Goal: Task Accomplishment & Management: Manage account settings

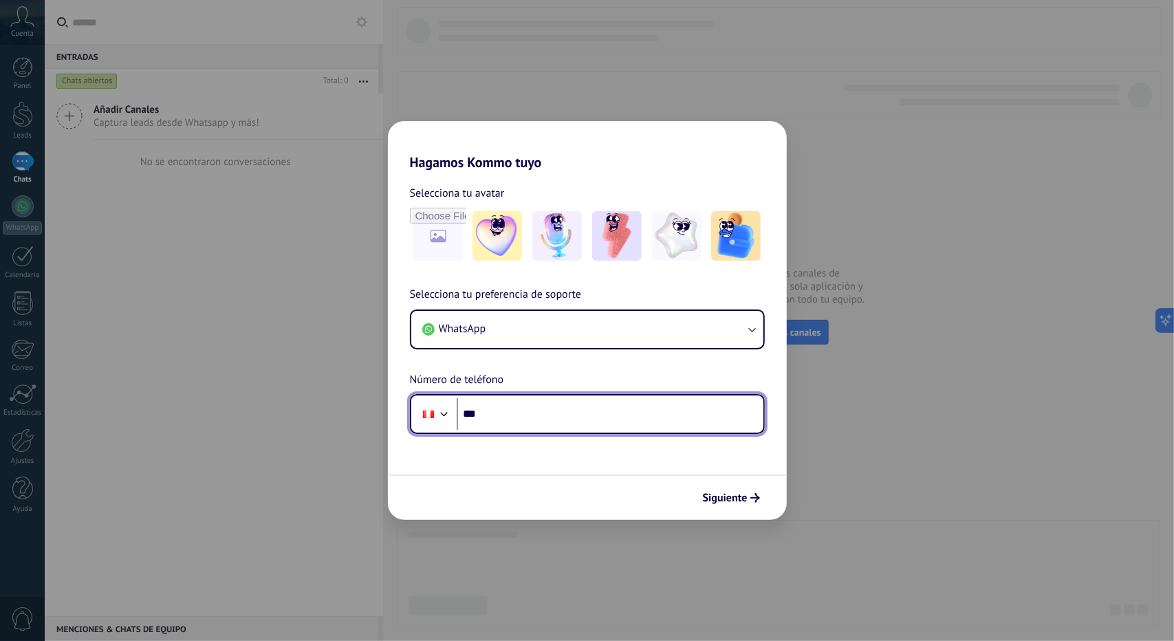
click at [531, 411] on input "***" at bounding box center [610, 414] width 307 height 32
click at [531, 412] on input "***" at bounding box center [610, 414] width 307 height 32
type input "**********"
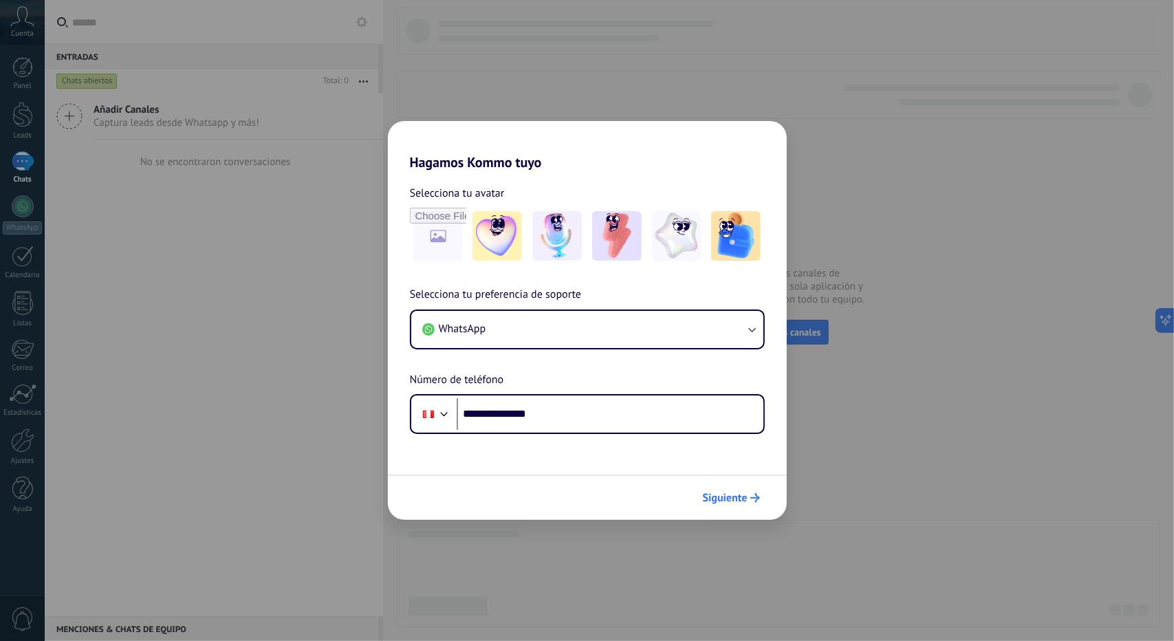
click at [732, 494] on span "Siguiente" at bounding box center [725, 498] width 45 height 10
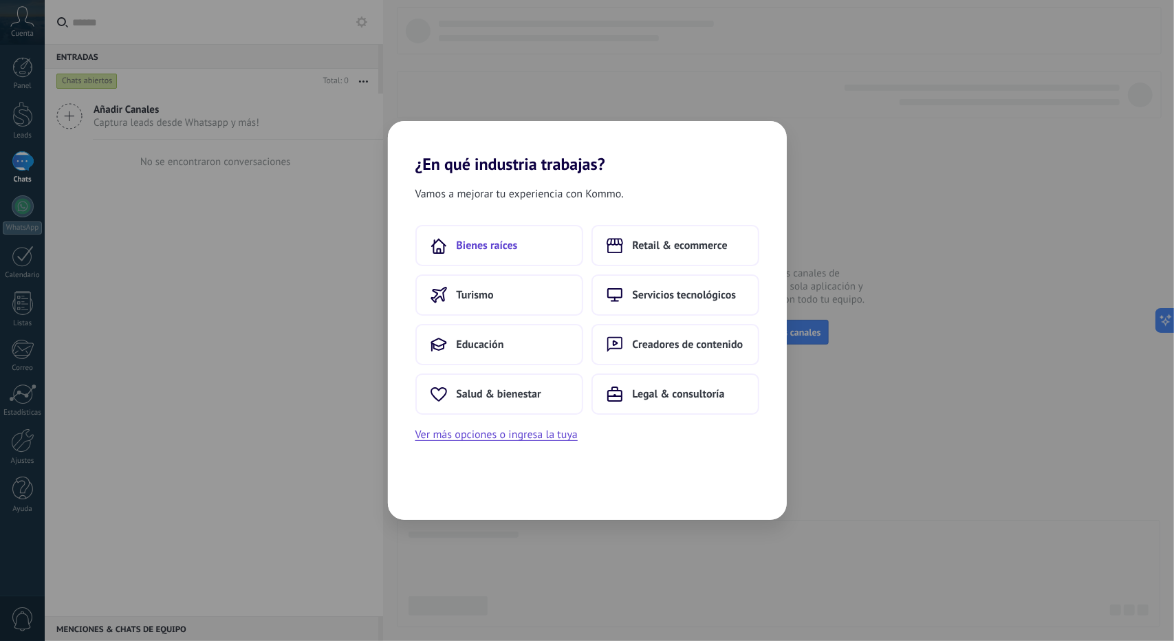
click at [501, 237] on button "Bienes raíces" at bounding box center [499, 245] width 168 height 41
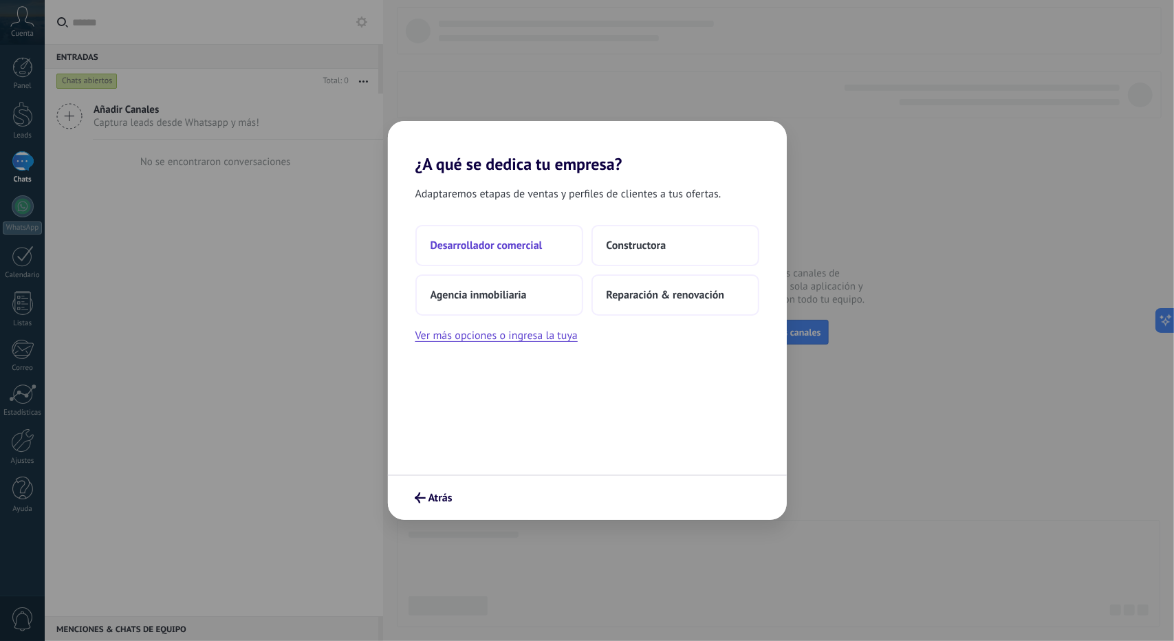
click at [511, 226] on button "Desarrollador comercial" at bounding box center [499, 245] width 168 height 41
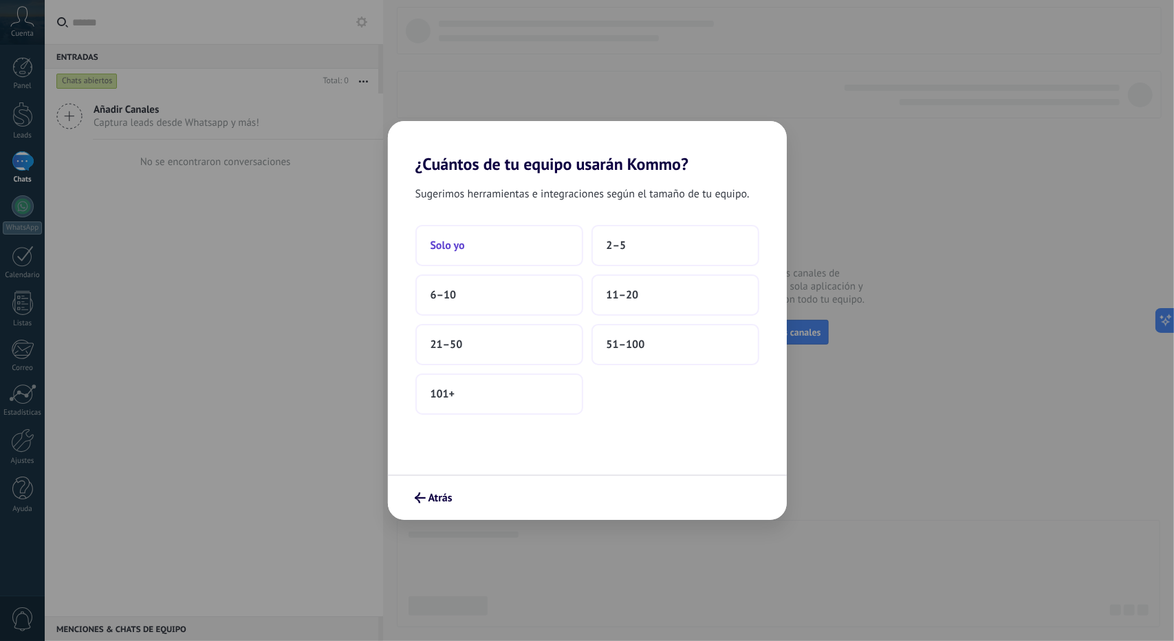
click at [530, 248] on button "Solo yo" at bounding box center [499, 245] width 168 height 41
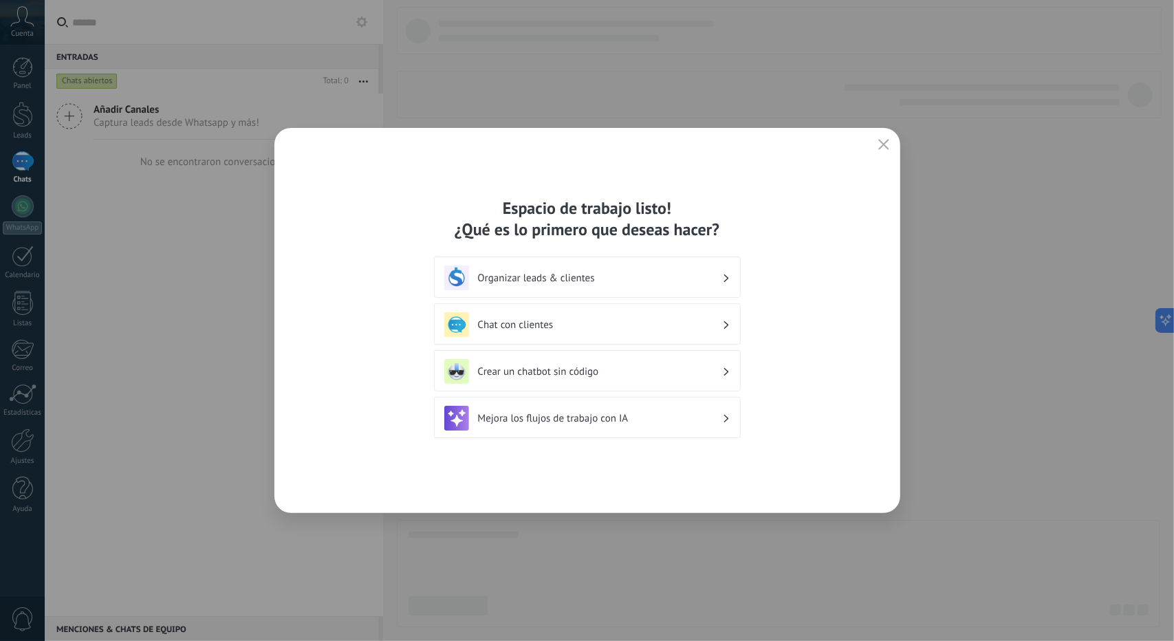
click at [886, 144] on icon "button" at bounding box center [883, 144] width 11 height 11
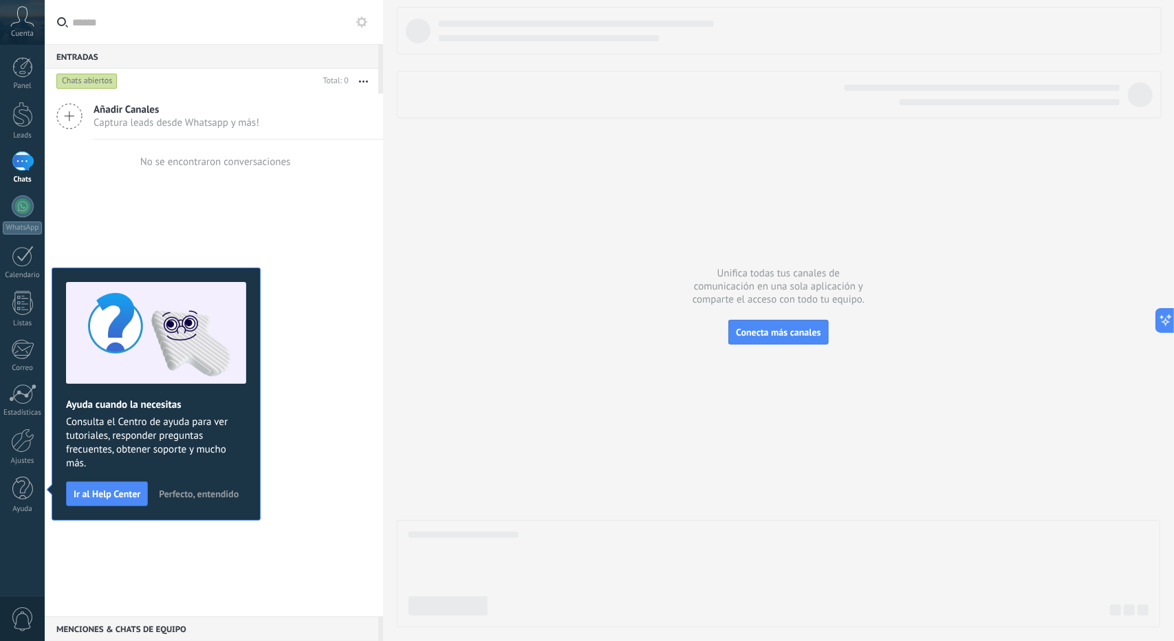
click at [179, 494] on span "Perfecto, entendido" at bounding box center [199, 494] width 80 height 10
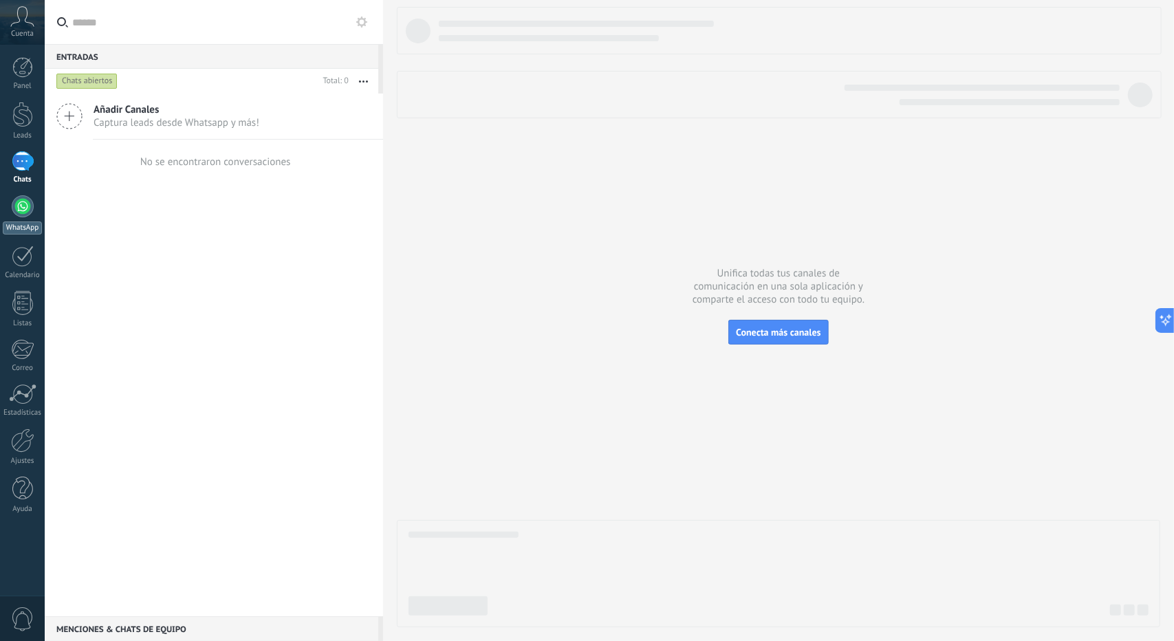
click at [21, 208] on div at bounding box center [23, 206] width 22 height 22
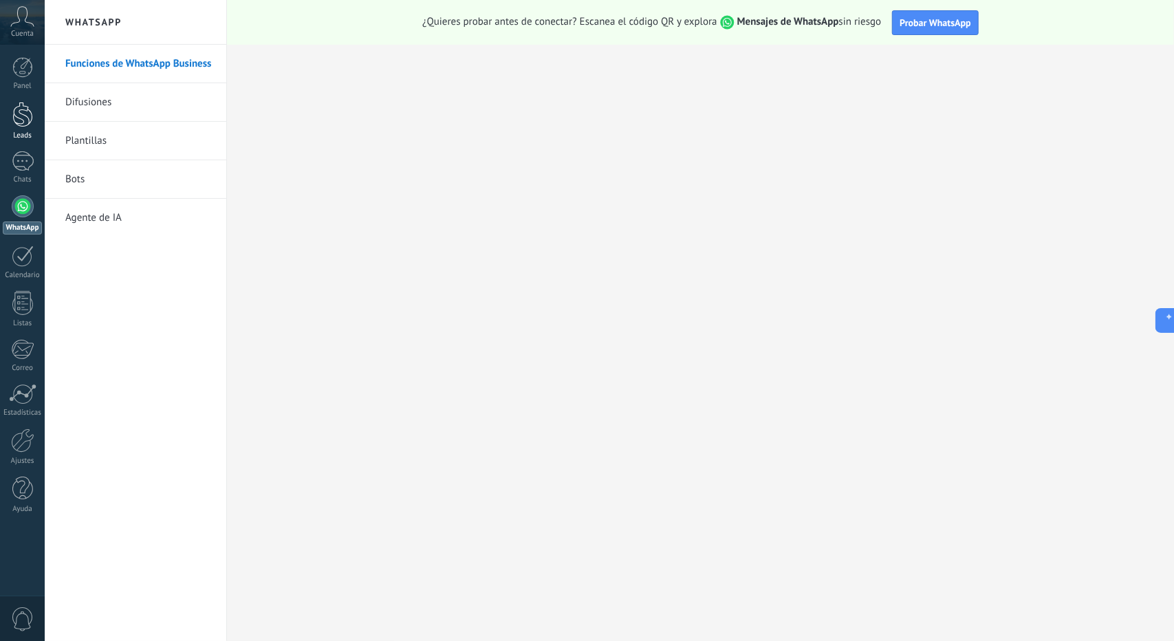
click at [30, 128] on link "Leads" at bounding box center [22, 121] width 45 height 39
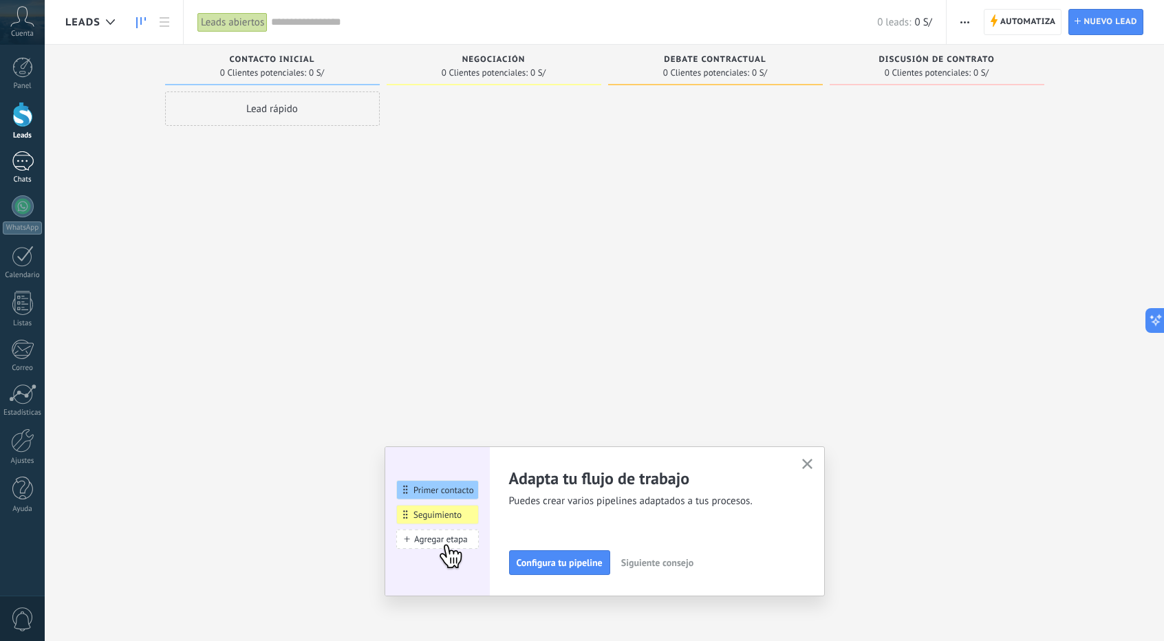
click at [14, 178] on div "Chats" at bounding box center [23, 179] width 40 height 9
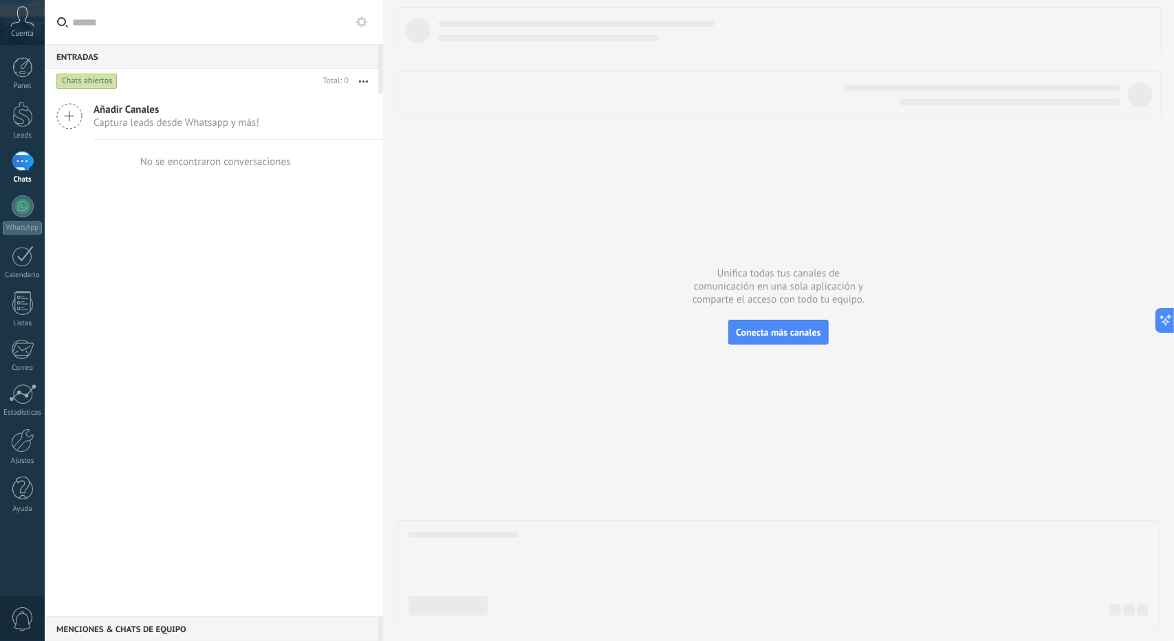
click at [367, 15] on button at bounding box center [361, 22] width 17 height 17
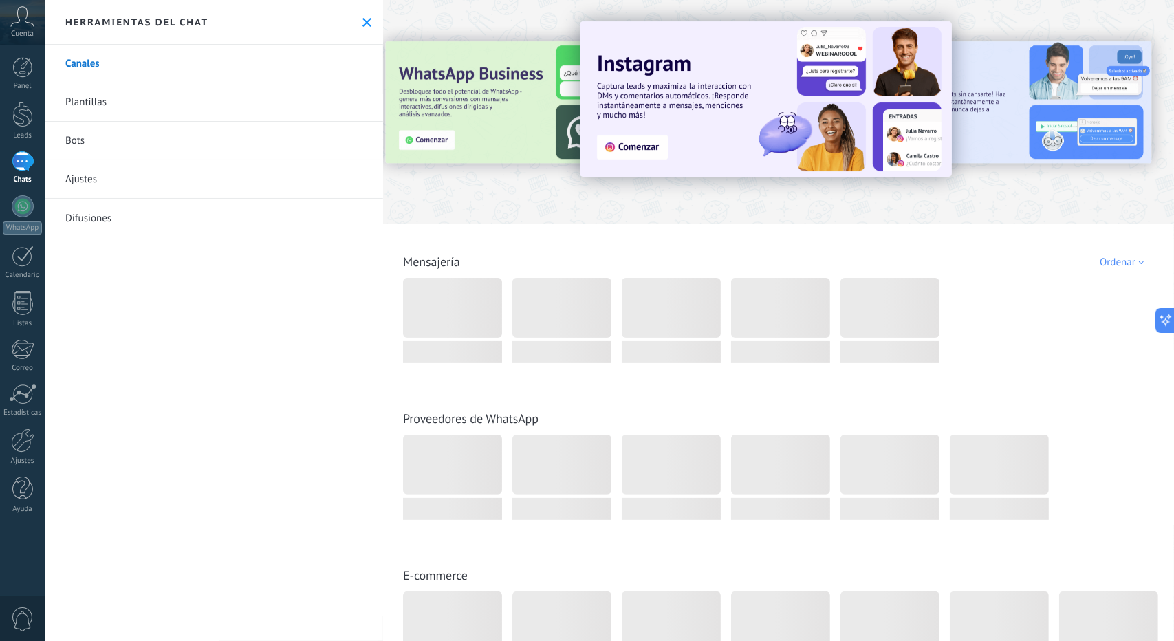
click at [72, 149] on link "Bots" at bounding box center [214, 141] width 338 height 39
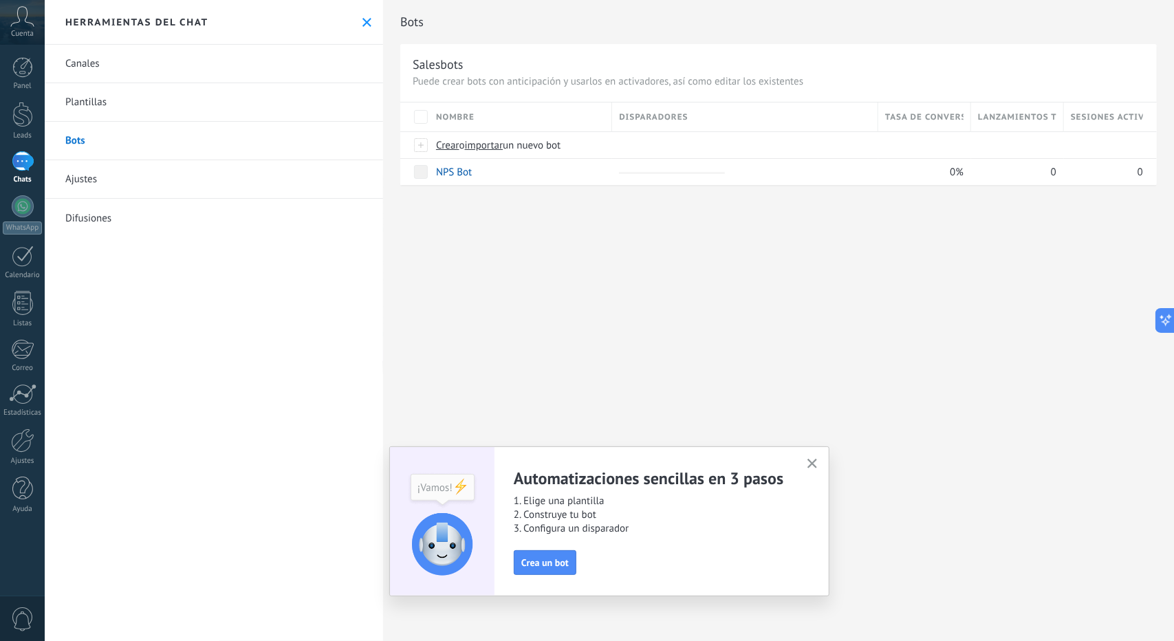
click at [111, 70] on link "Canales" at bounding box center [214, 64] width 338 height 39
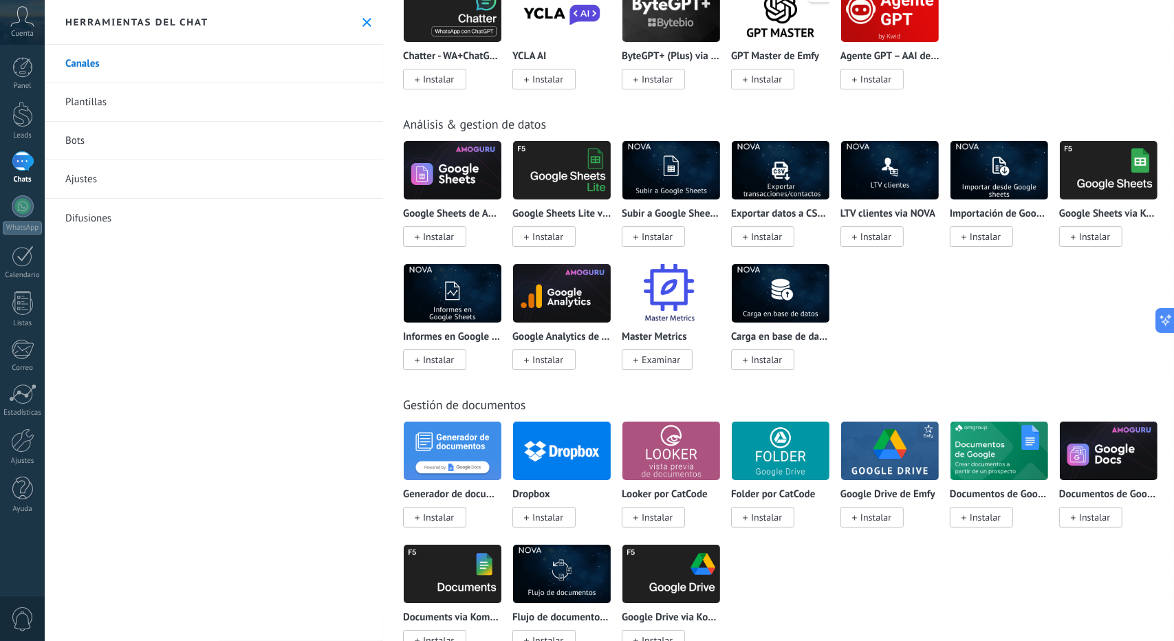
scroll to position [3163, 0]
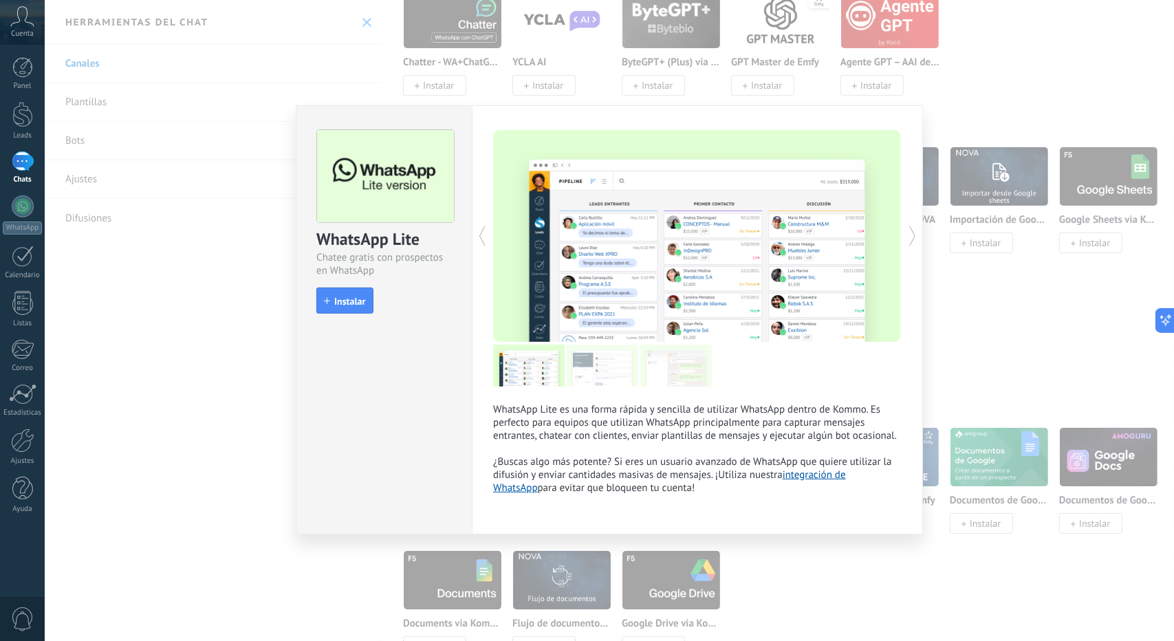
click at [349, 302] on span "Instalar" at bounding box center [349, 301] width 31 height 10
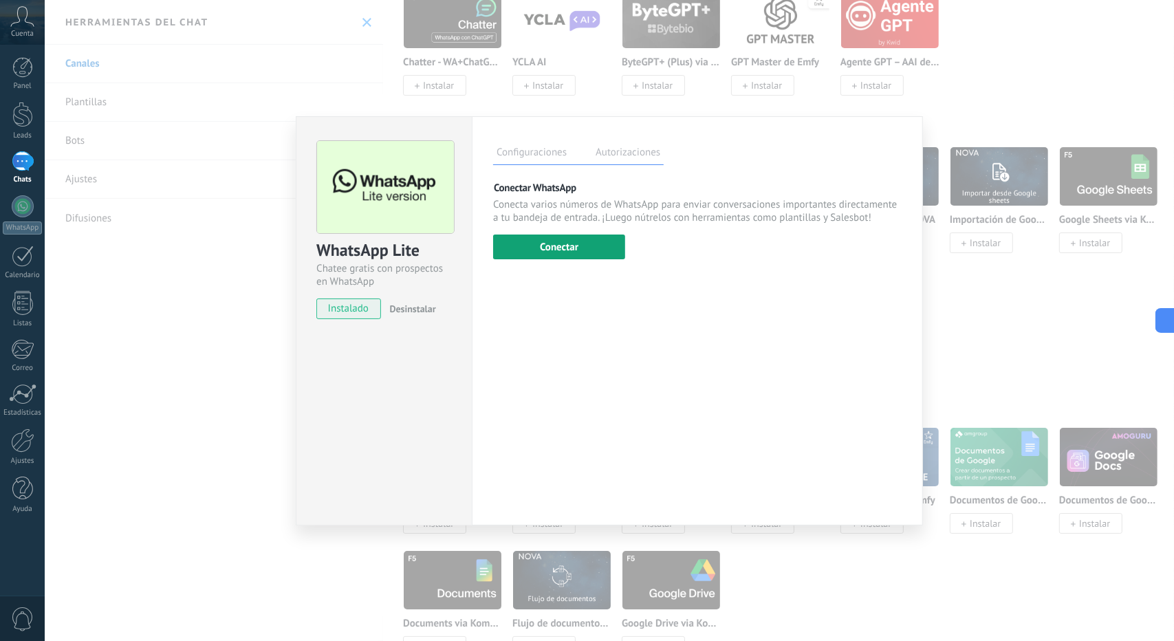
click at [585, 237] on button "Conectar" at bounding box center [559, 246] width 132 height 25
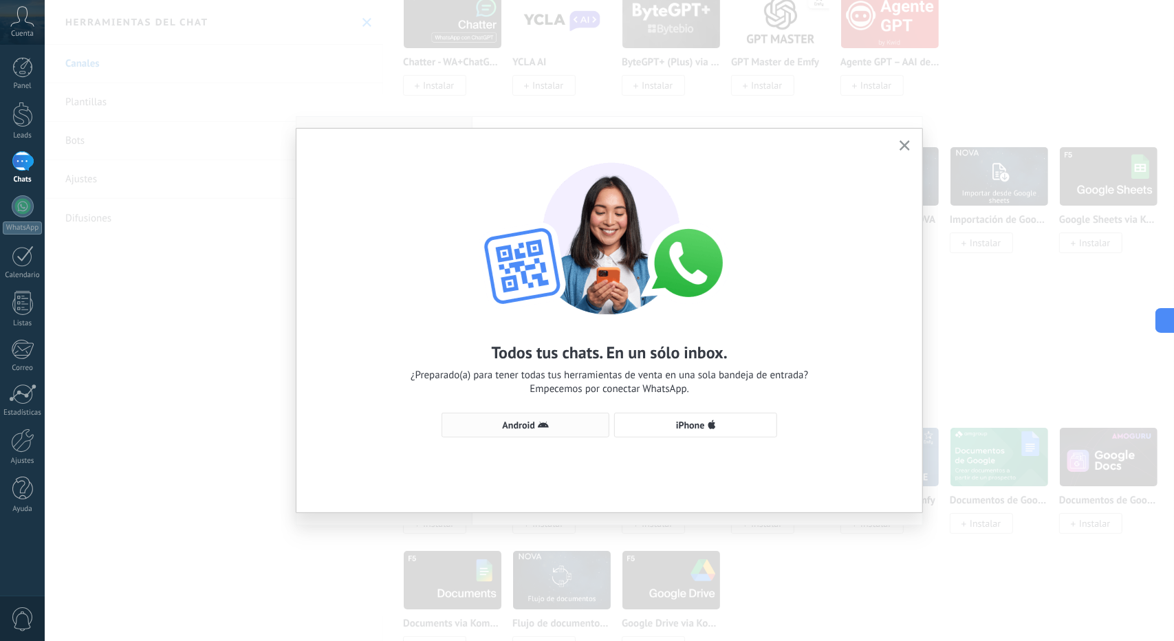
click at [563, 427] on span "Android" at bounding box center [525, 424] width 153 height 11
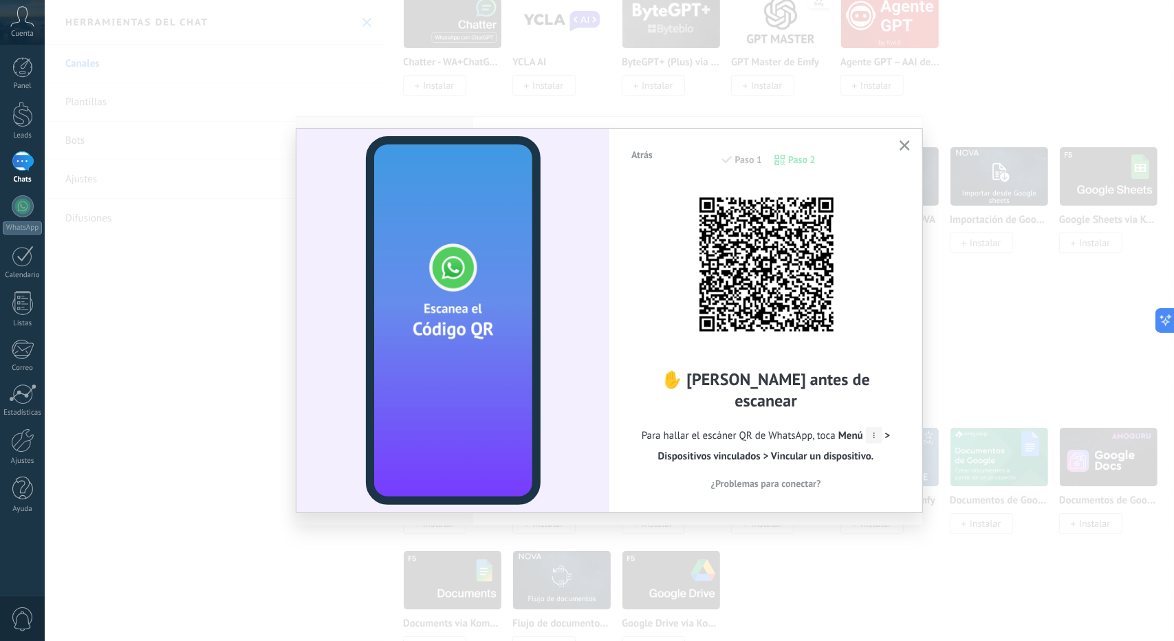
click at [904, 152] on button "button" at bounding box center [904, 146] width 17 height 19
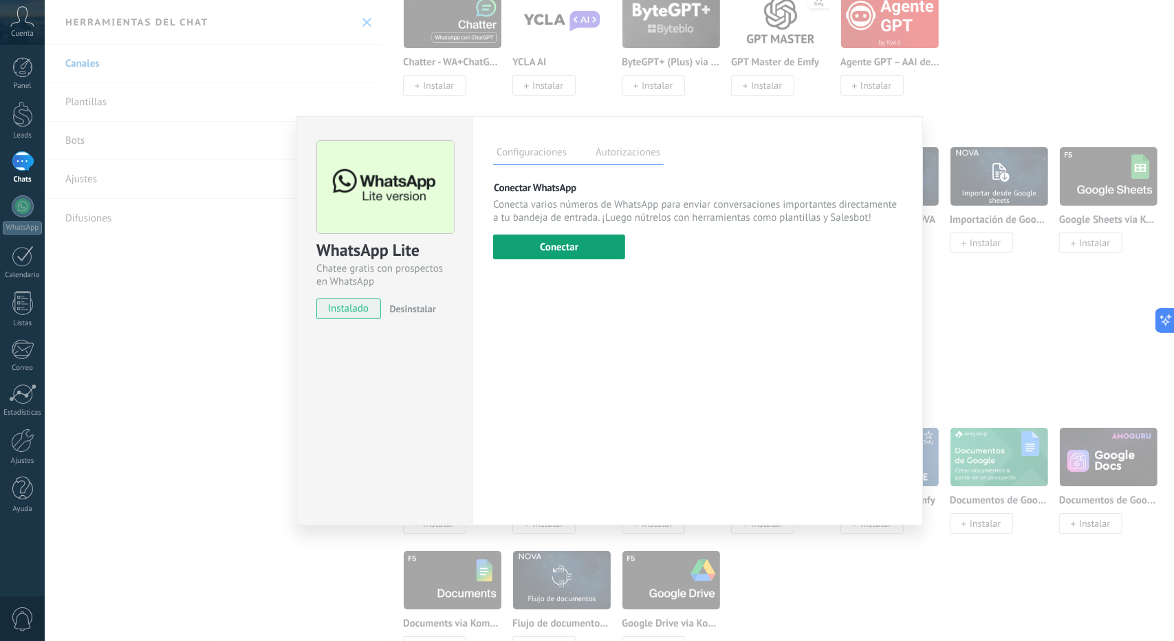
click at [594, 255] on button "Conectar" at bounding box center [559, 246] width 132 height 25
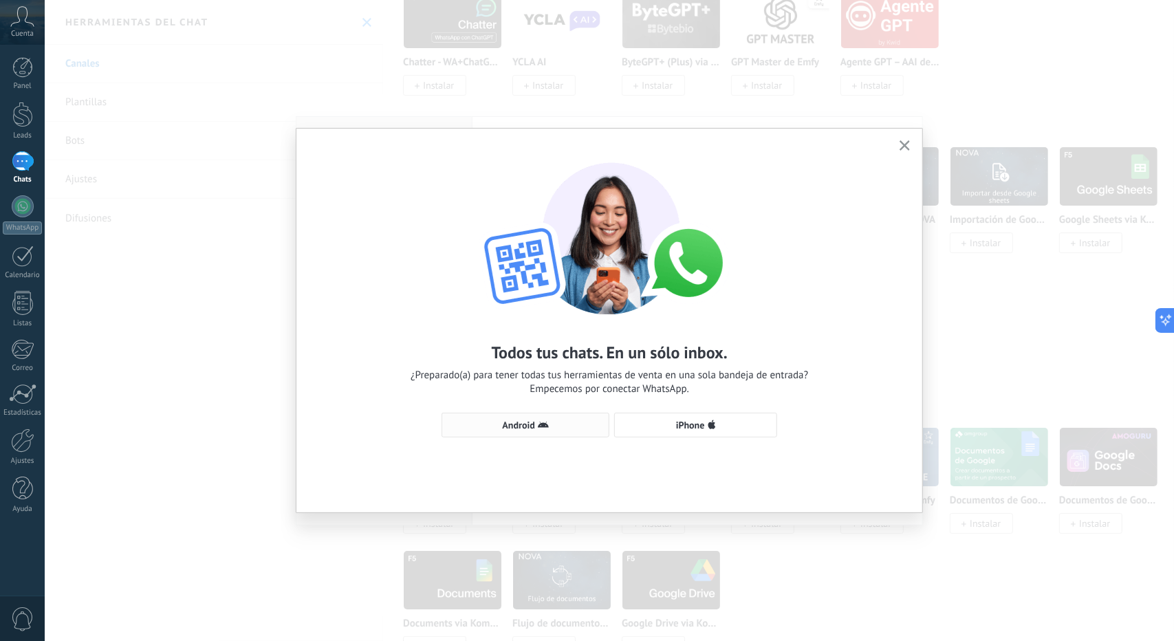
click at [537, 436] on div "Todos tus chats. En un sólo inbox. ¿Preparado(a) para tener todas tus herramien…" at bounding box center [609, 293] width 626 height 329
click at [529, 424] on span "Android" at bounding box center [518, 425] width 32 height 10
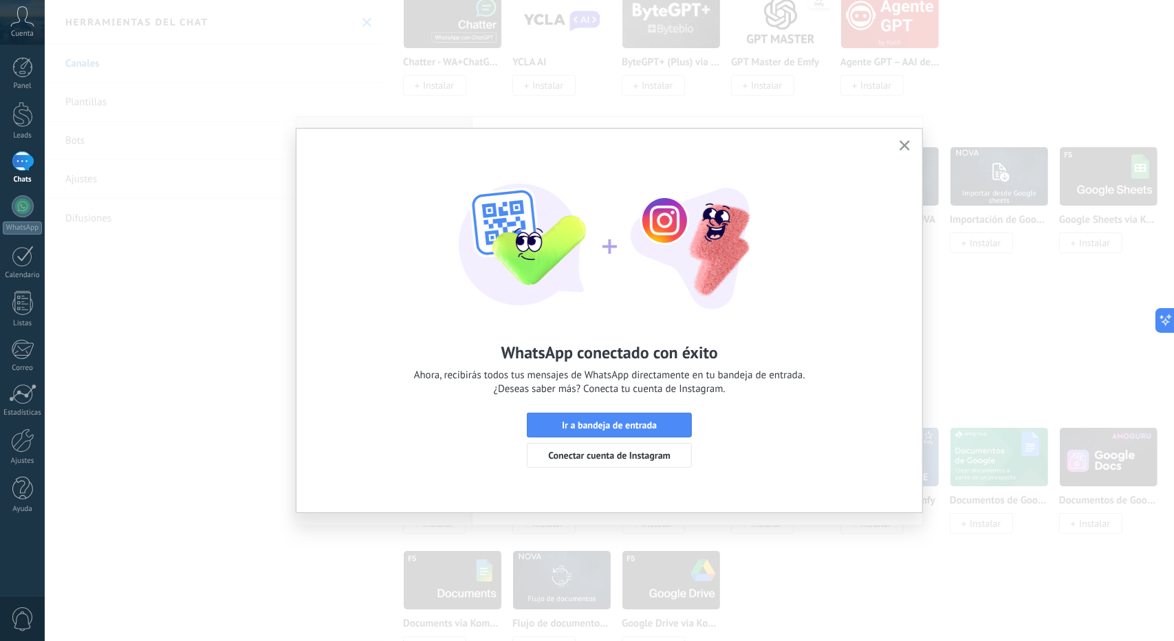
click at [910, 145] on icon "button" at bounding box center [904, 145] width 10 height 10
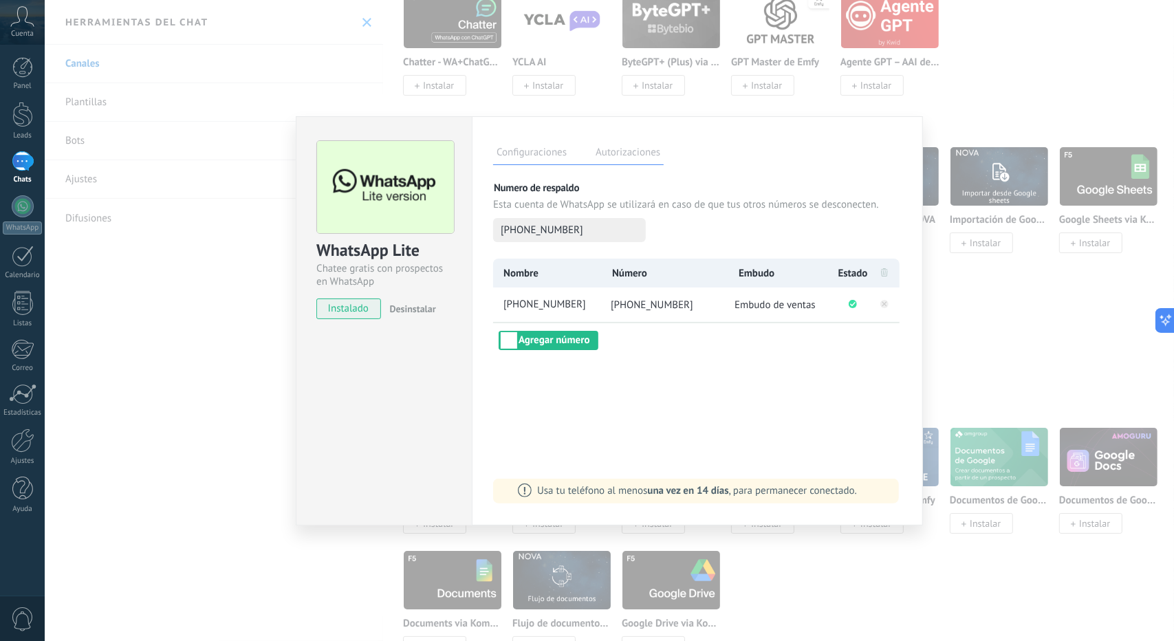
click at [615, 151] on label "Autorizaciones" at bounding box center [628, 154] width 72 height 20
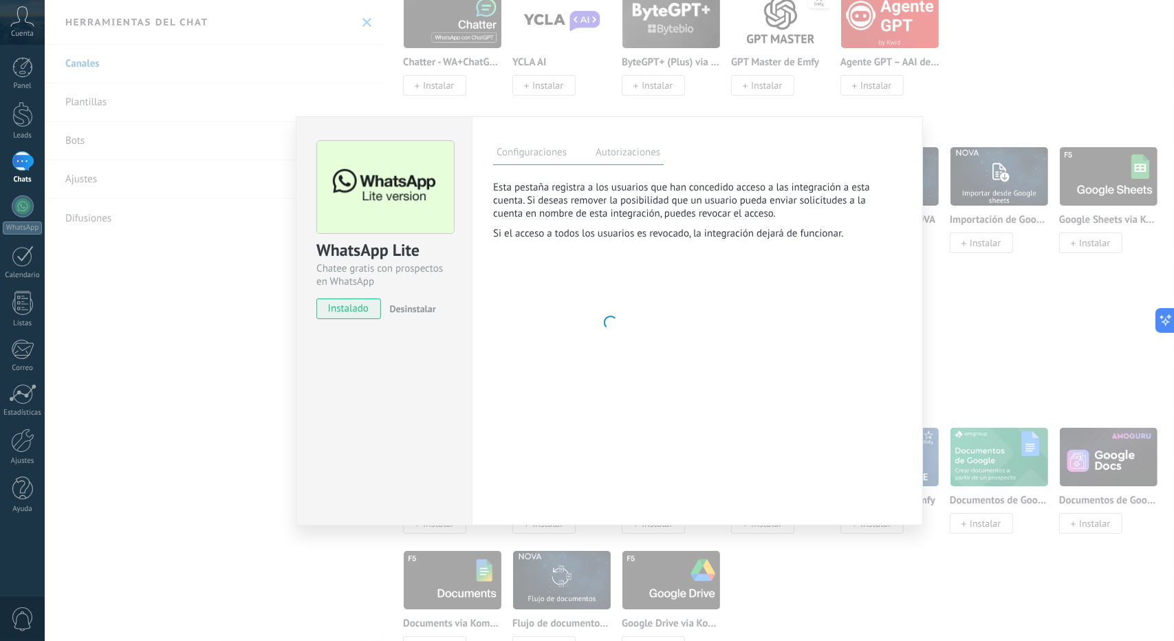
click at [567, 155] on div "Configuraciones Autorizaciones" at bounding box center [578, 153] width 171 height 24
click at [554, 155] on label "Configuraciones" at bounding box center [531, 154] width 77 height 20
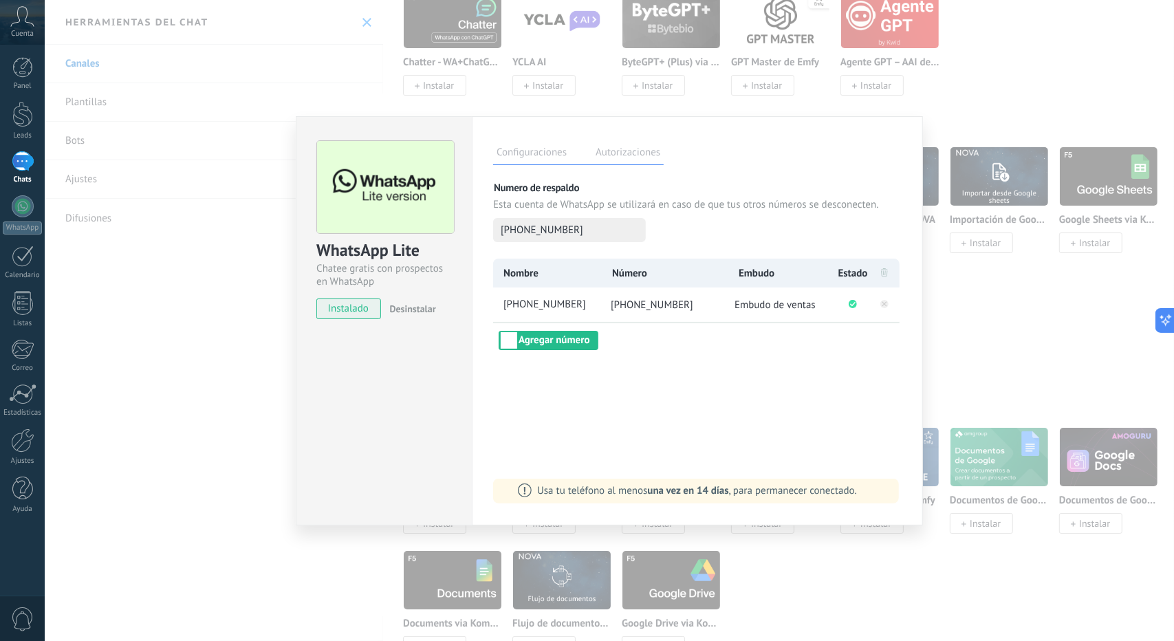
click at [176, 367] on div "WhatsApp Lite Chatee gratis con prospectos en WhatsApp instalado Desinstalar Co…" at bounding box center [609, 320] width 1129 height 641
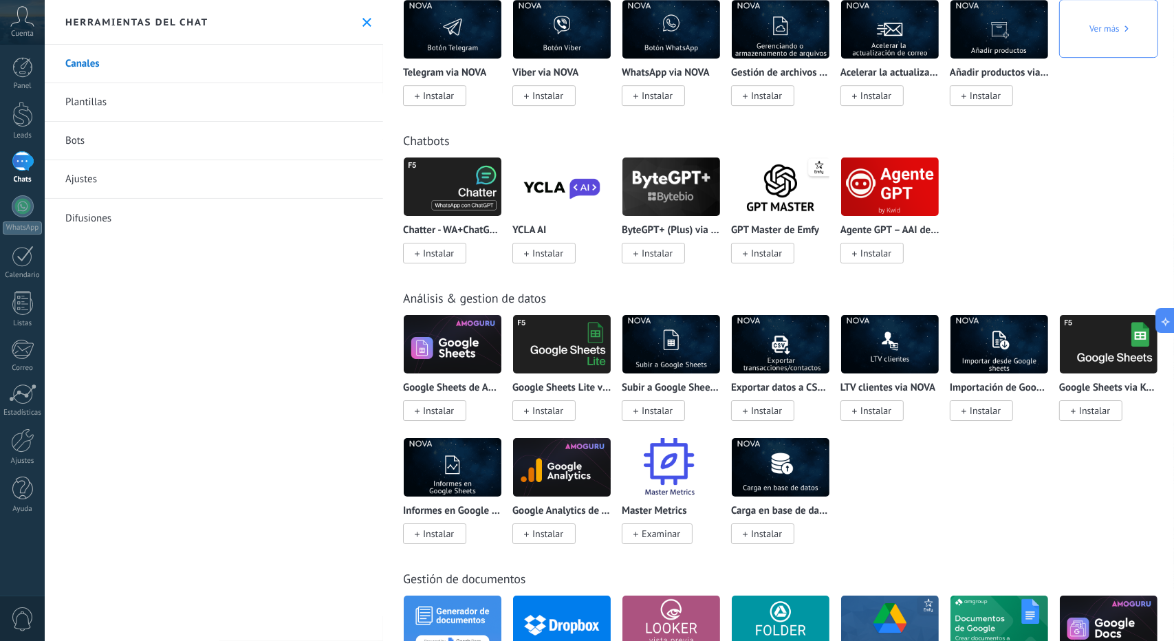
scroll to position [2957, 0]
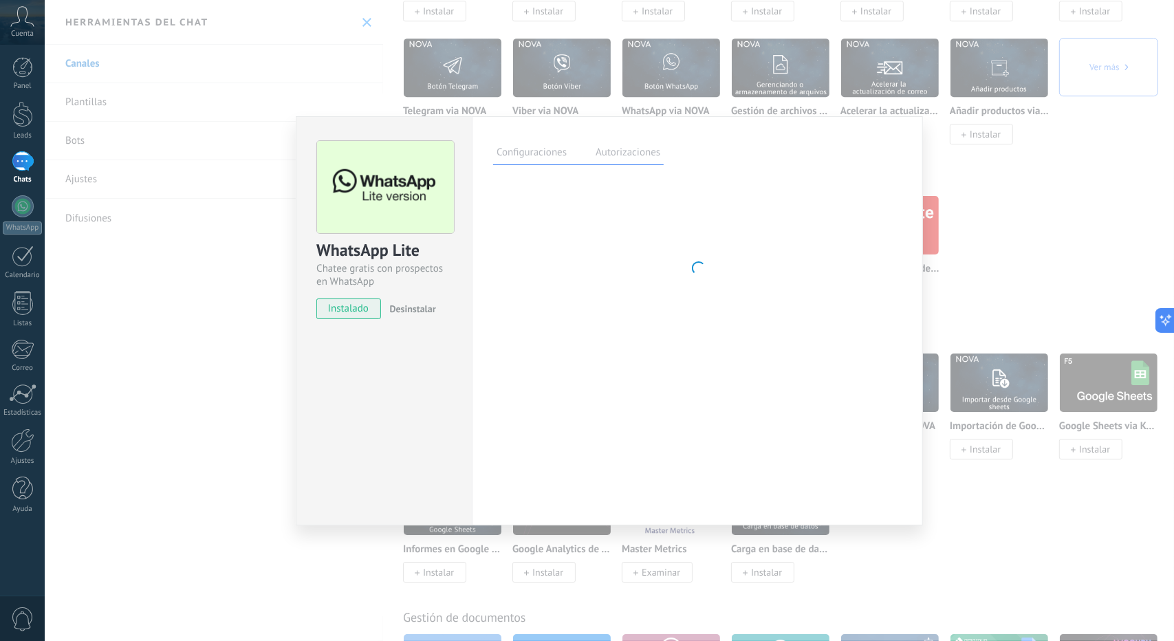
click at [613, 156] on label "Autorizaciones" at bounding box center [628, 154] width 72 height 20
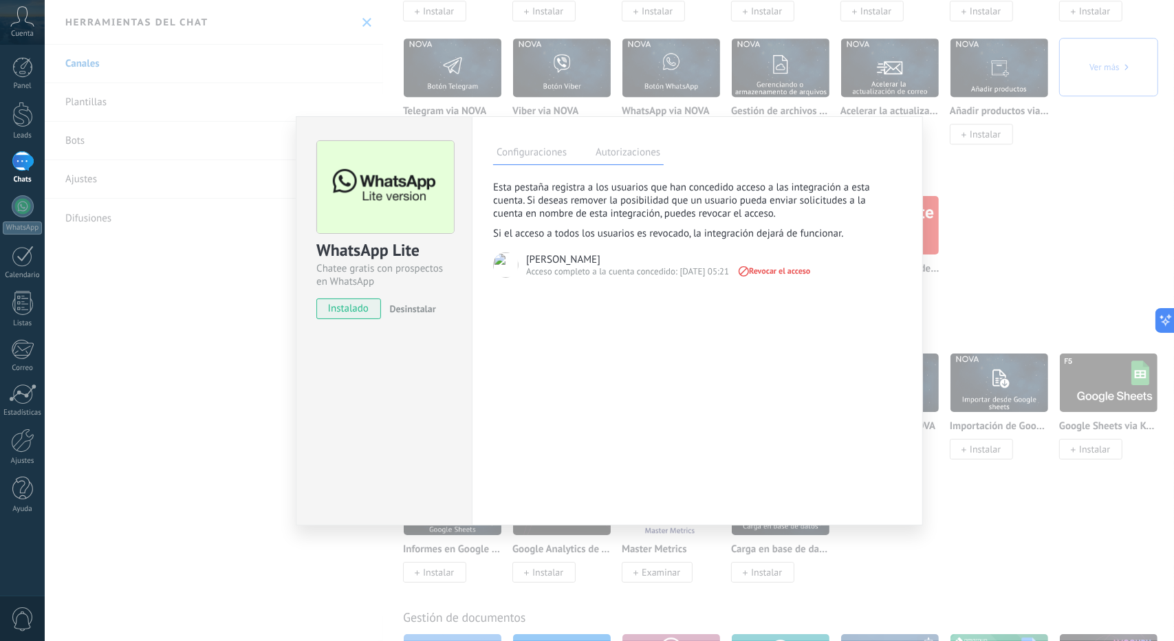
click at [558, 151] on label "Configuraciones" at bounding box center [531, 154] width 77 height 20
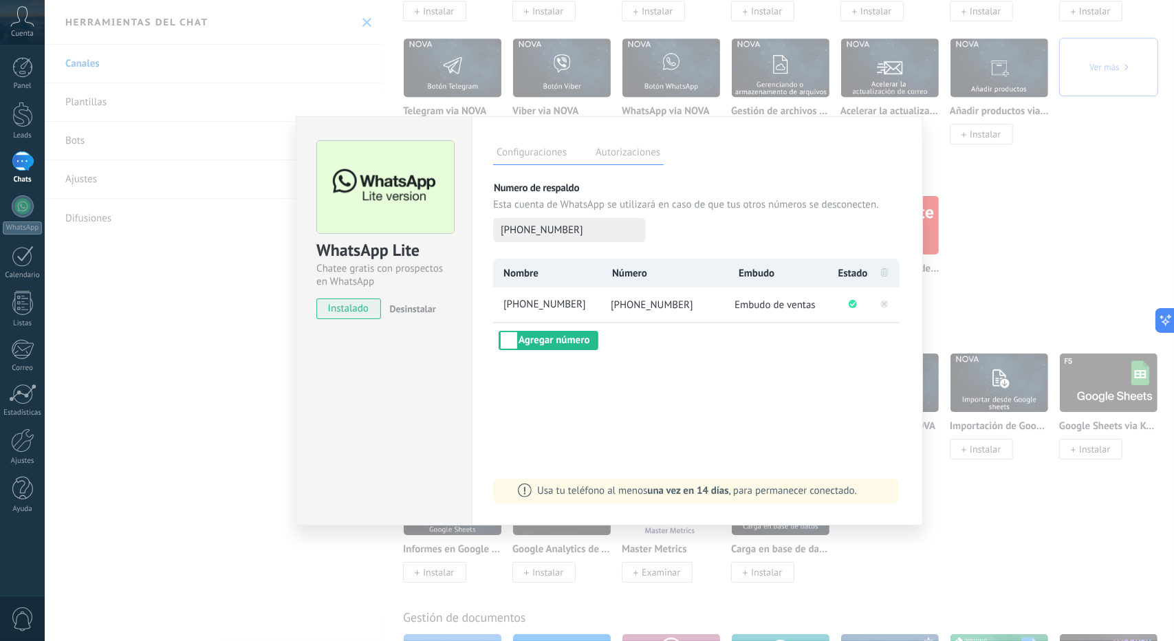
click at [249, 349] on div "WhatsApp Lite Chatee gratis con prospectos en WhatsApp instalado Desinstalar Co…" at bounding box center [609, 320] width 1129 height 641
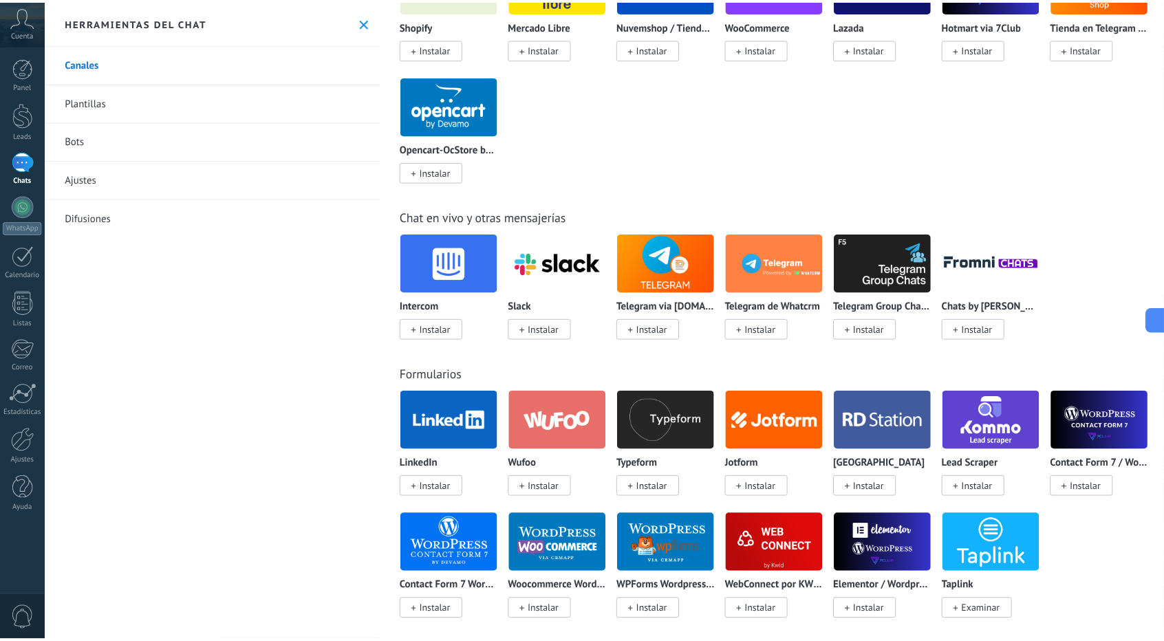
scroll to position [756, 0]
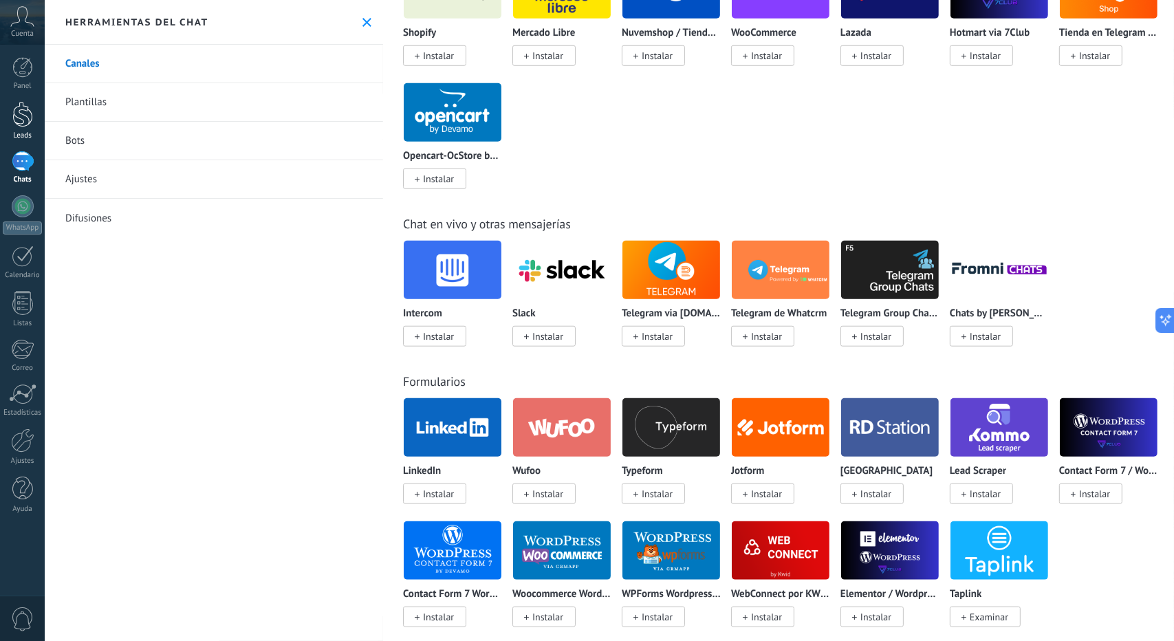
click at [29, 124] on div at bounding box center [22, 114] width 21 height 25
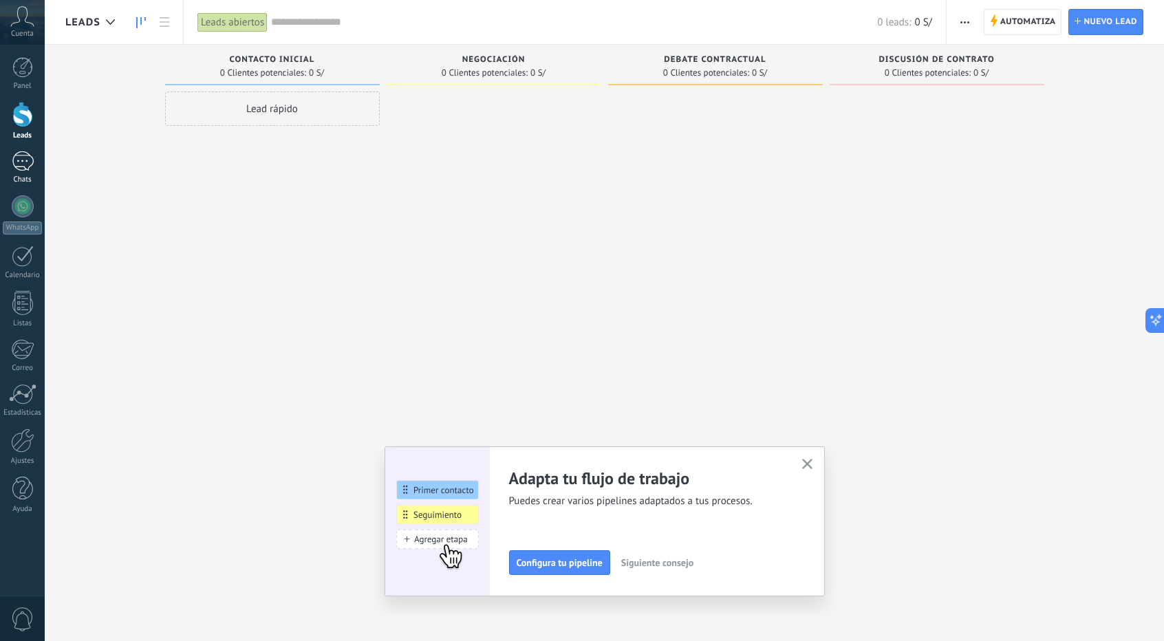
click at [23, 173] on link "Chats" at bounding box center [22, 167] width 45 height 33
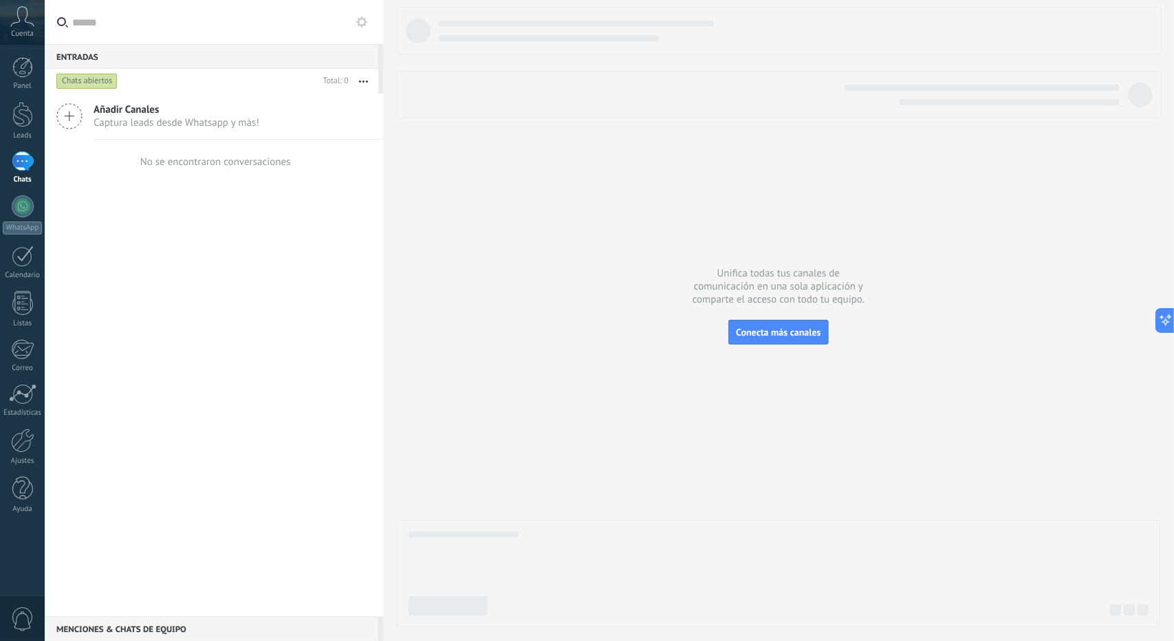
click at [367, 25] on button at bounding box center [361, 22] width 17 height 17
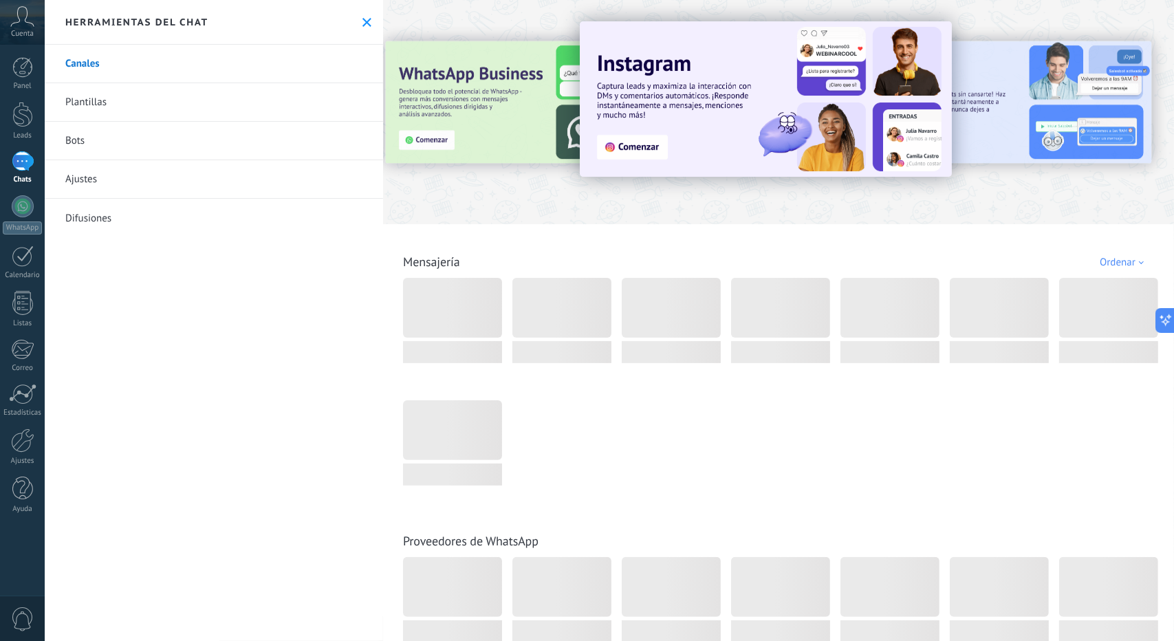
click at [78, 138] on link "Bots" at bounding box center [214, 141] width 338 height 39
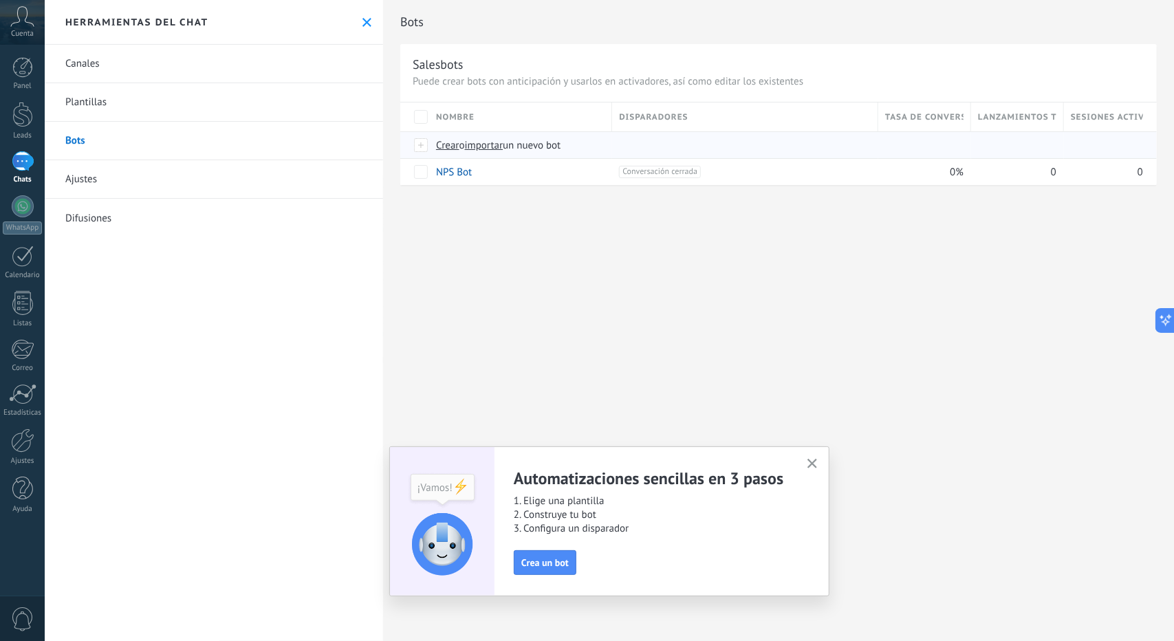
click at [485, 146] on span "importar" at bounding box center [484, 145] width 39 height 13
click at [0, 0] on input "importar un nuevo bot" at bounding box center [0, 0] width 0 height 0
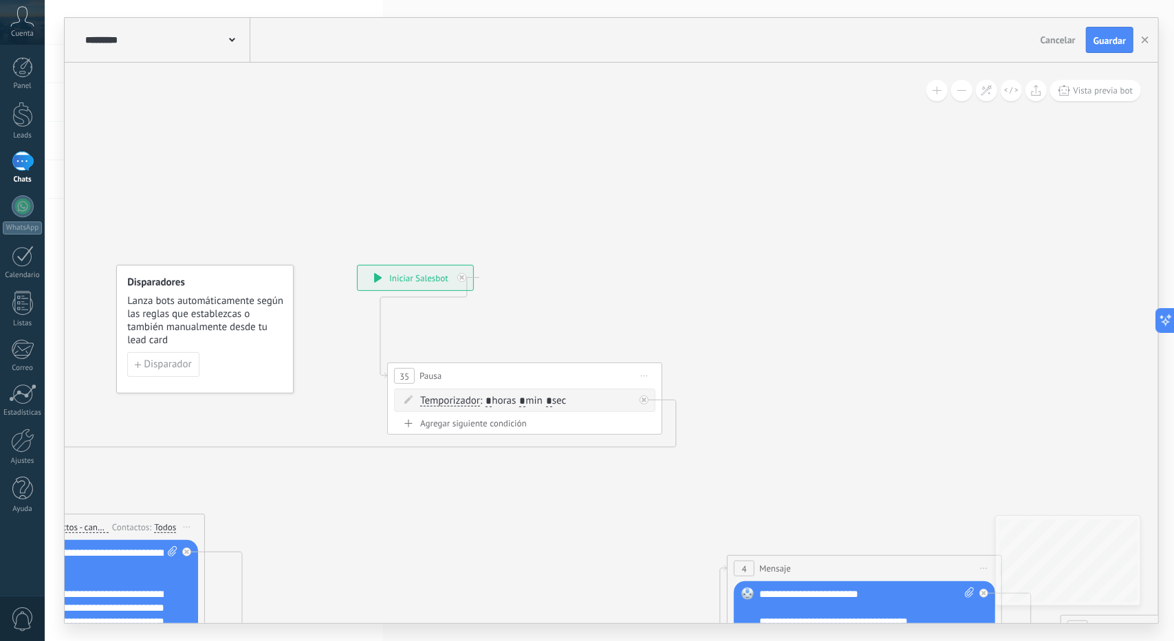
click at [1098, 39] on span "Guardar" at bounding box center [1109, 41] width 32 height 10
click at [1148, 35] on button "button" at bounding box center [1145, 40] width 21 height 25
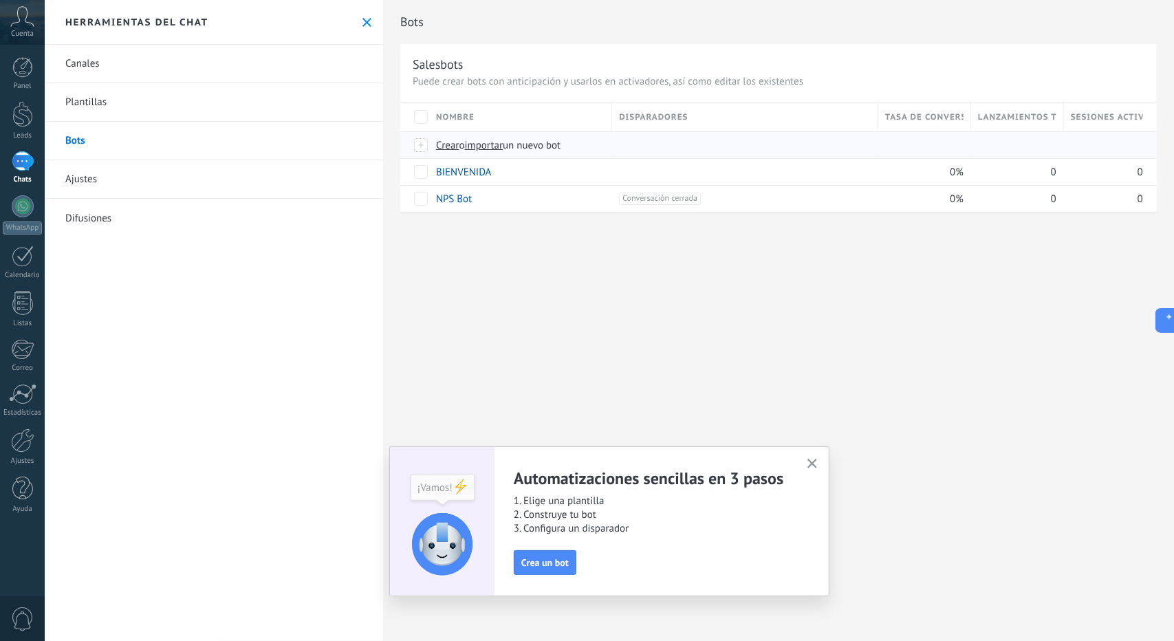
click at [490, 146] on span "importar" at bounding box center [484, 145] width 39 height 13
click at [0, 0] on input "importar un nuevo bot" at bounding box center [0, 0] width 0 height 0
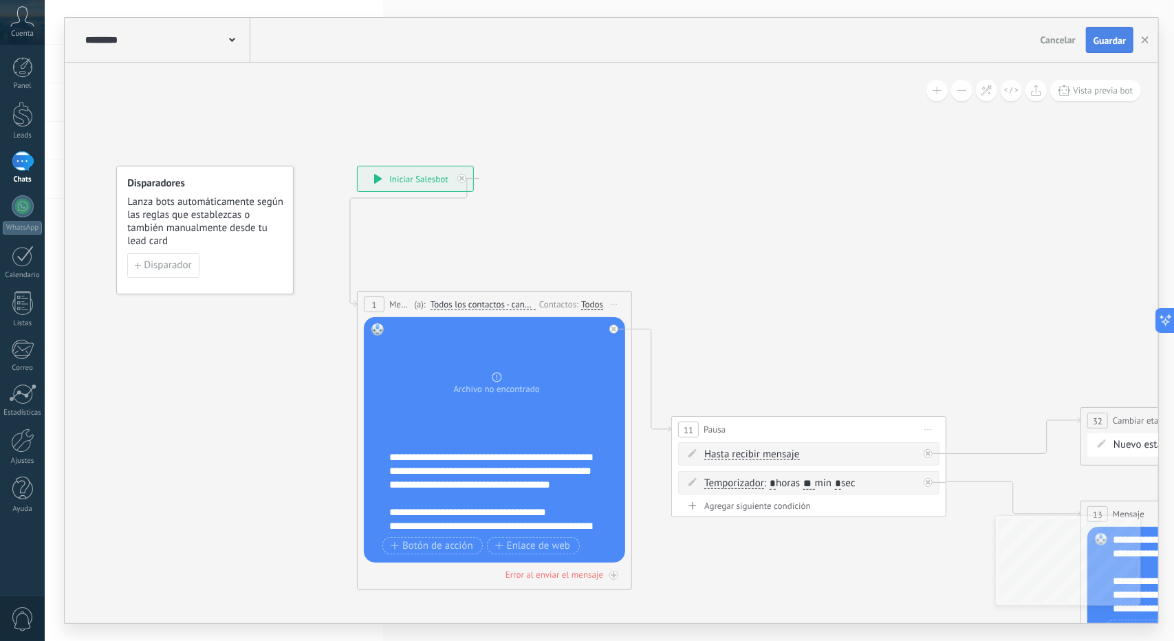
click at [1103, 39] on span "Guardar" at bounding box center [1109, 41] width 32 height 10
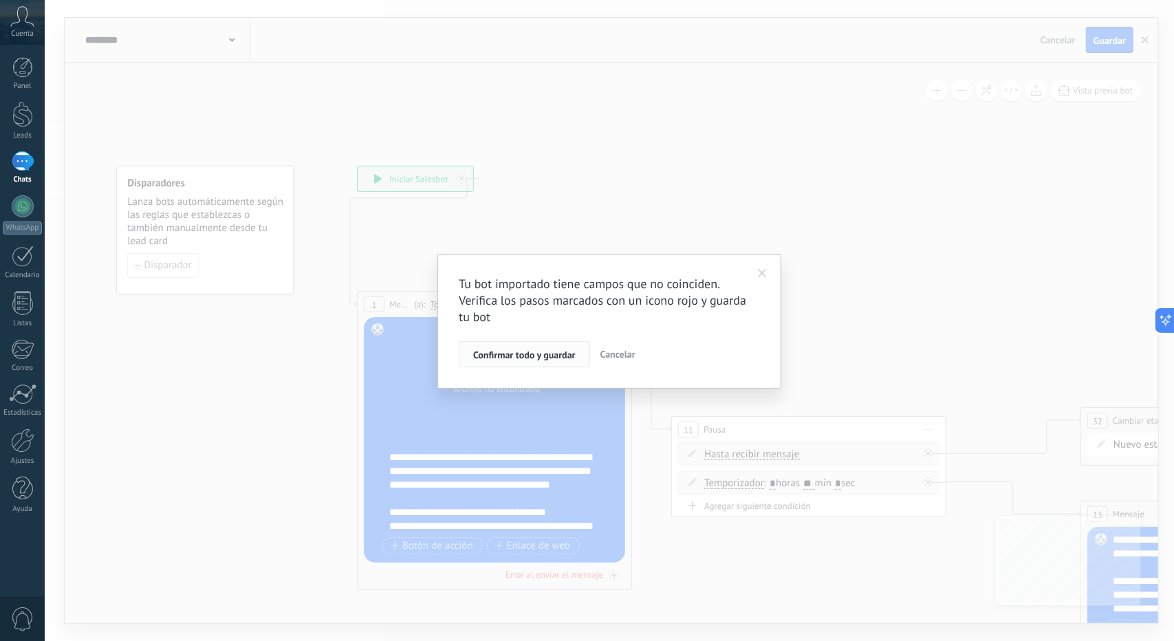
click at [548, 353] on span "Confirmar todo y guardar" at bounding box center [524, 355] width 102 height 10
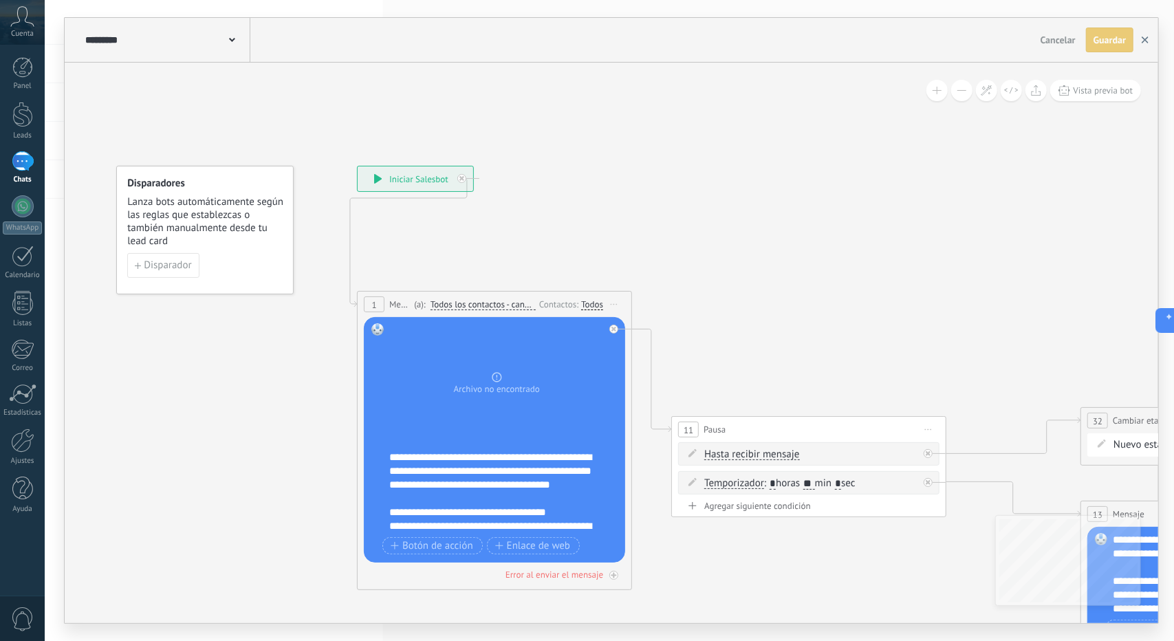
click at [1143, 45] on button "button" at bounding box center [1145, 40] width 21 height 25
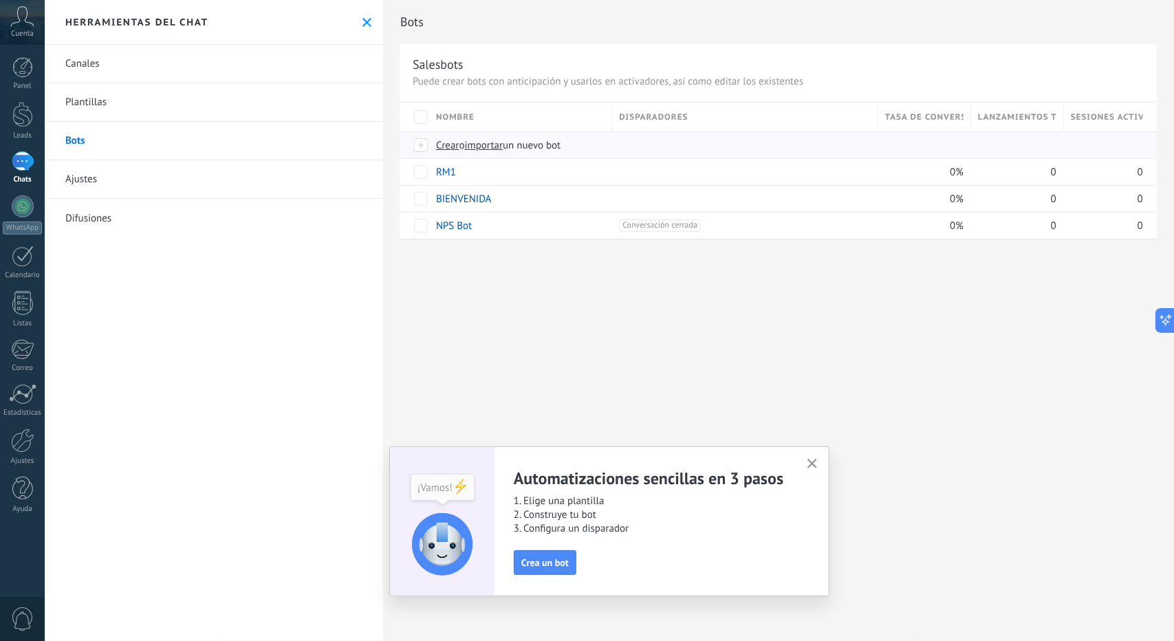
click at [503, 145] on span "importar" at bounding box center [484, 145] width 39 height 13
click at [0, 0] on input "importar un nuevo bot" at bounding box center [0, 0] width 0 height 0
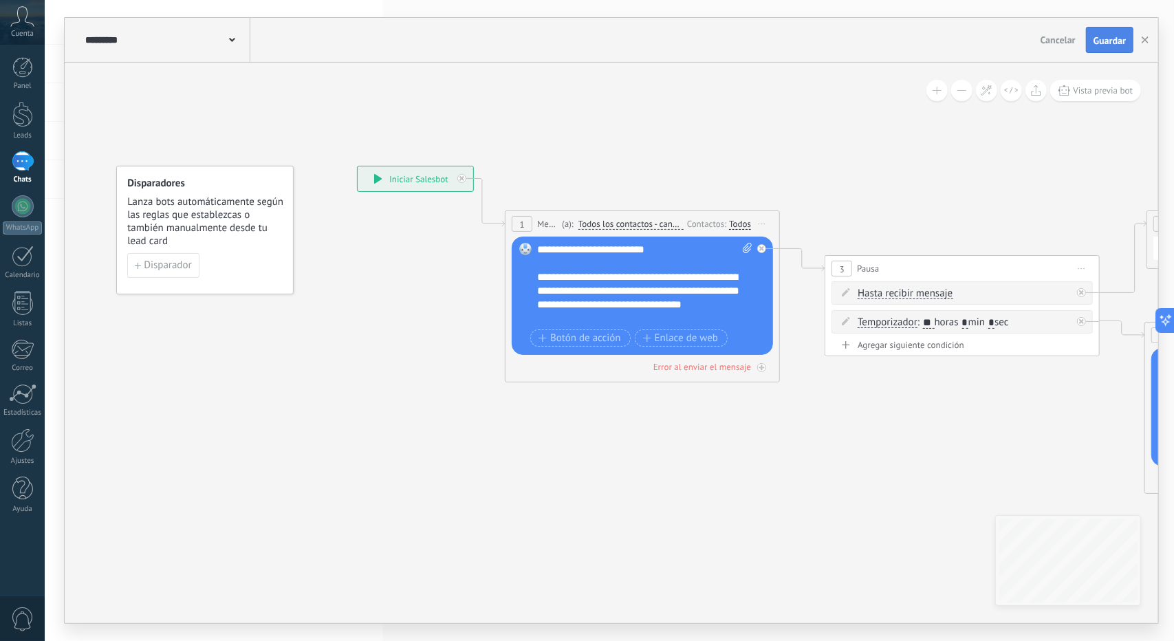
click at [1103, 39] on span "Guardar" at bounding box center [1109, 41] width 32 height 10
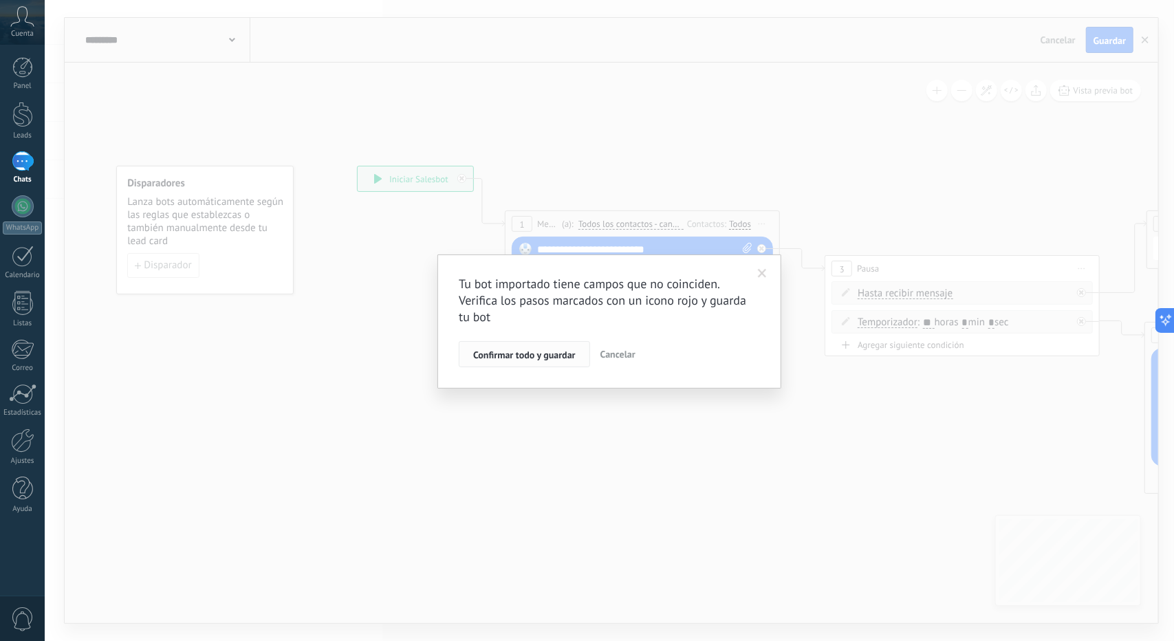
click at [543, 347] on button "Confirmar todo y guardar" at bounding box center [524, 354] width 131 height 26
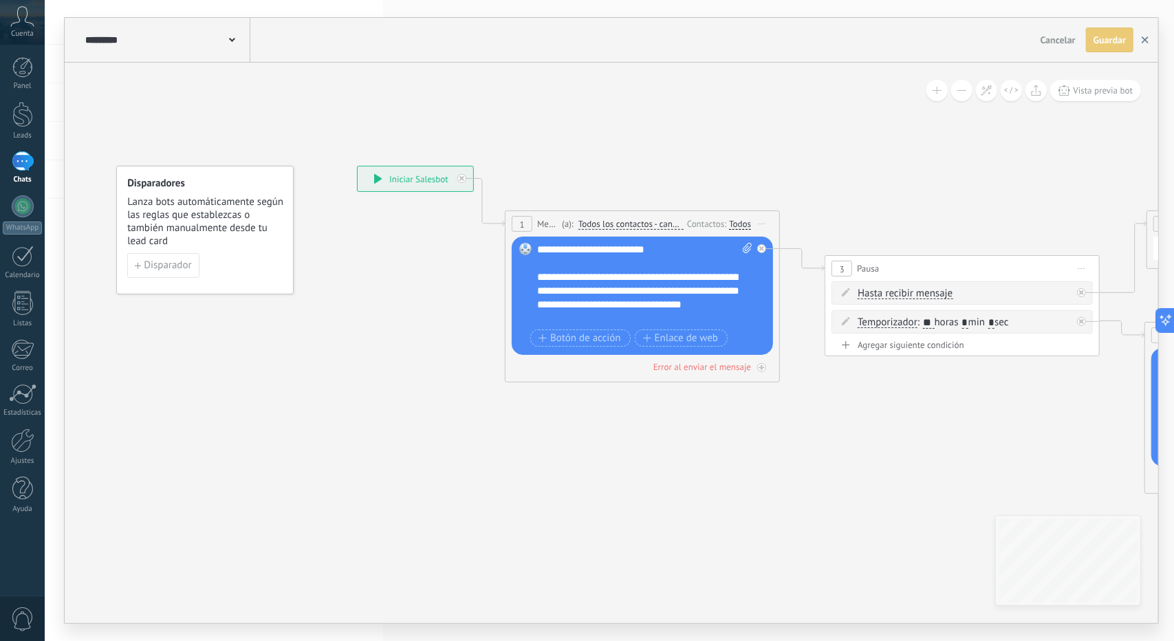
click at [1147, 41] on use "button" at bounding box center [1145, 39] width 7 height 7
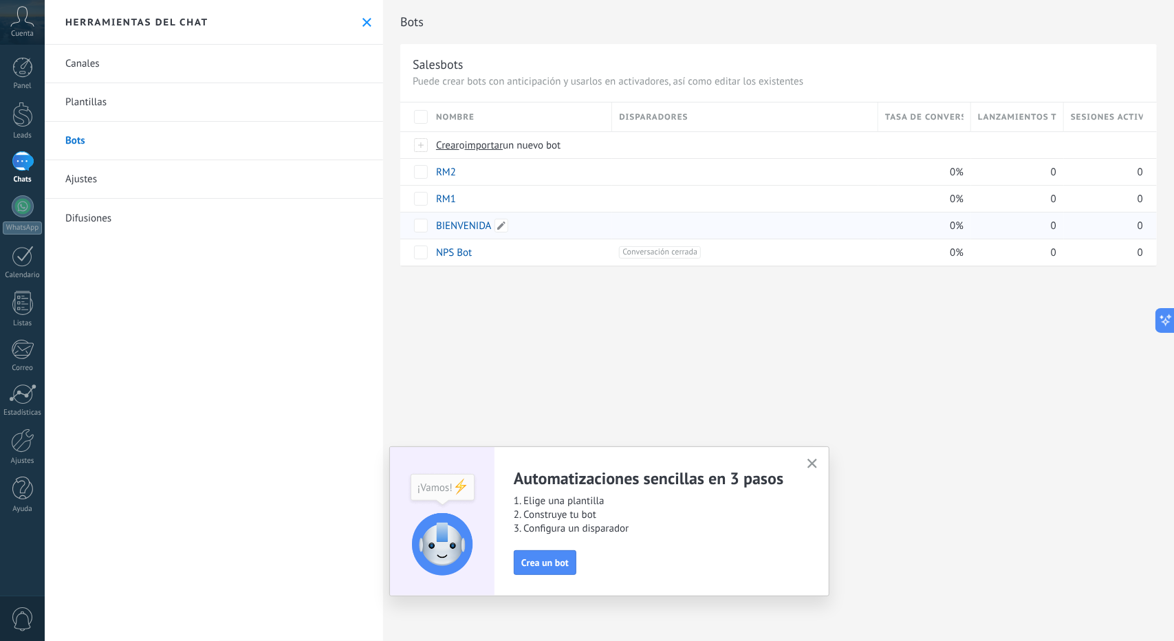
click at [469, 223] on link "BIENVENIDA" at bounding box center [464, 225] width 56 height 13
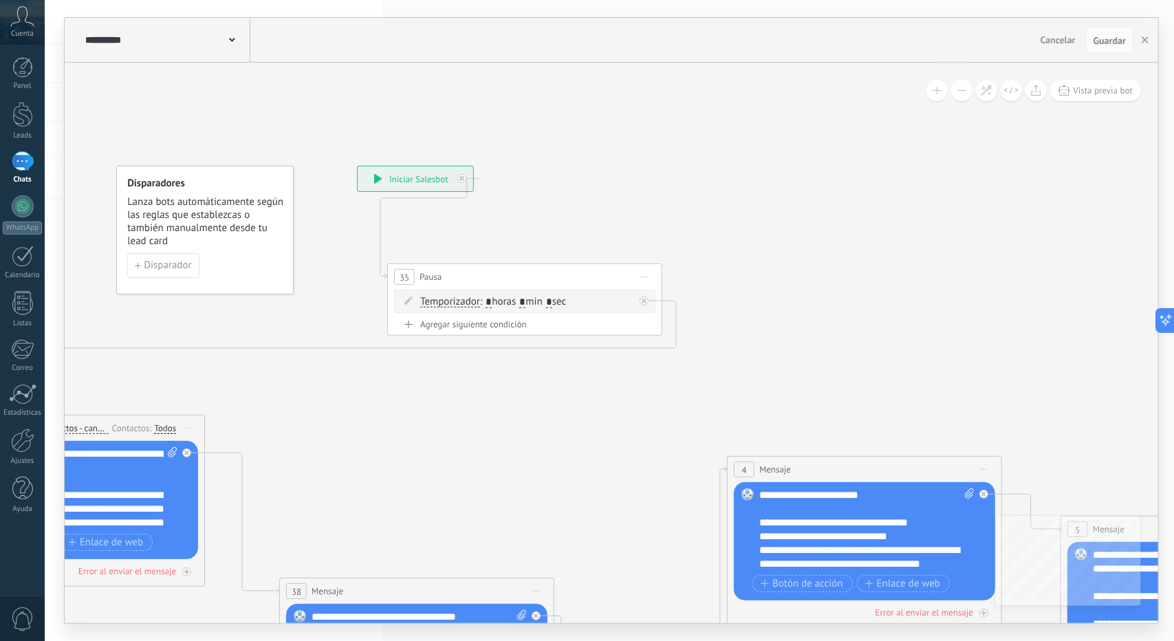
click at [963, 93] on button at bounding box center [961, 90] width 21 height 21
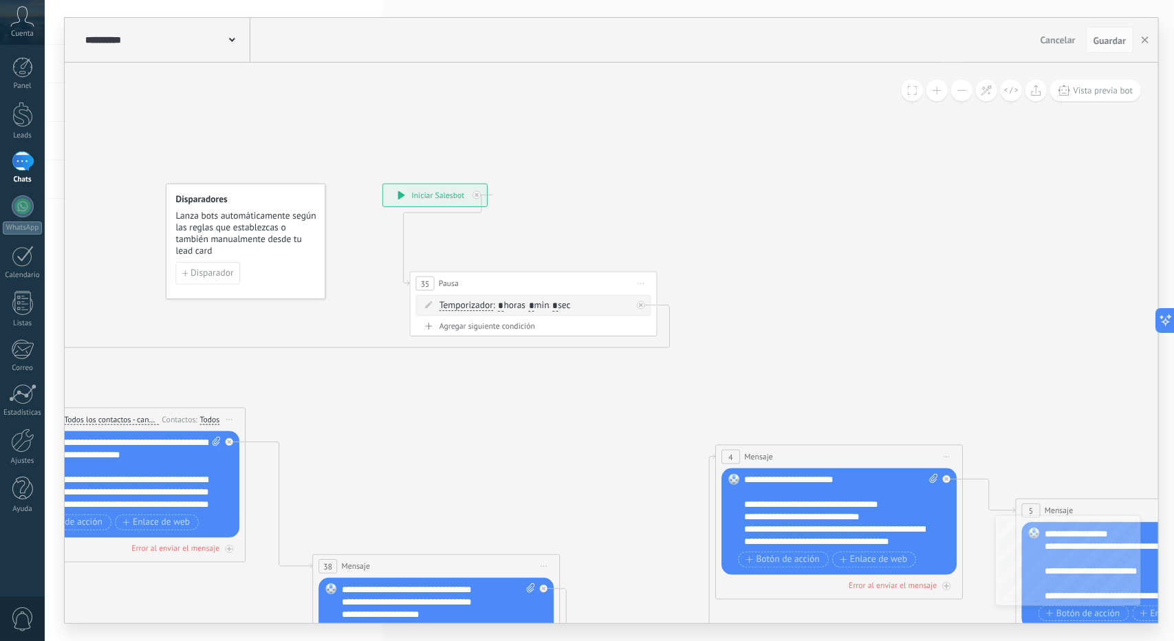
click at [963, 91] on button at bounding box center [961, 90] width 21 height 21
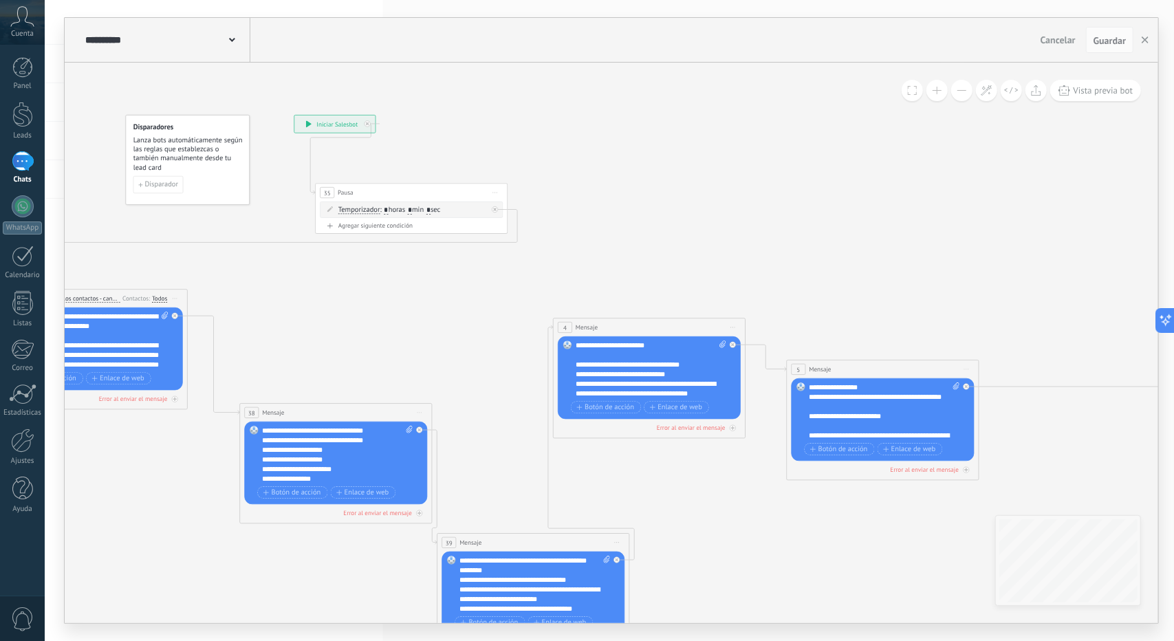
drag, startPoint x: 719, startPoint y: 218, endPoint x: 477, endPoint y: 125, distance: 259.9
click at [473, 122] on icon at bounding box center [922, 384] width 2337 height 1020
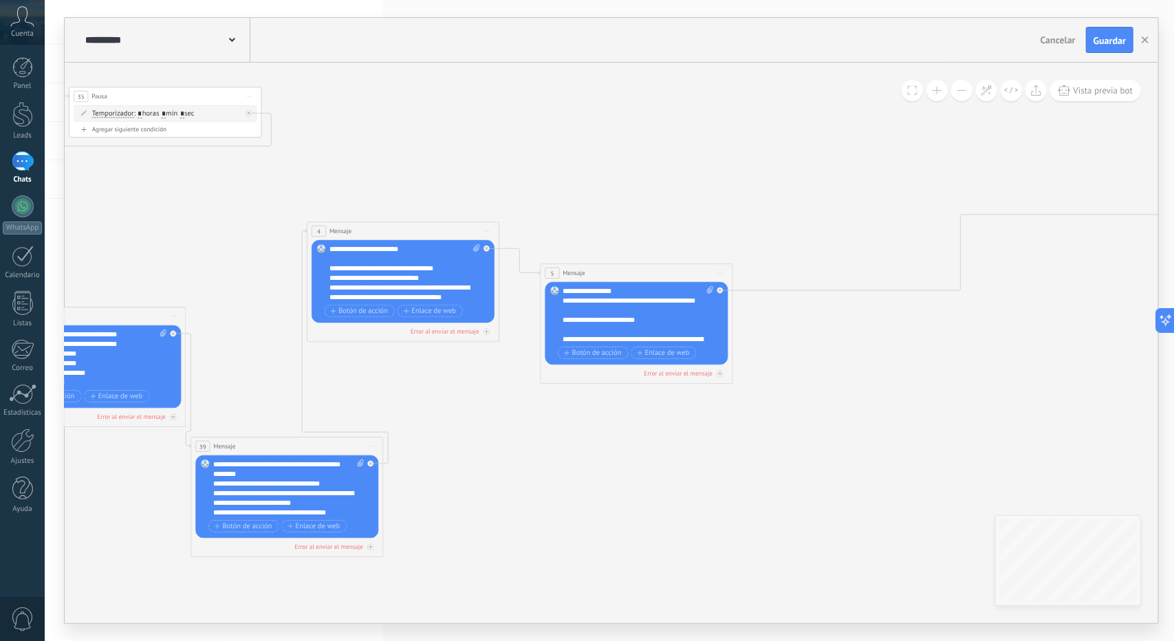
drag, startPoint x: 585, startPoint y: 269, endPoint x: 547, endPoint y: 275, distance: 38.3
click at [547, 274] on icon at bounding box center [676, 288] width 2337 height 1020
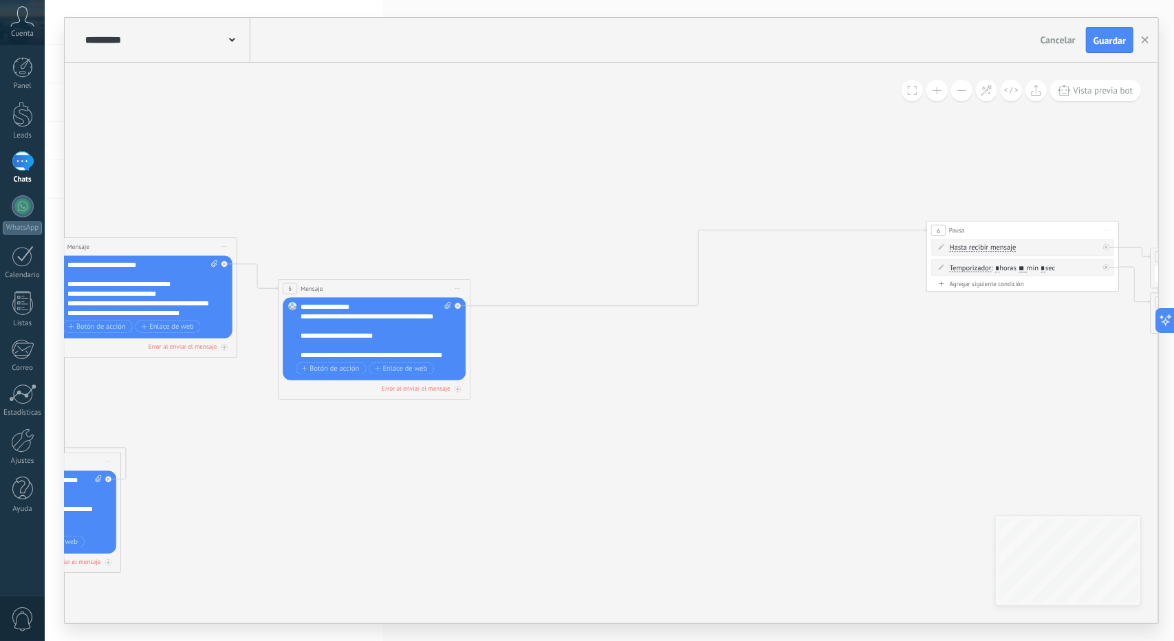
click at [799, 303] on icon at bounding box center [456, 304] width 2421 height 1020
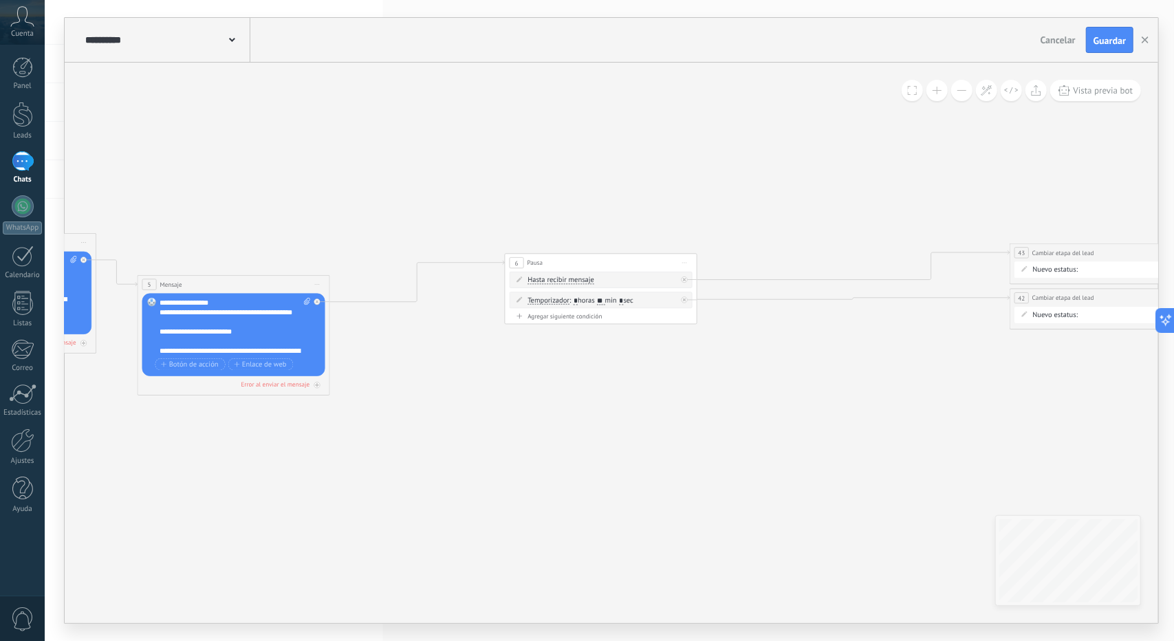
drag, startPoint x: 823, startPoint y: 226, endPoint x: 601, endPoint y: 266, distance: 225.7
click at [601, 263] on div "6 Pausa ***** Iniciar vista previa aquí Cambiar nombre Duplicar [GEOGRAPHIC_DAT…" at bounding box center [601, 263] width 192 height 18
drag, startPoint x: 1067, startPoint y: 255, endPoint x: 891, endPoint y: 251, distance: 176.1
click at [961, 252] on span "Cambiar etapa del lead" at bounding box center [992, 256] width 62 height 9
drag, startPoint x: 1043, startPoint y: 294, endPoint x: 907, endPoint y: 294, distance: 135.5
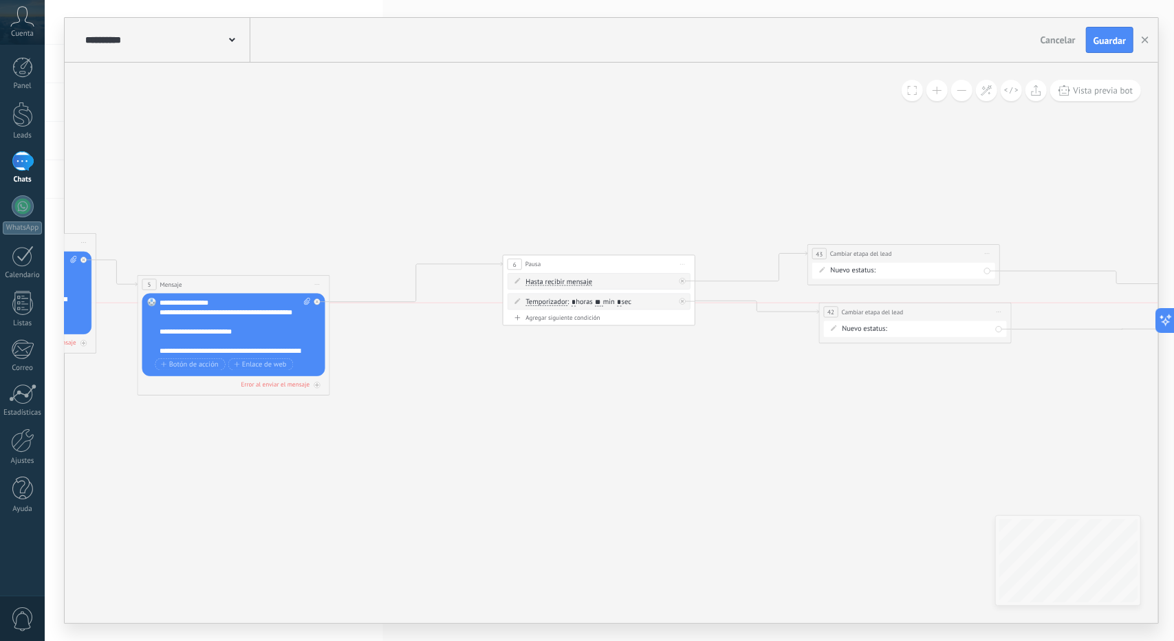
click at [850, 314] on span "Cambiar etapa del lead" at bounding box center [873, 311] width 62 height 9
click at [990, 251] on span "Iniciar vista previa aquí Cambiar nombre Duplicar [GEOGRAPHIC_DATA]" at bounding box center [987, 254] width 15 height 14
click at [1010, 310] on div "Borrar" at bounding box center [1030, 316] width 95 height 17
click at [1004, 318] on div "**********" at bounding box center [914, 318] width 192 height 18
click at [992, 312] on span "Iniciar vista previa aquí Cambiar nombre Duplicar [GEOGRAPHIC_DATA]" at bounding box center [997, 318] width 15 height 14
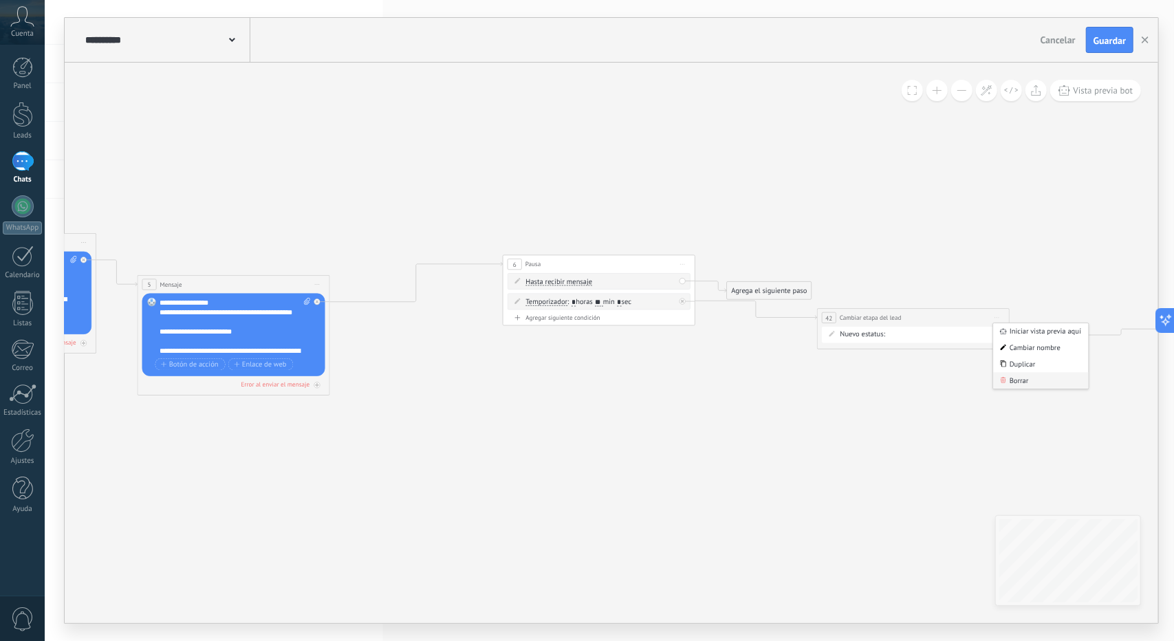
click at [997, 378] on div "Borrar" at bounding box center [1040, 380] width 95 height 17
click at [787, 287] on div "Agrega el siguiente paso" at bounding box center [769, 291] width 85 height 16
click at [776, 451] on span "Acciones" at bounding box center [765, 452] width 27 height 9
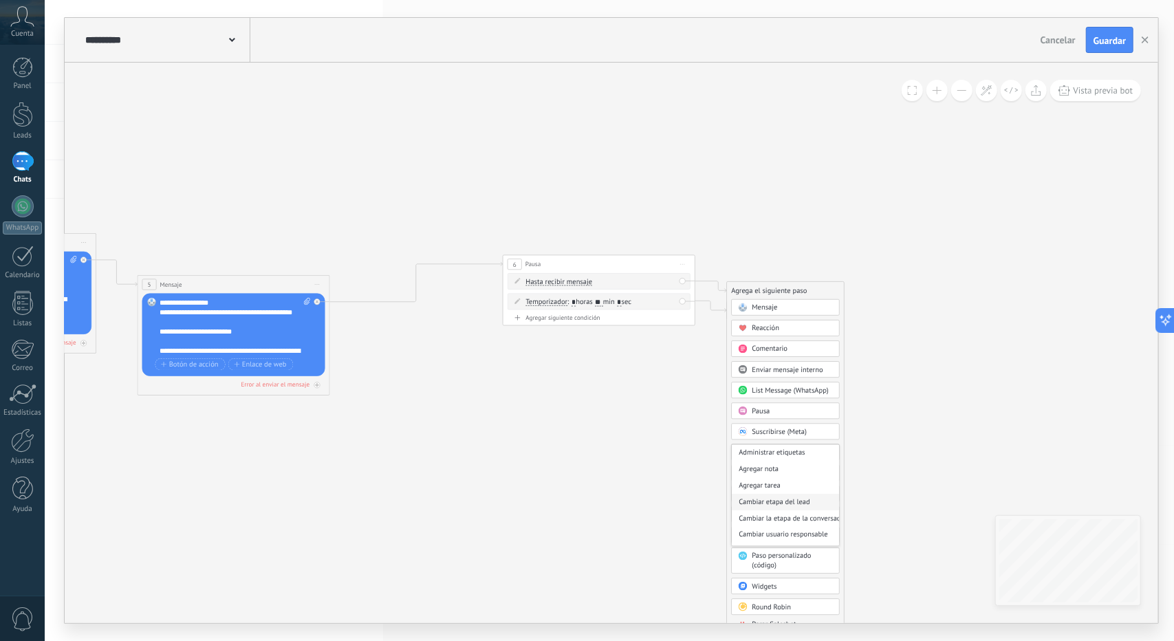
click at [787, 497] on div "Cambiar etapa del lead" at bounding box center [785, 502] width 107 height 17
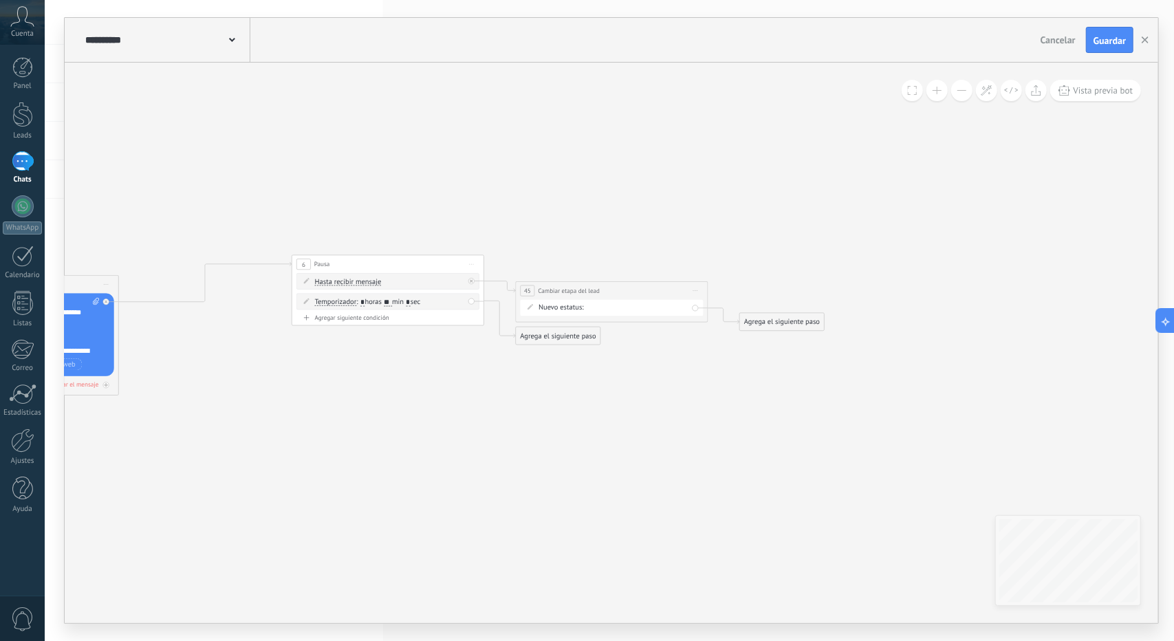
click at [557, 328] on div "Agrega el siguiente paso" at bounding box center [558, 336] width 85 height 16
click at [583, 501] on div "Acciones" at bounding box center [575, 497] width 109 height 17
click at [574, 545] on div "Cambiar etapa del lead" at bounding box center [574, 547] width 107 height 17
click at [0, 0] on div "Contacto inicial Negociación Debate contractual Discusión de contrato Logrado c…" at bounding box center [0, 0] width 0 height 0
click at [766, 252] on div at bounding box center [609, 320] width 1129 height 641
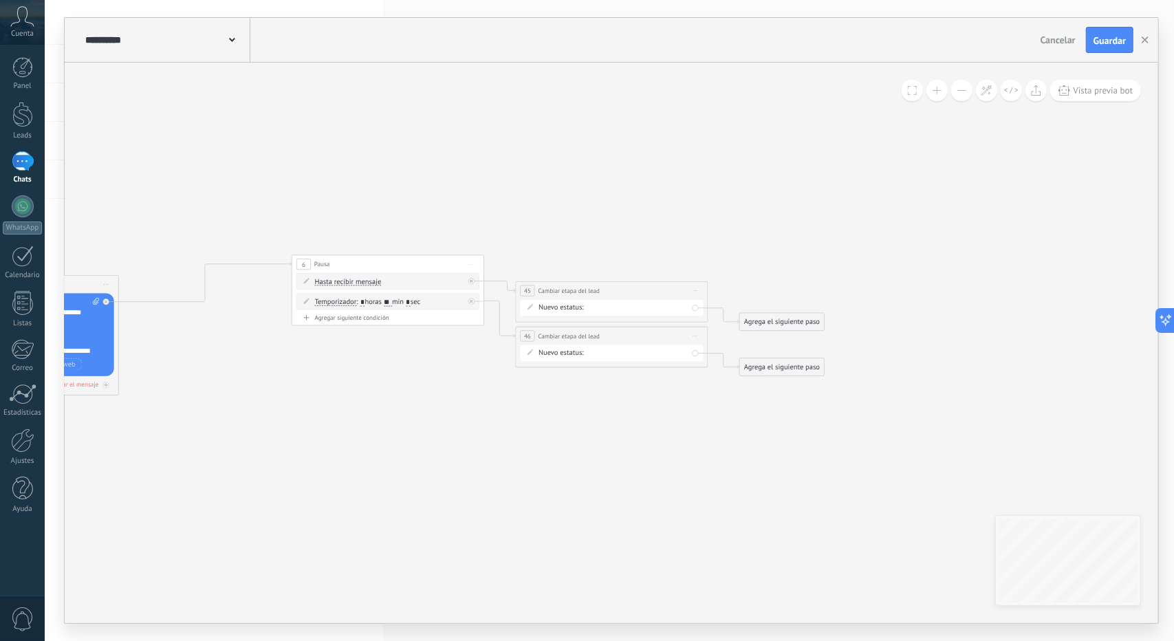
click at [1085, 43] on div "Cancelar Guardar" at bounding box center [1088, 40] width 106 height 26
click at [1101, 36] on span "Guardar" at bounding box center [1109, 41] width 32 height 10
click at [1145, 39] on icon "button" at bounding box center [1145, 39] width 7 height 7
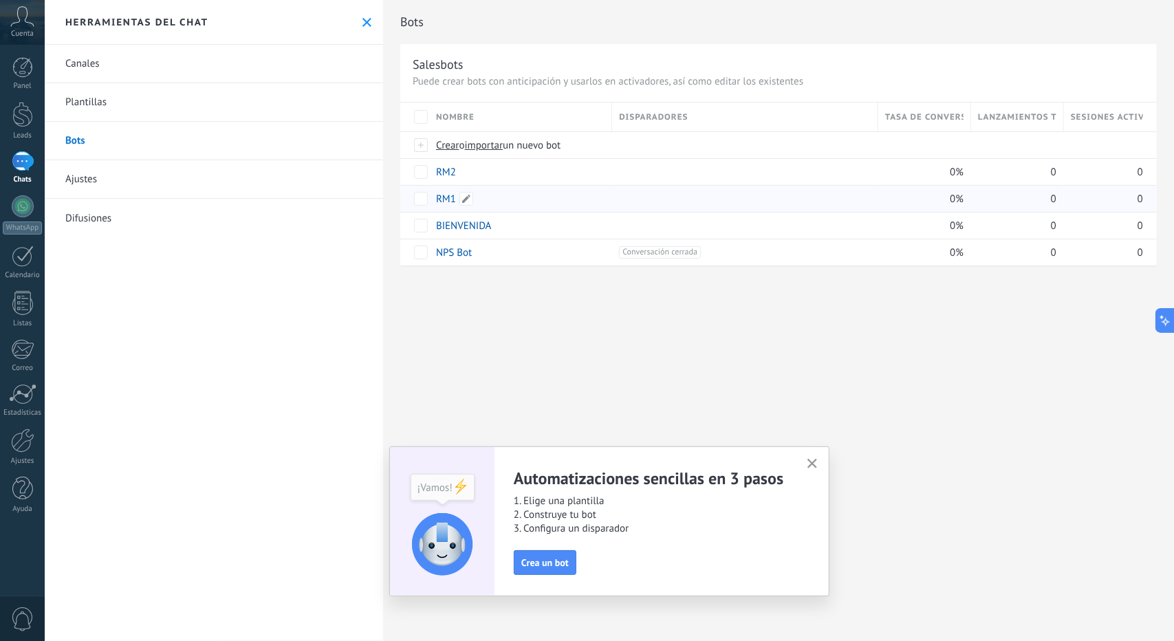
click at [448, 193] on link "RM1" at bounding box center [446, 199] width 20 height 13
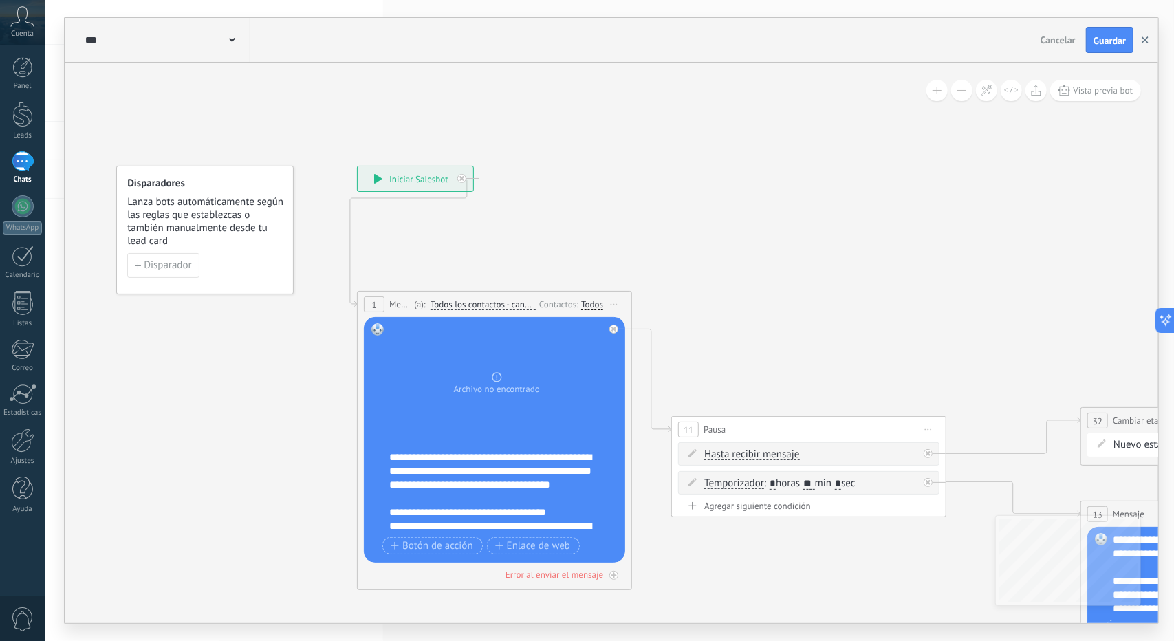
click at [1141, 36] on button "button" at bounding box center [1145, 40] width 21 height 26
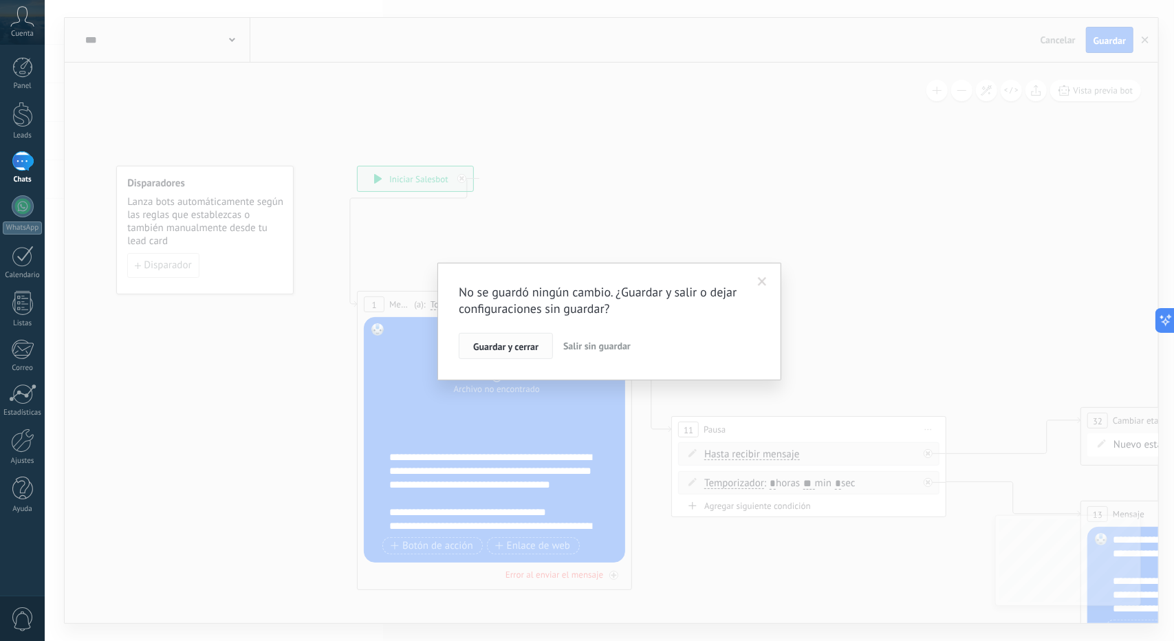
click at [530, 347] on span "Guardar y cerrar" at bounding box center [505, 347] width 65 height 10
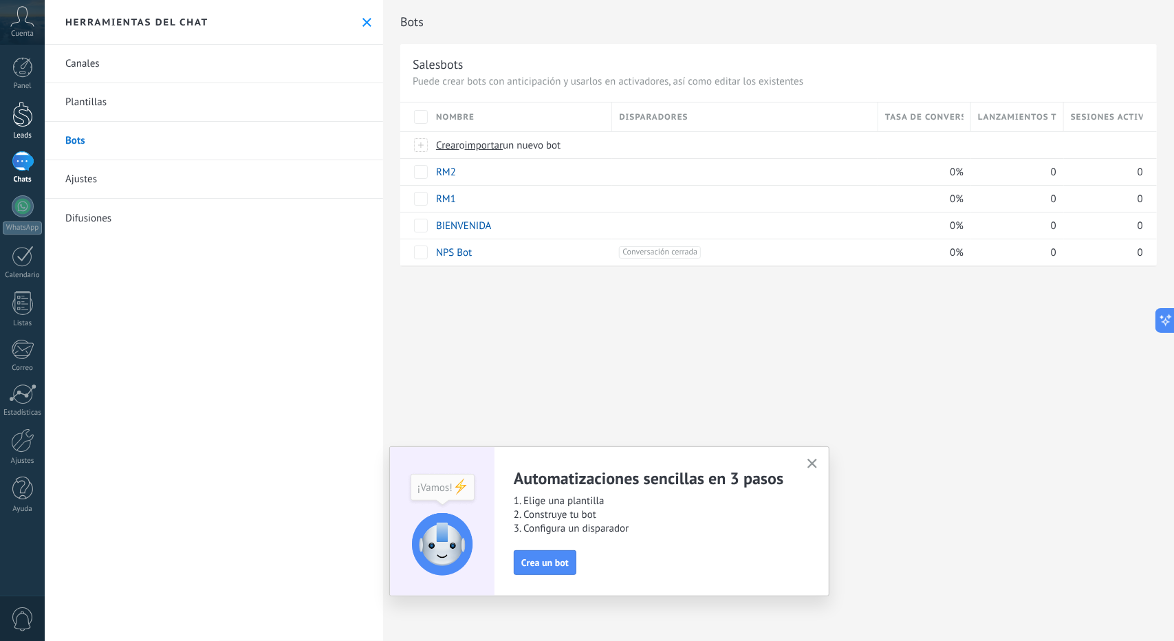
click at [32, 110] on div at bounding box center [22, 114] width 21 height 25
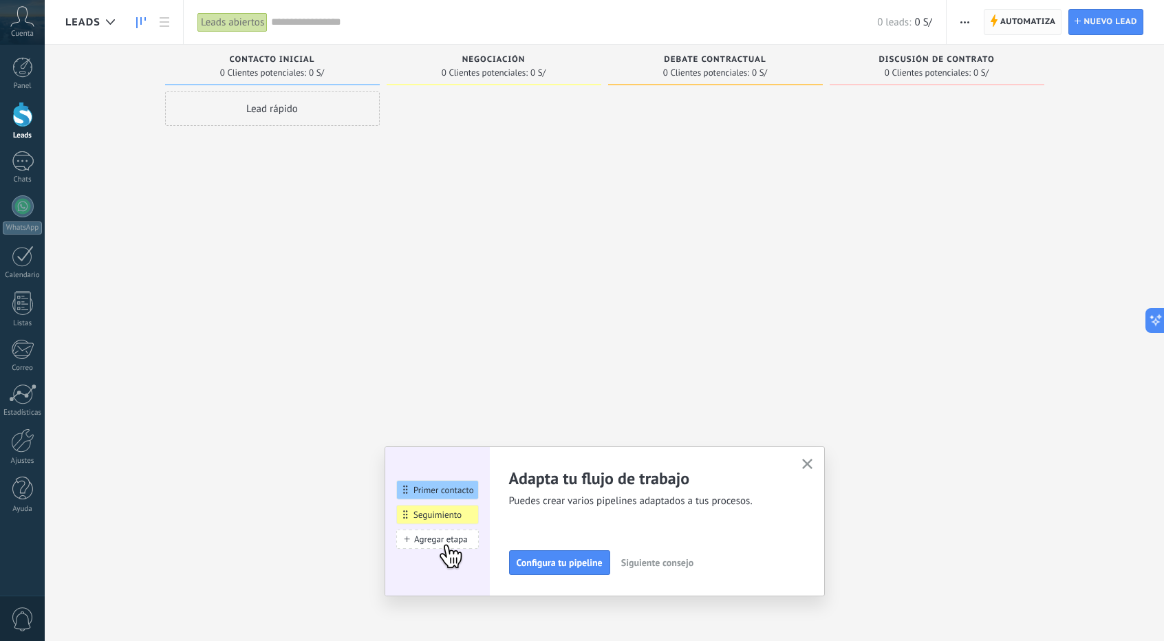
click at [1030, 16] on span "Automatiza" at bounding box center [1028, 22] width 56 height 25
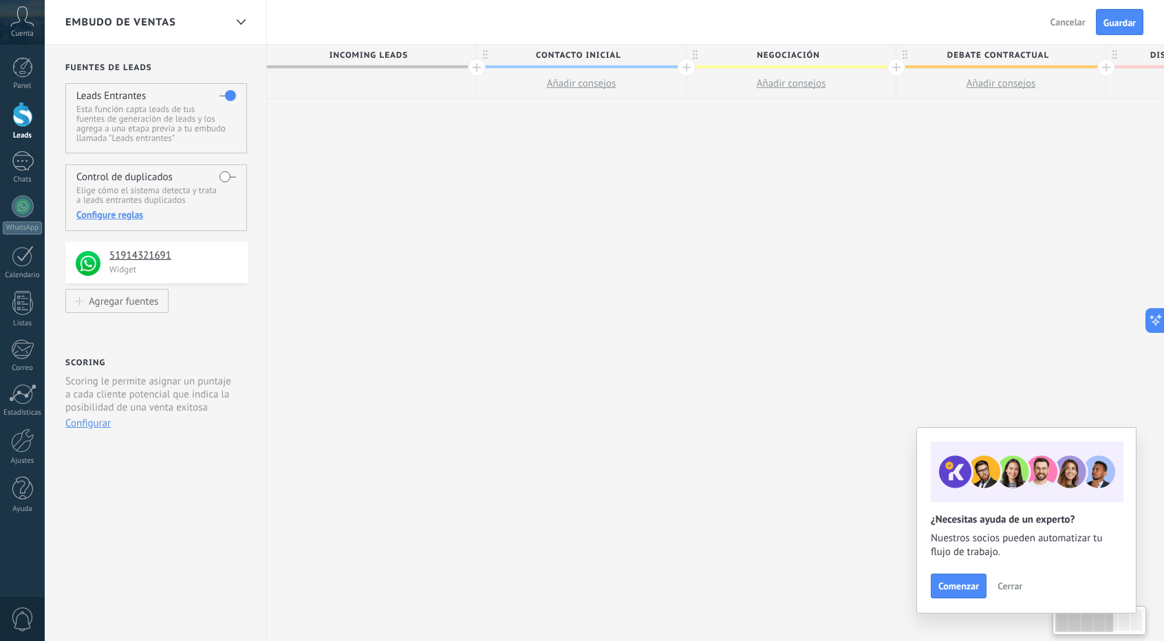
scroll to position [0, 1]
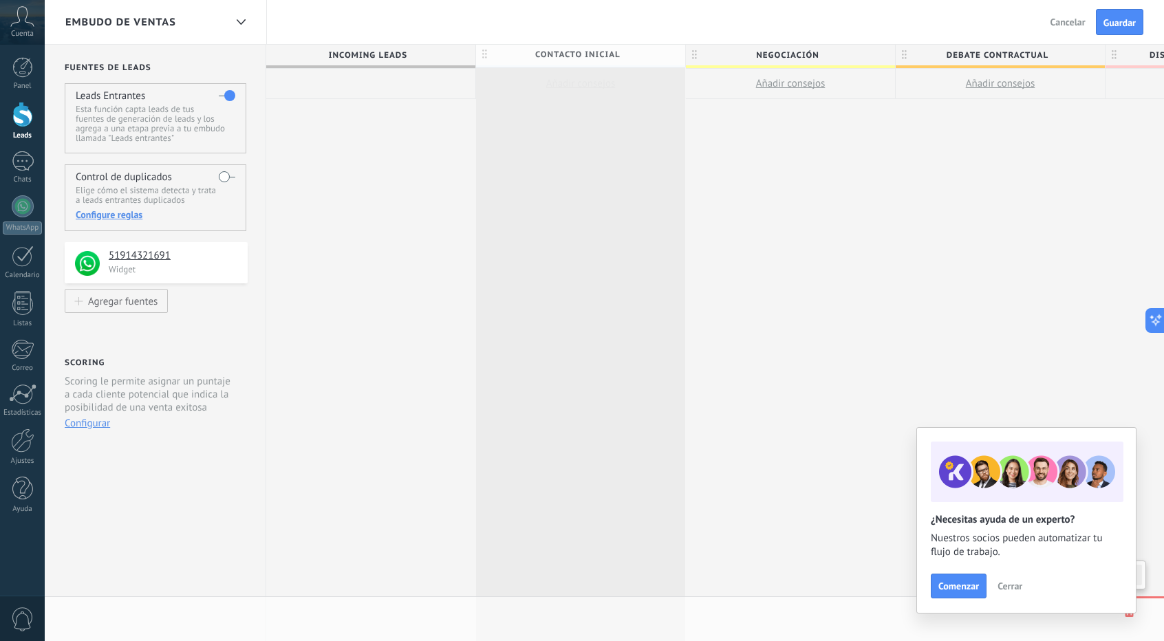
click at [602, 52] on span "Contacto inicial" at bounding box center [577, 55] width 202 height 21
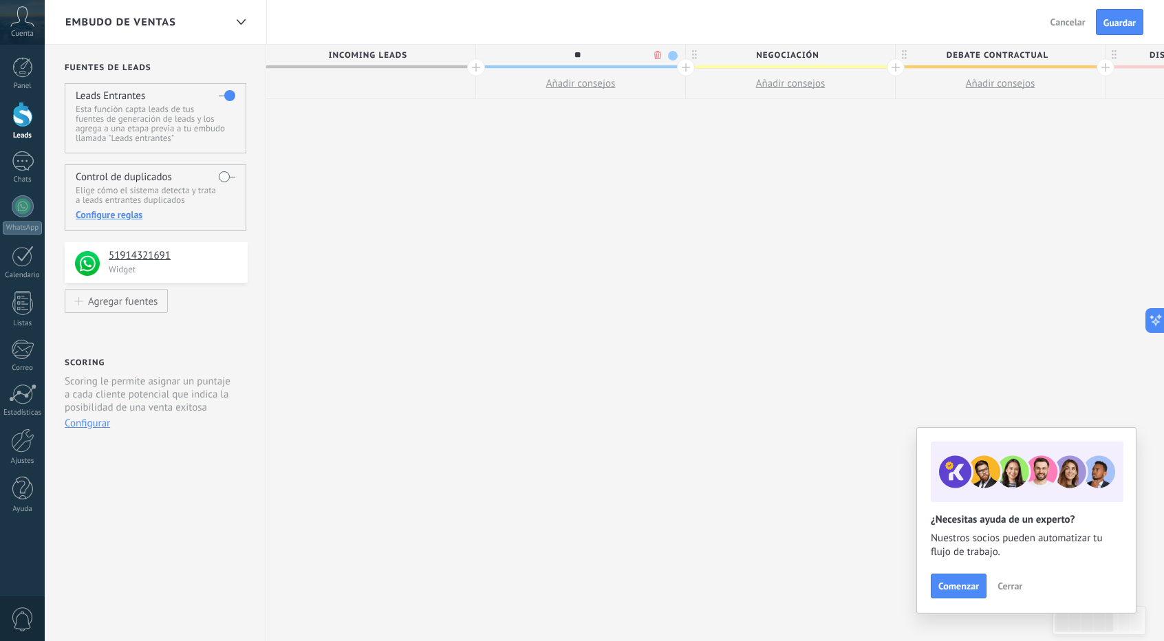
type input "*"
type input "*****"
click at [816, 51] on span "Negociación" at bounding box center [787, 55] width 202 height 21
type input "*"
type input "*****"
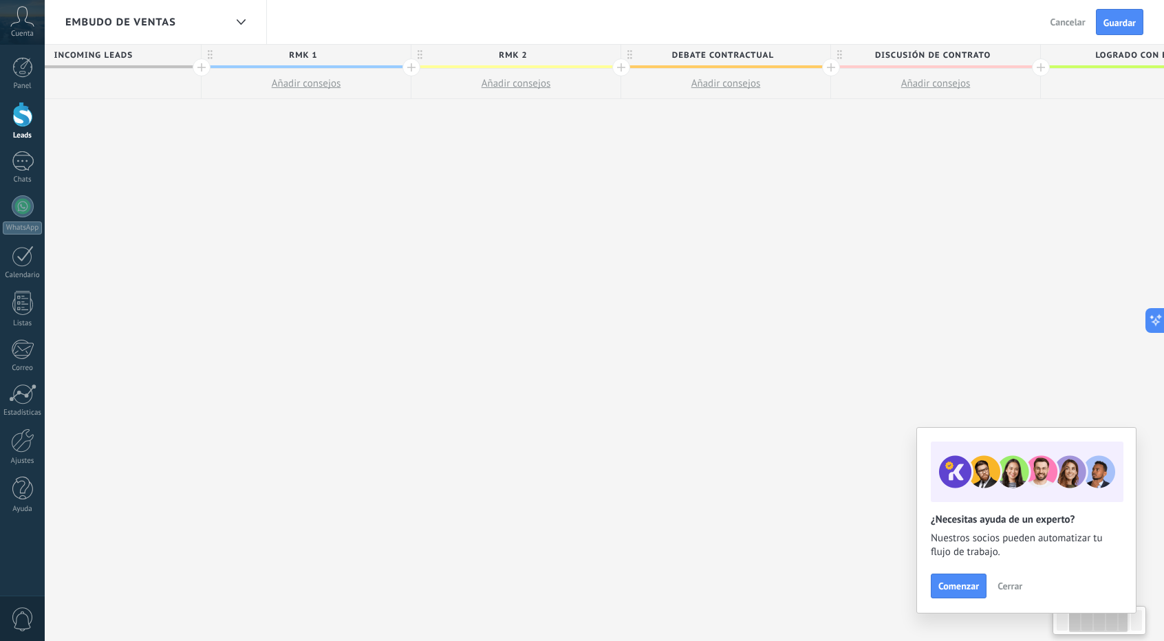
scroll to position [0, 281]
drag, startPoint x: 1036, startPoint y: 116, endPoint x: 765, endPoint y: 155, distance: 273.8
click at [765, 155] on div "**********" at bounding box center [720, 343] width 1468 height 597
click at [1117, 21] on span "Guardar" at bounding box center [1119, 23] width 32 height 10
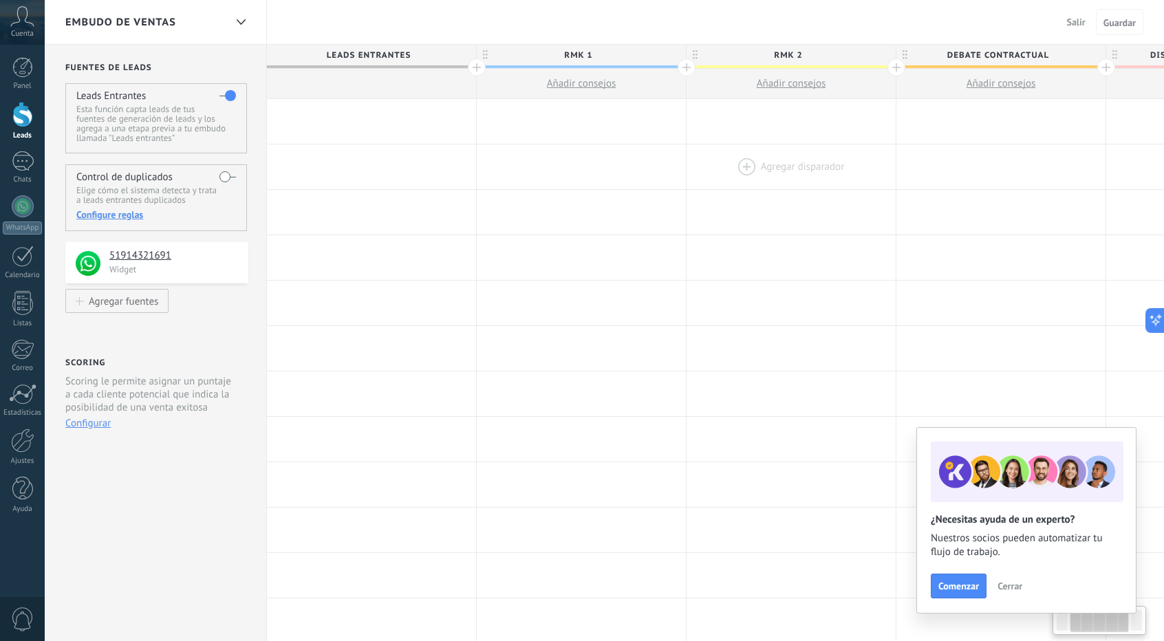
scroll to position [0, 281]
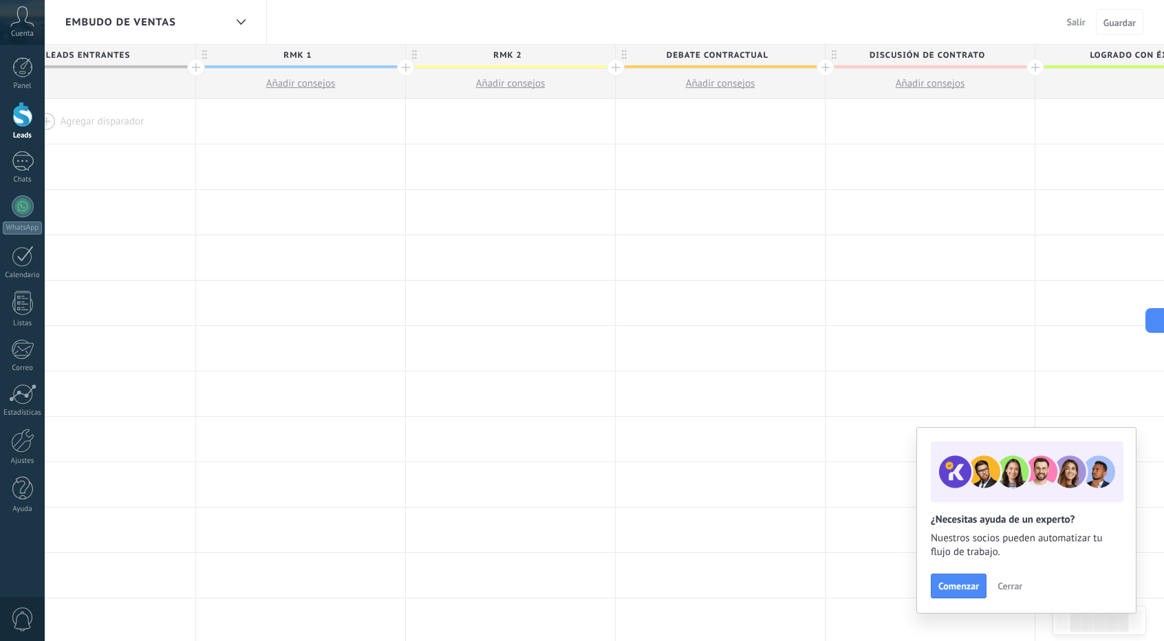
click at [23, 149] on div "Panel Leads Chats WhatsApp Clientes" at bounding box center [22, 292] width 45 height 470
click at [7, 177] on div "Chats" at bounding box center [23, 179] width 40 height 9
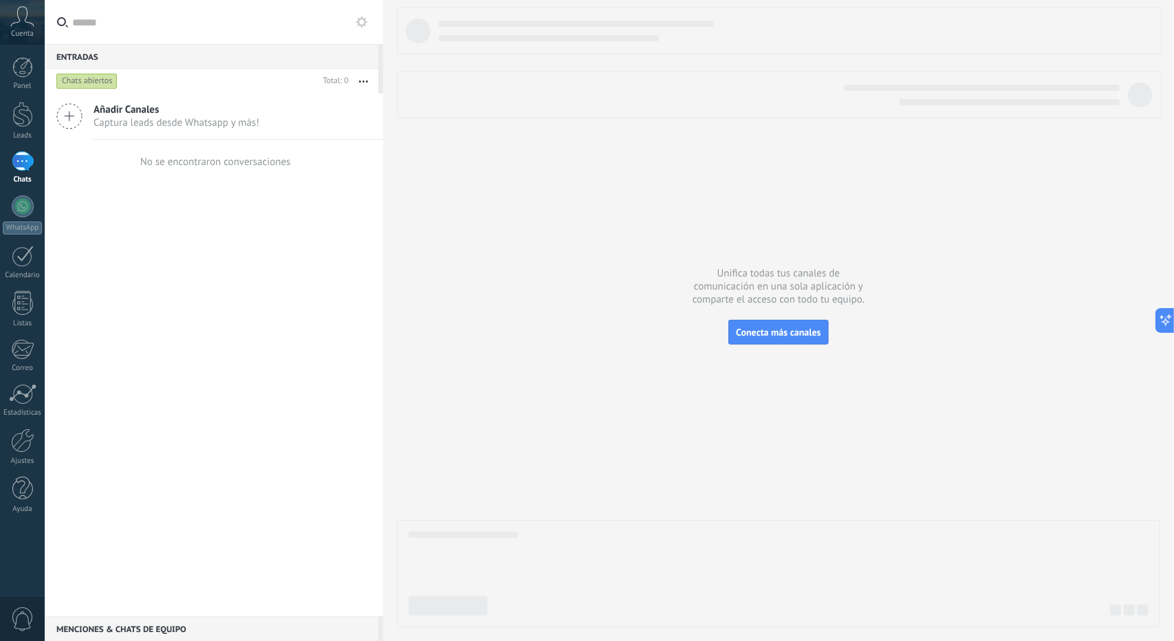
click at [364, 23] on use at bounding box center [361, 22] width 11 height 11
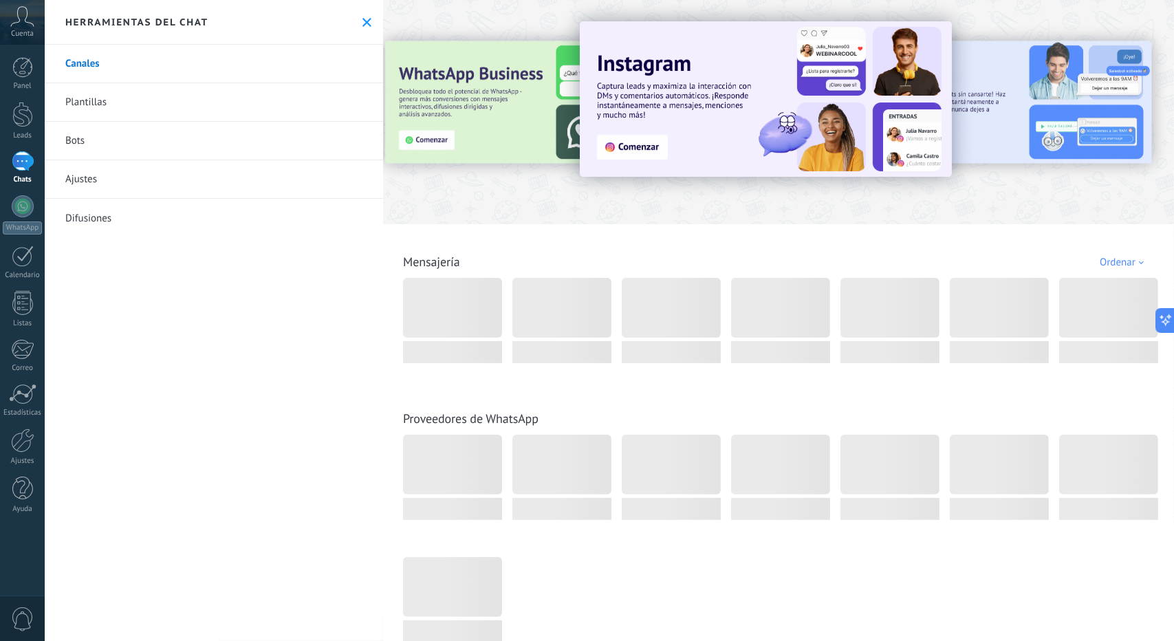
click at [80, 135] on link "Bots" at bounding box center [214, 141] width 338 height 39
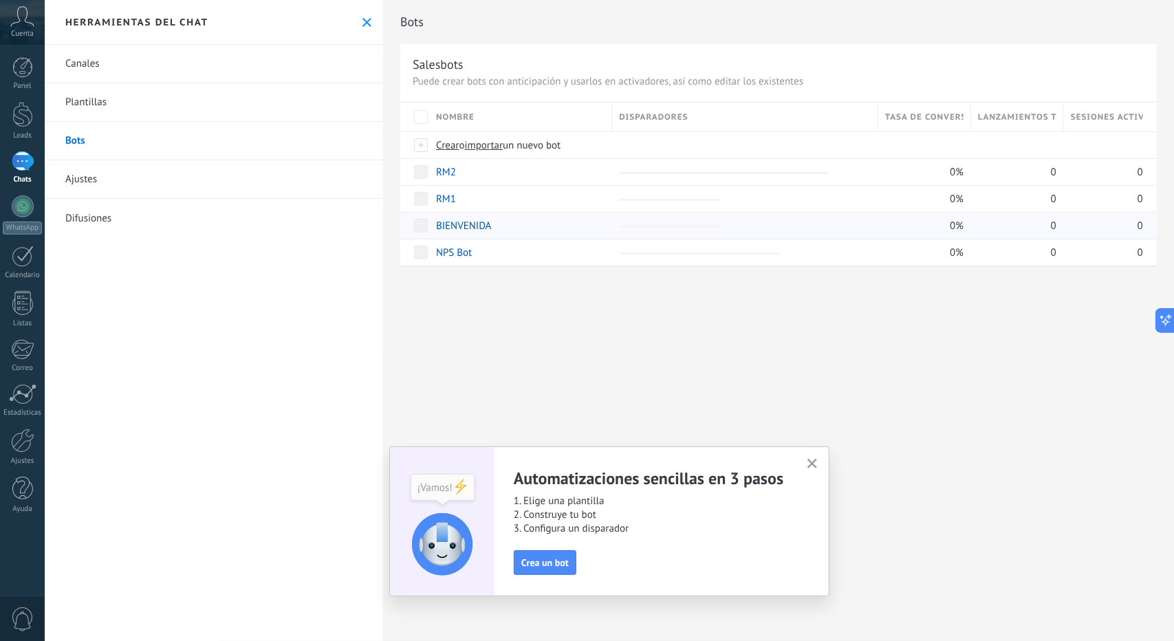
click at [454, 216] on div "BIENVENIDA" at bounding box center [517, 225] width 176 height 26
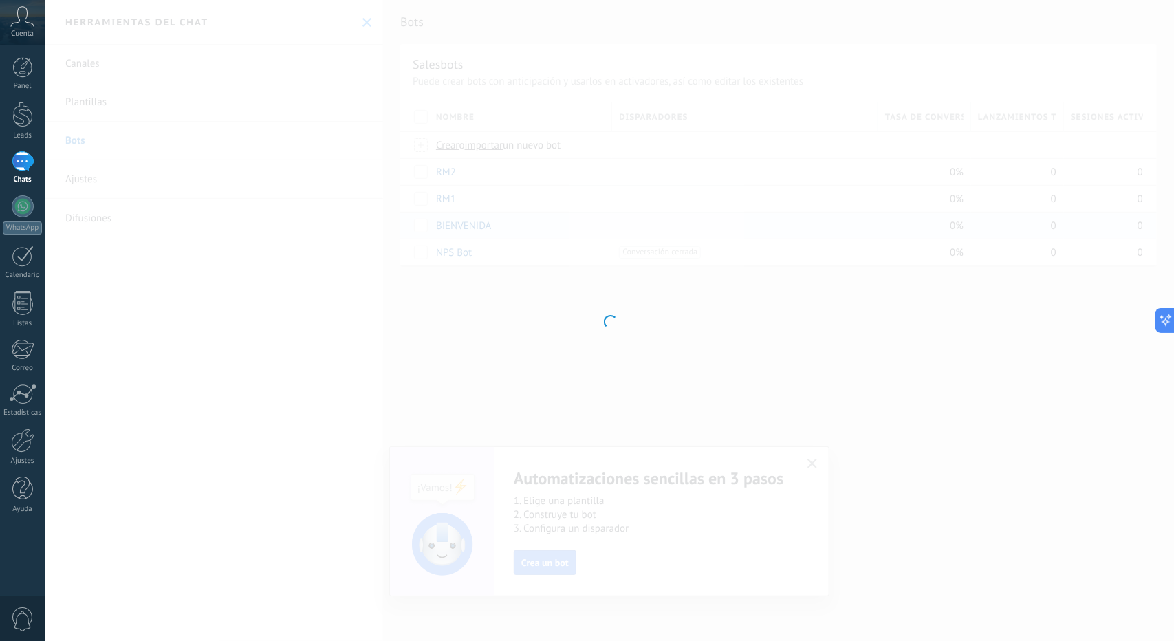
type input "**********"
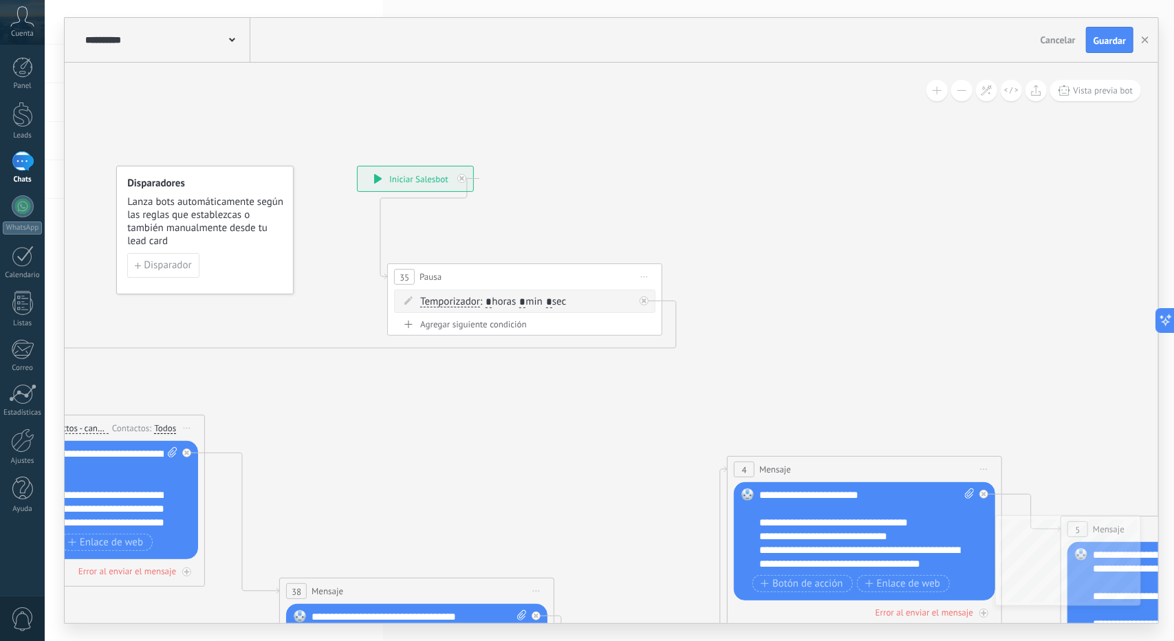
click at [963, 96] on button at bounding box center [961, 90] width 21 height 21
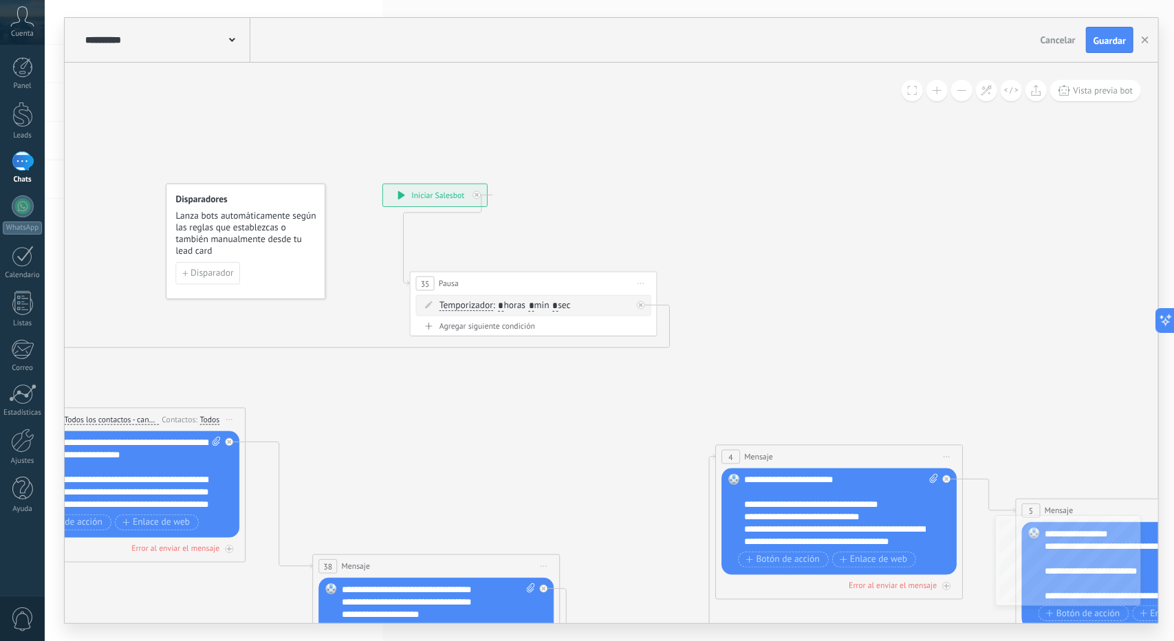
click at [963, 96] on button at bounding box center [961, 90] width 21 height 21
drag, startPoint x: 963, startPoint y: 96, endPoint x: 961, endPoint y: 111, distance: 15.3
click at [963, 95] on button at bounding box center [961, 90] width 21 height 21
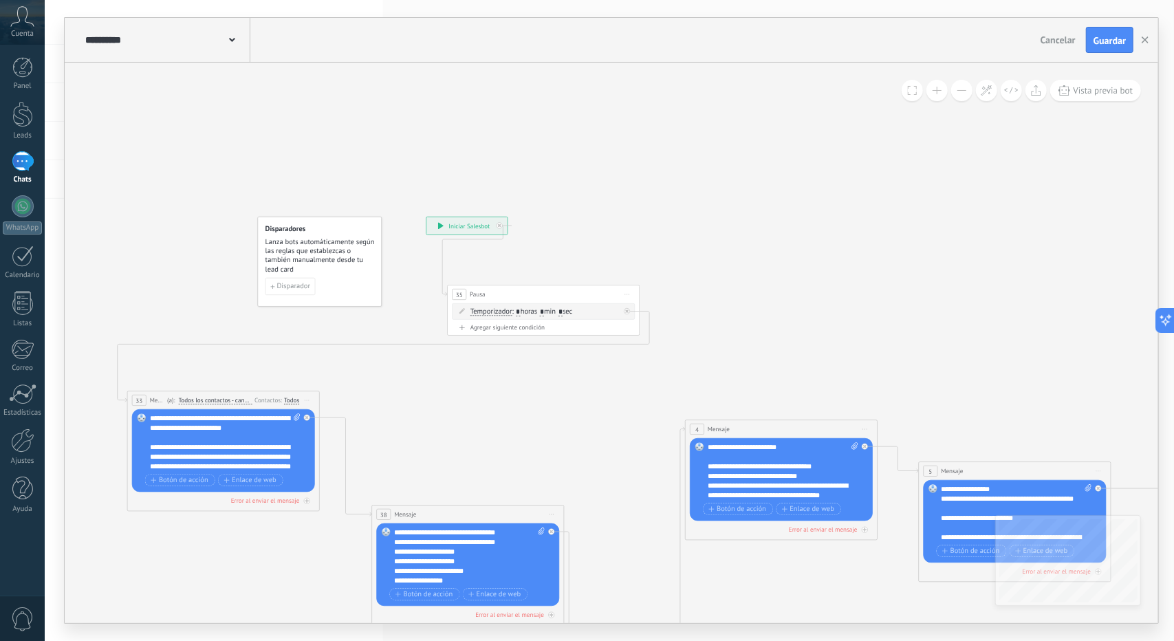
drag, startPoint x: 957, startPoint y: 244, endPoint x: 539, endPoint y: 107, distance: 440.1
click at [539, 107] on icon at bounding box center [914, 486] width 2055 height 1020
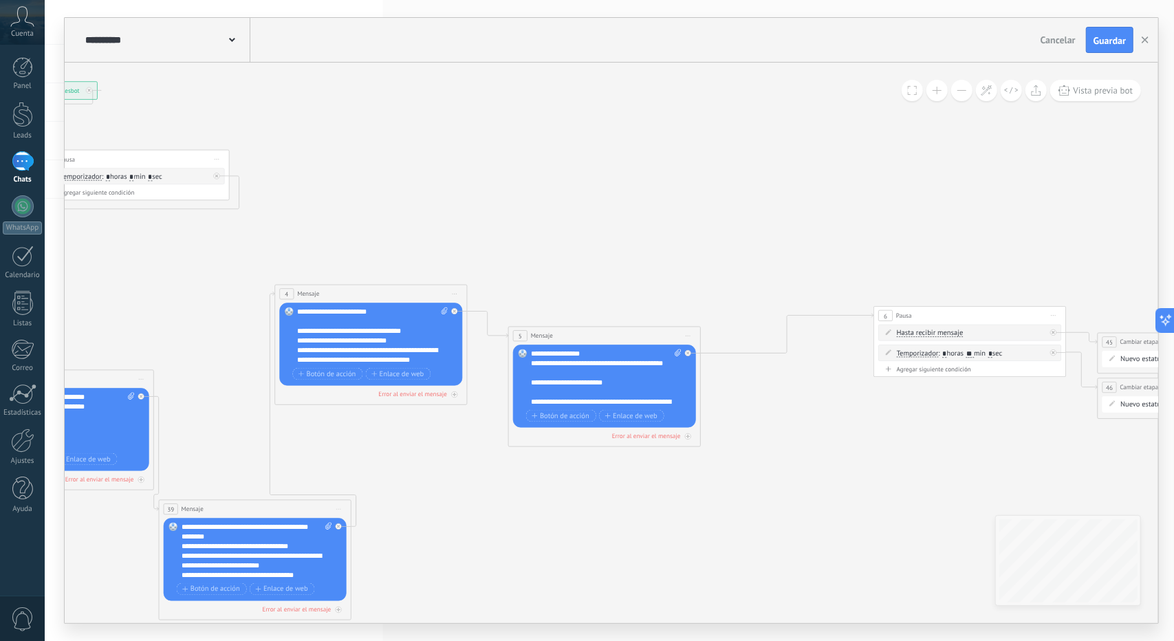
drag, startPoint x: 825, startPoint y: 222, endPoint x: 549, endPoint y: 179, distance: 279.8
click at [547, 175] on icon at bounding box center [545, 350] width 2138 height 1020
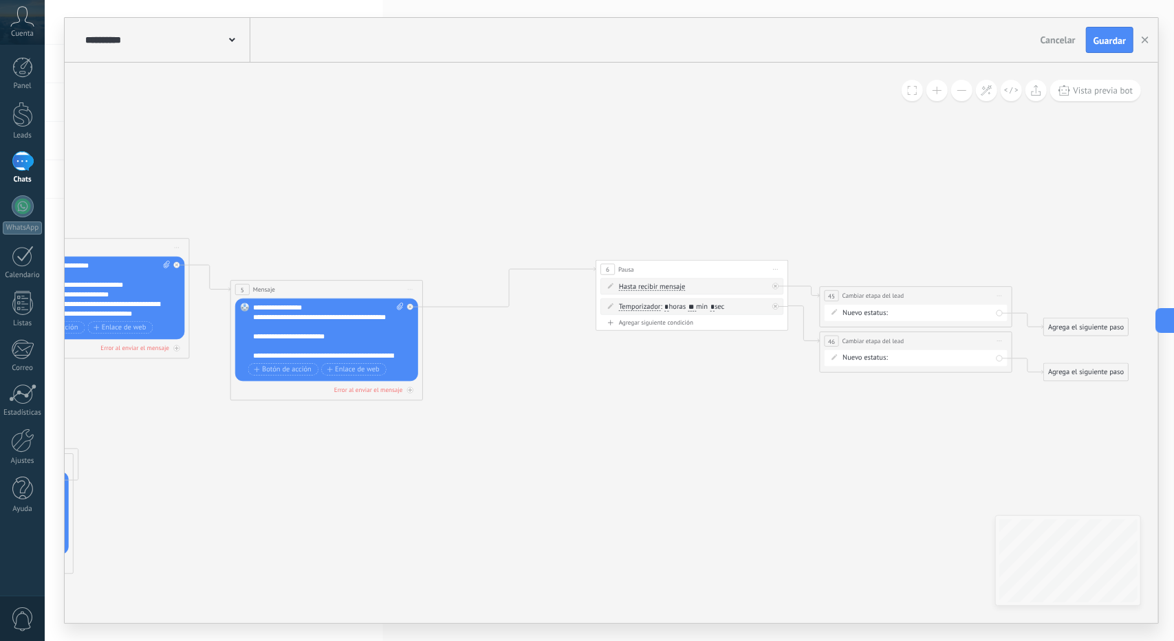
drag, startPoint x: 928, startPoint y: 277, endPoint x: 862, endPoint y: 259, distance: 68.6
click at [862, 259] on icon at bounding box center [267, 304] width 2138 height 1020
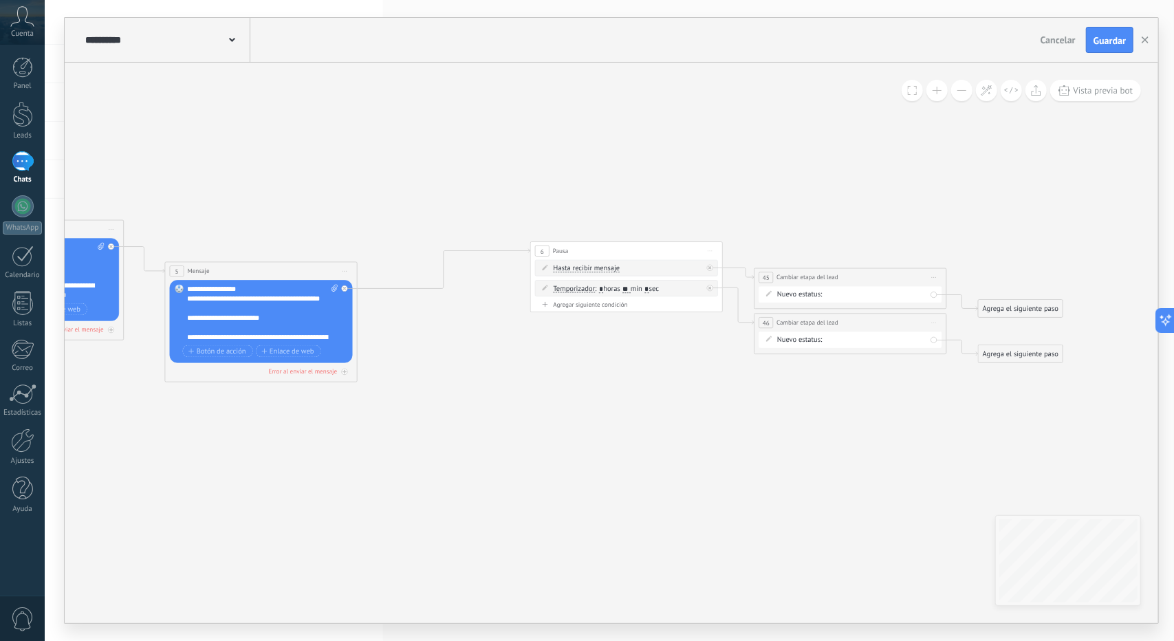
click at [0, 0] on div "rmk 1 rmk 2 Debate contractual Discusión de contrato Logrado con éxito Venta Pe…" at bounding box center [0, 0] width 0 height 0
click at [0, 0] on label "Discusión de contrato" at bounding box center [0, 0] width 0 height 0
click at [0, 0] on div "rmk 1 rmk 2 Debate contractual Discusión de contrato Logrado con éxito Venta Pe…" at bounding box center [0, 0] width 0 height 0
click at [0, 0] on label "rmk 1" at bounding box center [0, 0] width 0 height 0
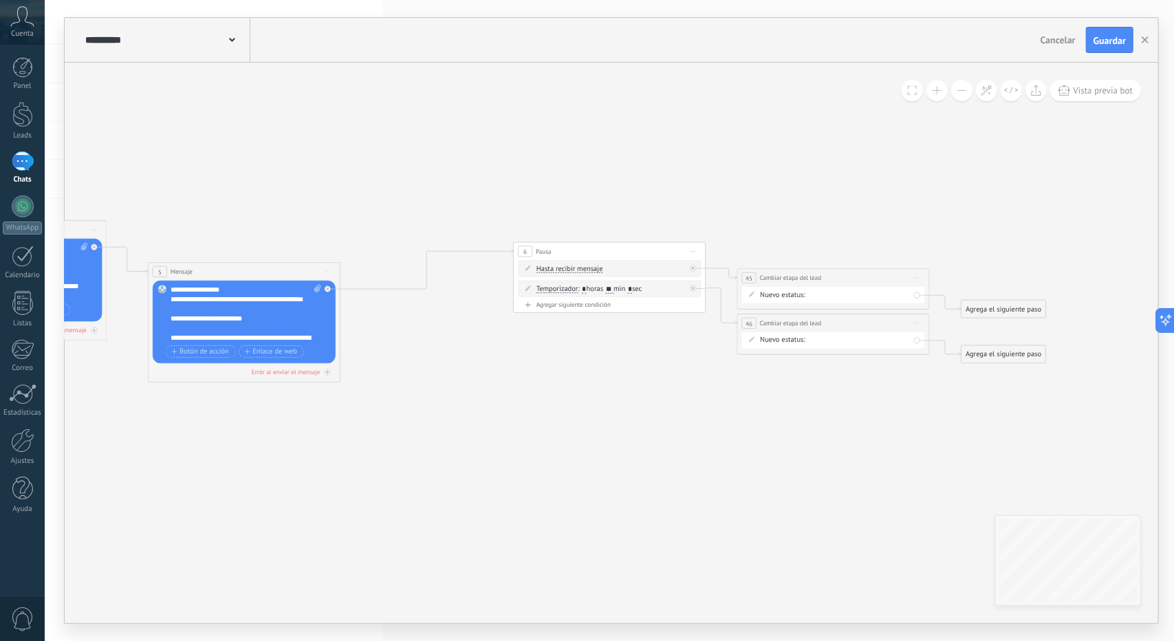
drag, startPoint x: 1019, startPoint y: 182, endPoint x: 944, endPoint y: 183, distance: 75.0
click at [944, 182] on icon at bounding box center [185, 287] width 2138 height 1020
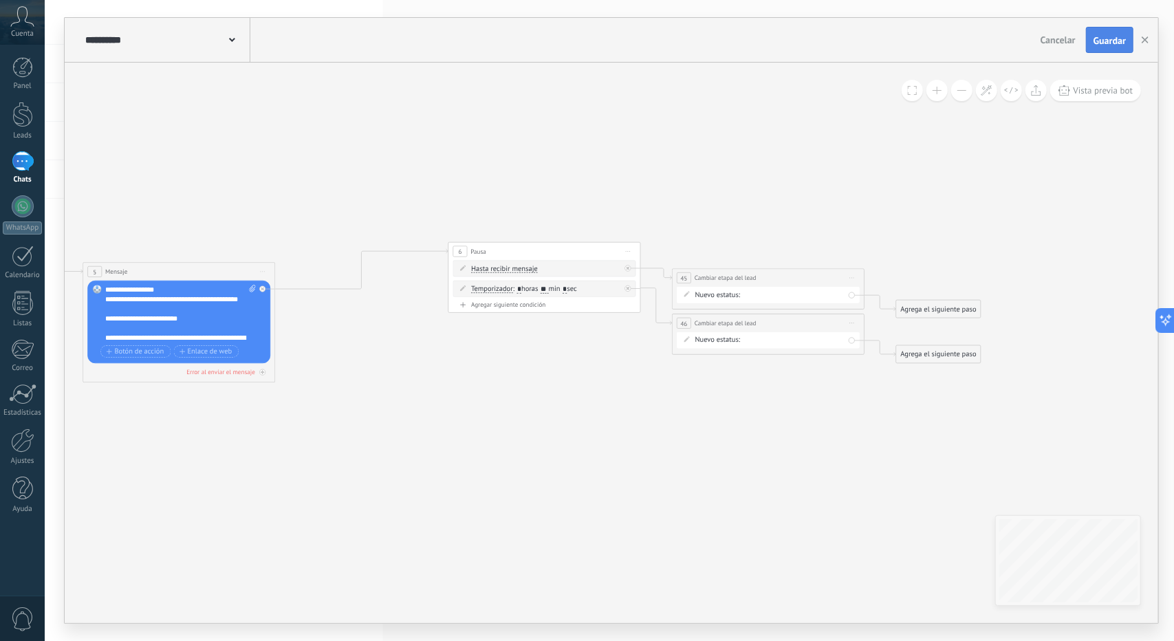
click at [1113, 28] on button "Guardar" at bounding box center [1109, 40] width 47 height 26
click at [1143, 44] on button "button" at bounding box center [1145, 40] width 21 height 25
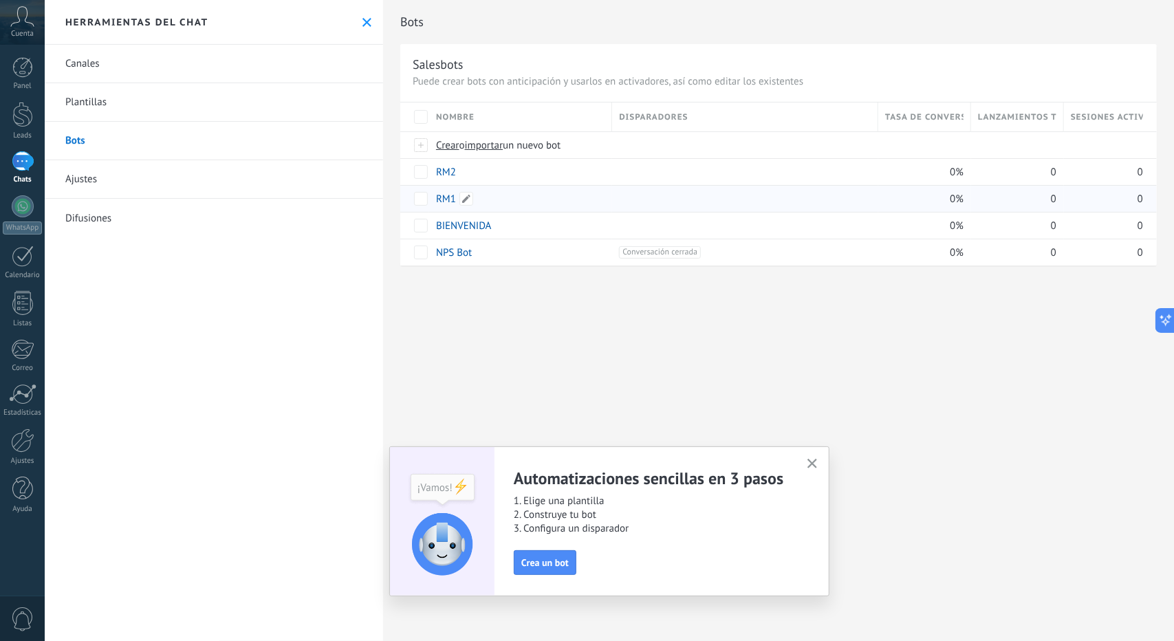
click at [437, 197] on link "RM1" at bounding box center [446, 199] width 20 height 13
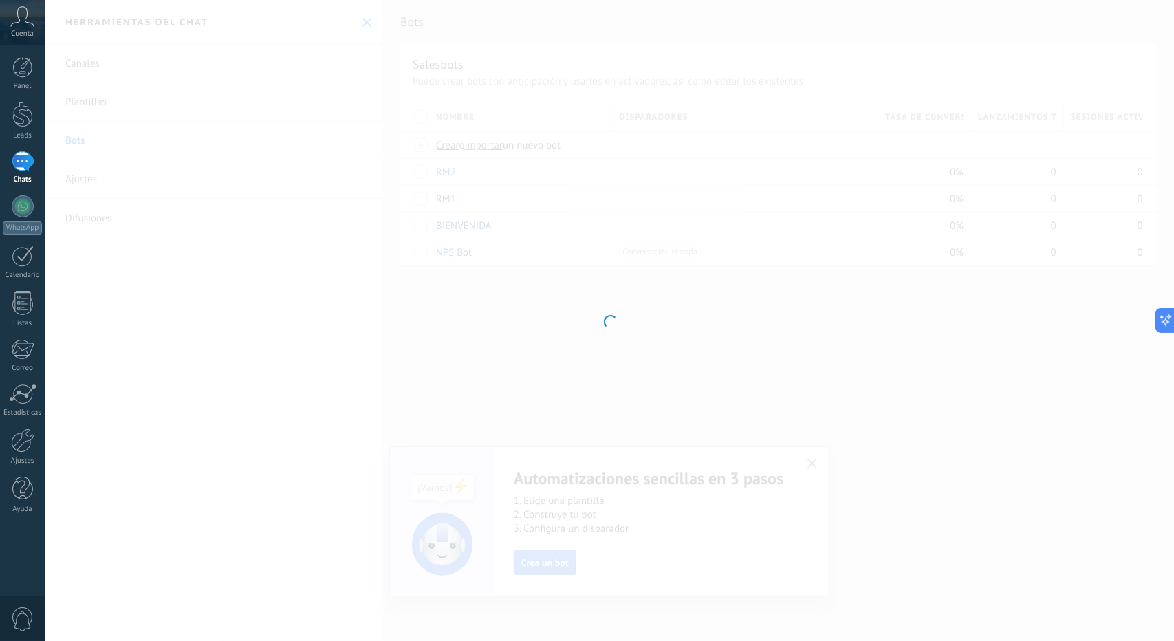
type input "***"
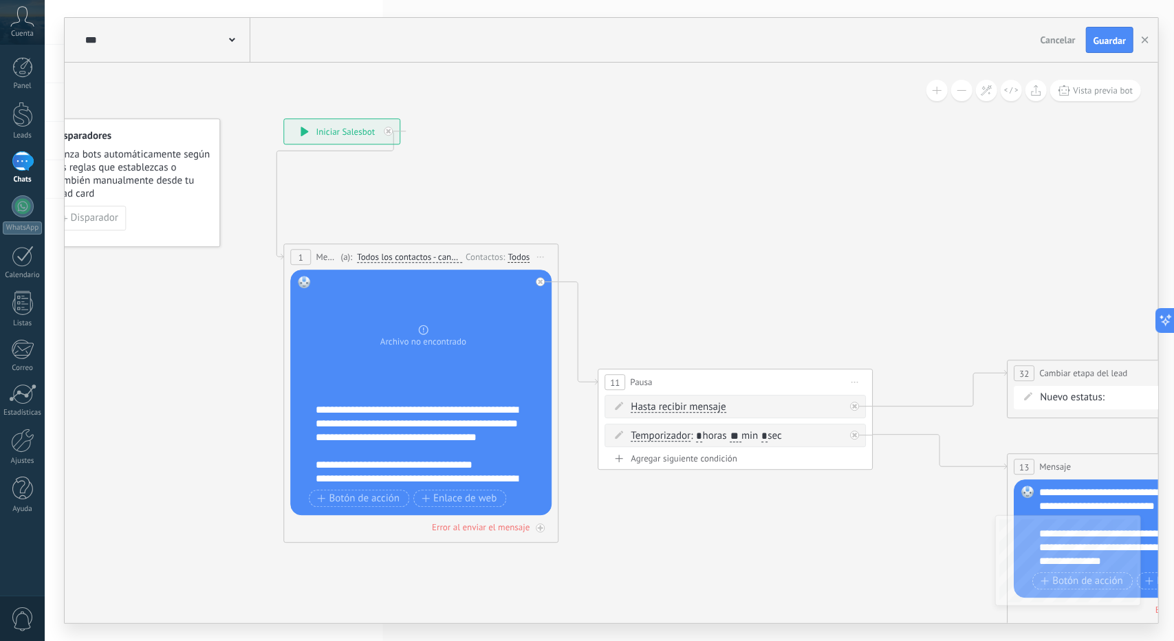
drag, startPoint x: 618, startPoint y: 234, endPoint x: 483, endPoint y: 164, distance: 151.9
click at [481, 163] on icon at bounding box center [1117, 396] width 2354 height 1244
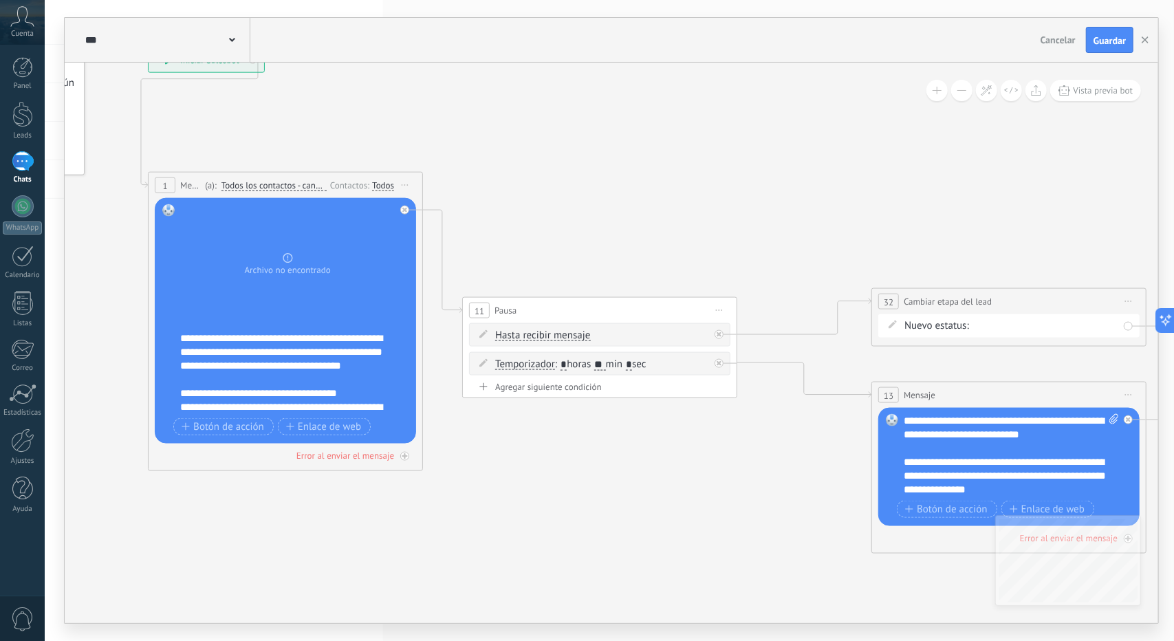
click at [973, 86] on div "Vista previa bot" at bounding box center [1032, 90] width 219 height 21
click at [965, 91] on button at bounding box center [961, 90] width 21 height 21
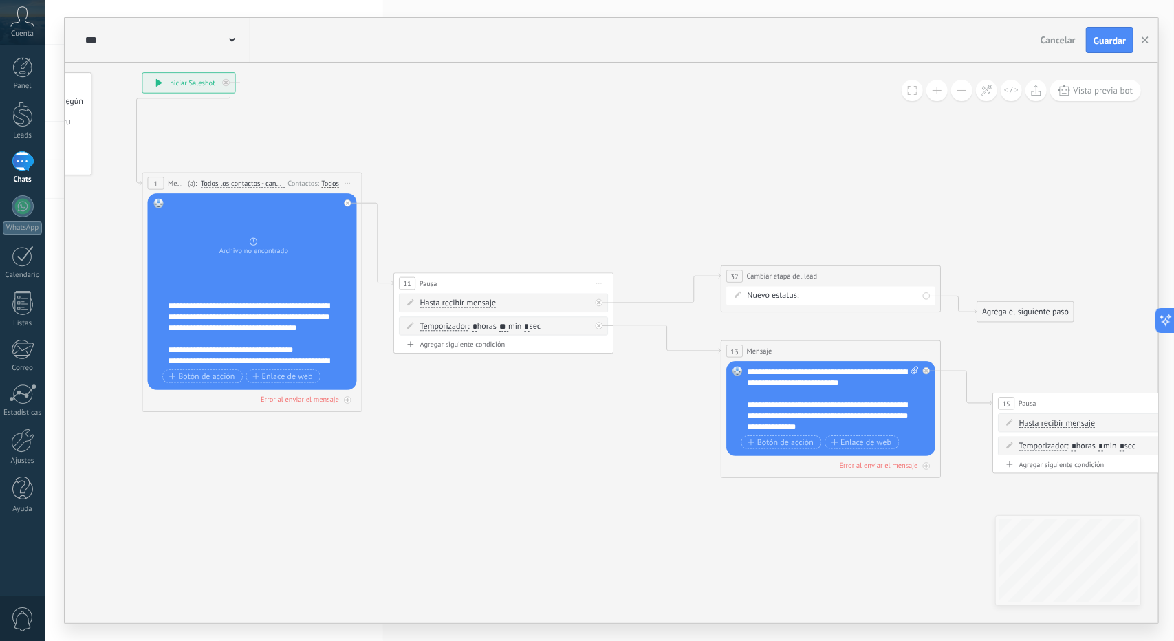
drag, startPoint x: 864, startPoint y: 247, endPoint x: 728, endPoint y: 208, distance: 141.7
click at [728, 208] on icon at bounding box center [808, 294] width 1883 height 995
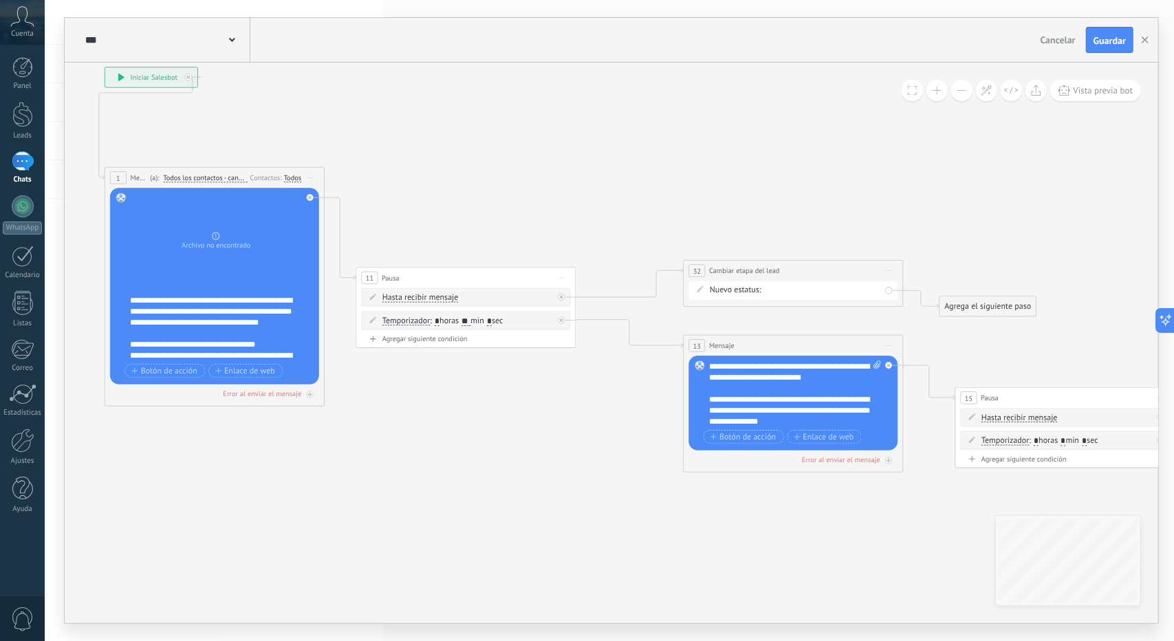
click at [0, 0] on div "rmk 1 rmk 2 Debate contractual Discusión de contrato Logrado con éxito Venta Pe…" at bounding box center [0, 0] width 0 height 0
click at [0, 0] on label "rmk 1" at bounding box center [0, 0] width 0 height 0
click at [0, 0] on div "rmk 1 rmk 2 Debate contractual Discusión de contrato Logrado con éxito Venta Pe…" at bounding box center [0, 0] width 0 height 0
click at [0, 0] on label "Discusión de contrato" at bounding box center [0, 0] width 0 height 0
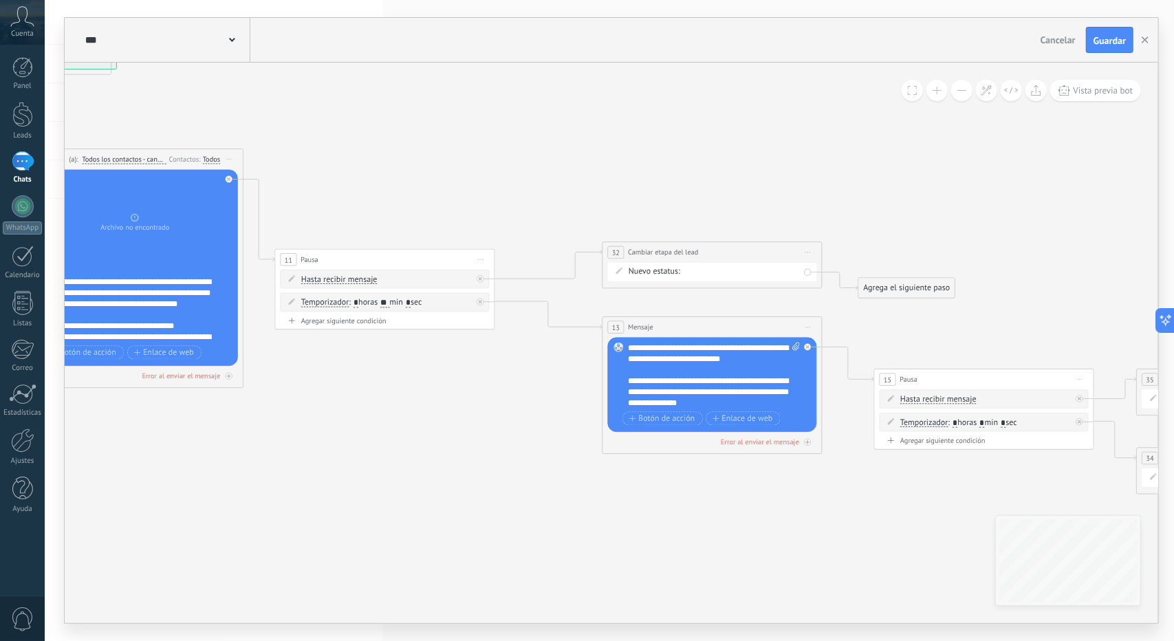
drag, startPoint x: 1016, startPoint y: 245, endPoint x: 822, endPoint y: 215, distance: 196.2
click at [824, 212] on icon at bounding box center [737, 276] width 1979 height 1005
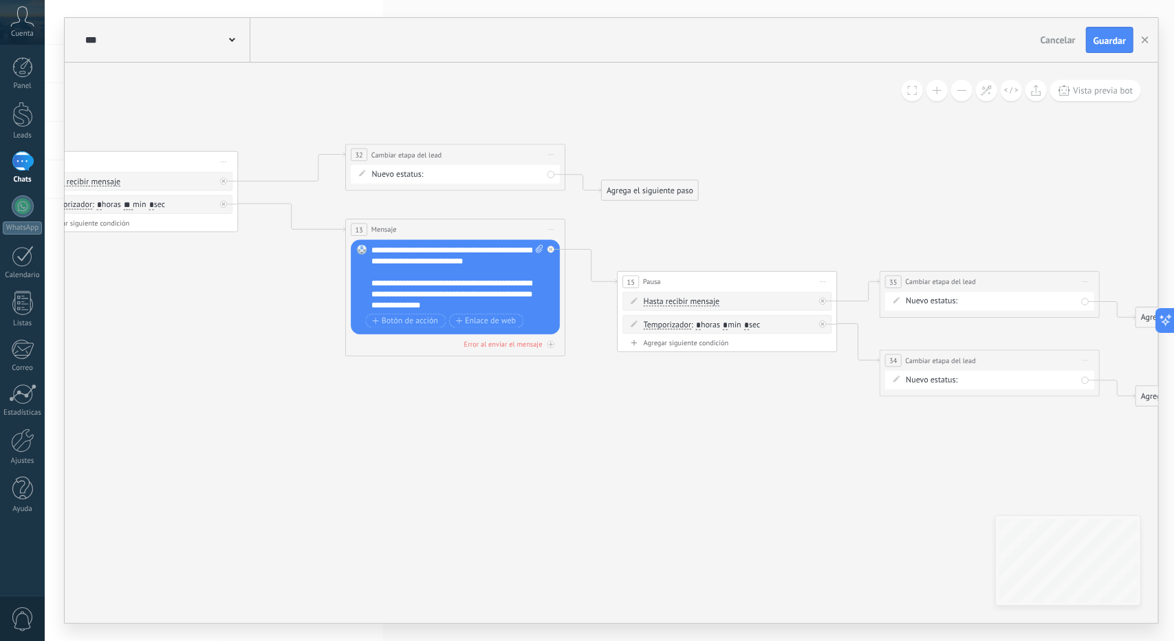
drag, startPoint x: 873, startPoint y: 226, endPoint x: 699, endPoint y: 168, distance: 184.0
click at [699, 168] on icon at bounding box center [481, 178] width 1979 height 1005
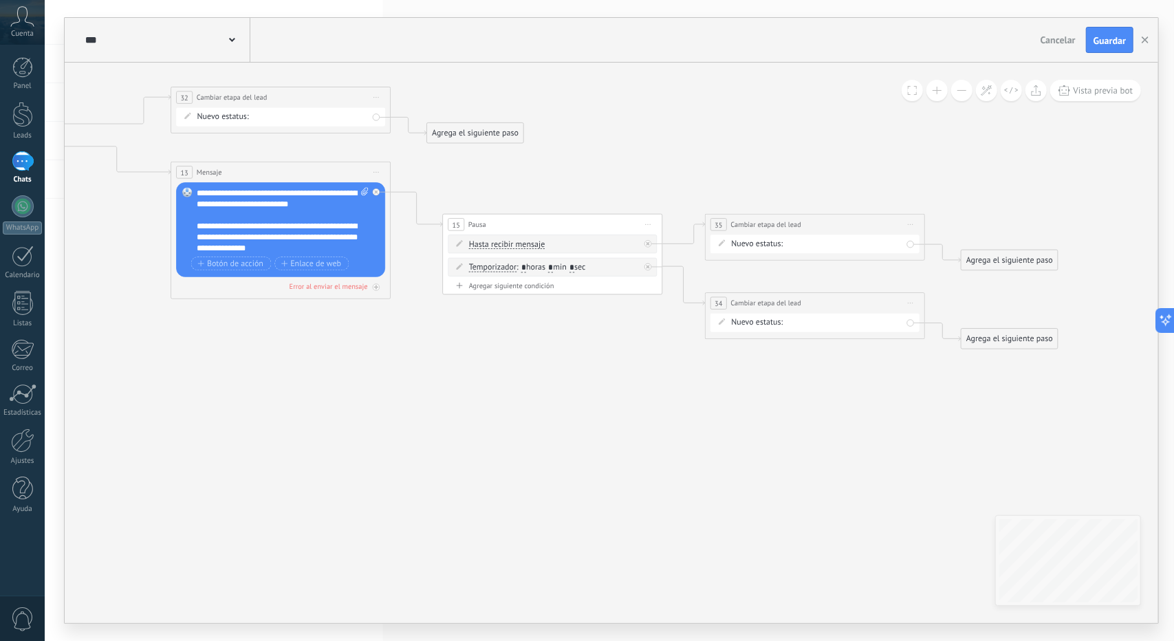
click at [919, 223] on span "Iniciar vista previa aquí Cambiar nombre Duplicar [GEOGRAPHIC_DATA]" at bounding box center [911, 225] width 18 height 16
click at [925, 297] on div "Borrar" at bounding box center [960, 296] width 109 height 19
drag, startPoint x: 922, startPoint y: 298, endPoint x: 915, endPoint y: 298, distance: 7.6
click at [909, 298] on span "Iniciar vista previa aquí Cambiar nombre Duplicar [GEOGRAPHIC_DATA]" at bounding box center [904, 303] width 18 height 16
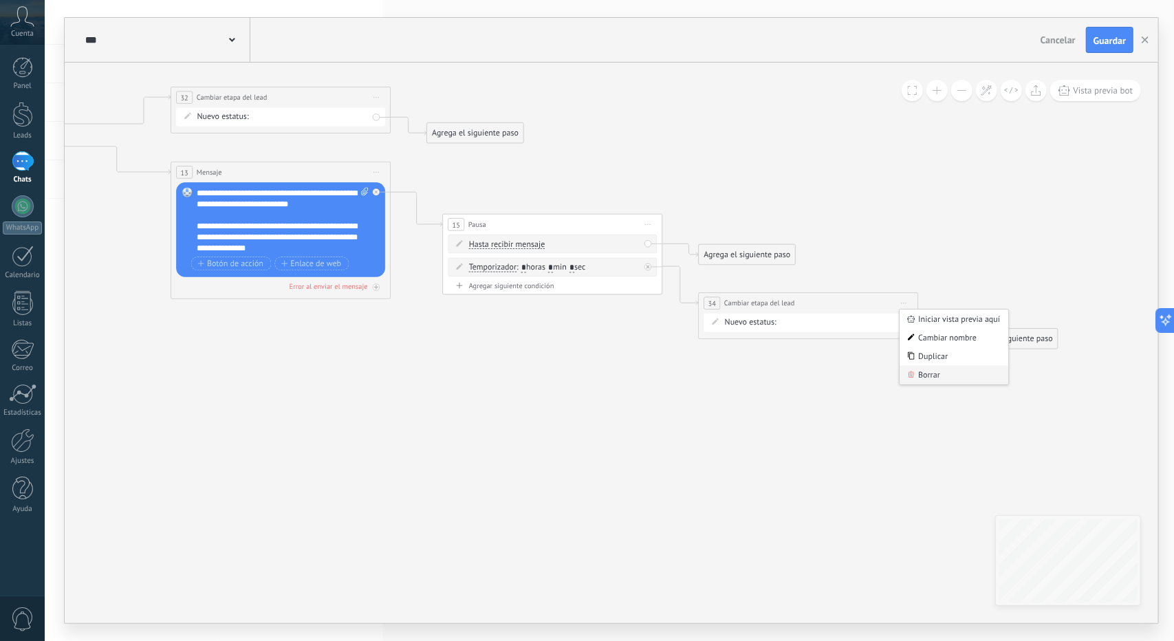
click at [917, 371] on div "Borrar" at bounding box center [953, 375] width 109 height 19
drag, startPoint x: 494, startPoint y: 356, endPoint x: 1049, endPoint y: 437, distance: 560.9
click at [1034, 437] on icon at bounding box center [175, 95] width 1716 height 955
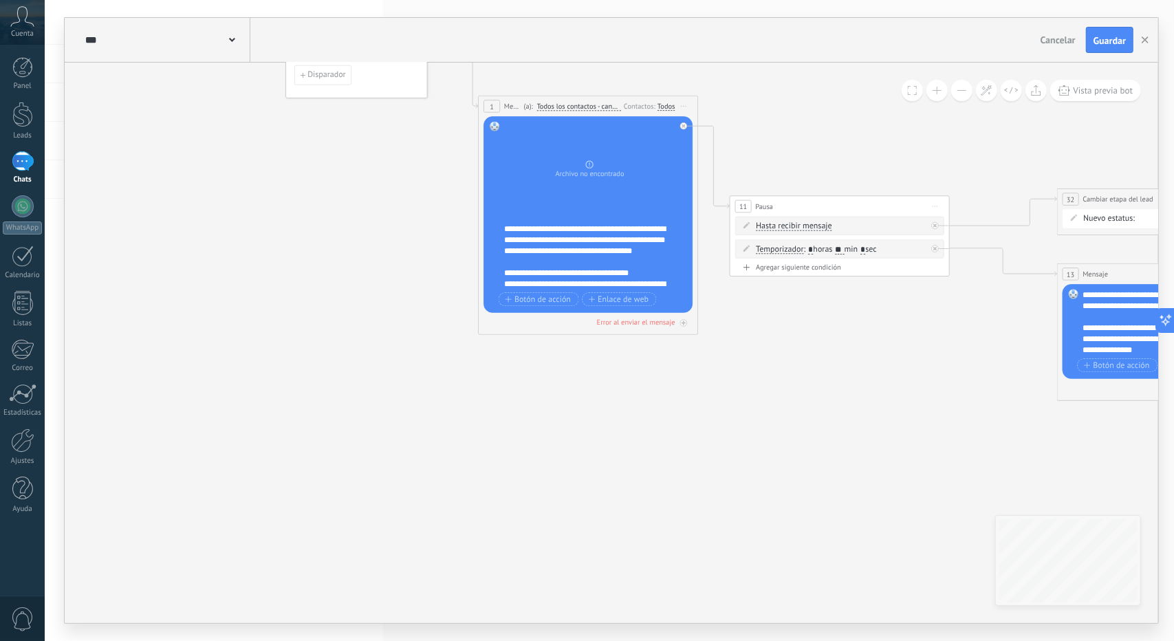
drag, startPoint x: 728, startPoint y: 433, endPoint x: 1017, endPoint y: 444, distance: 289.7
click at [1045, 451] on icon at bounding box center [1061, 197] width 1716 height 955
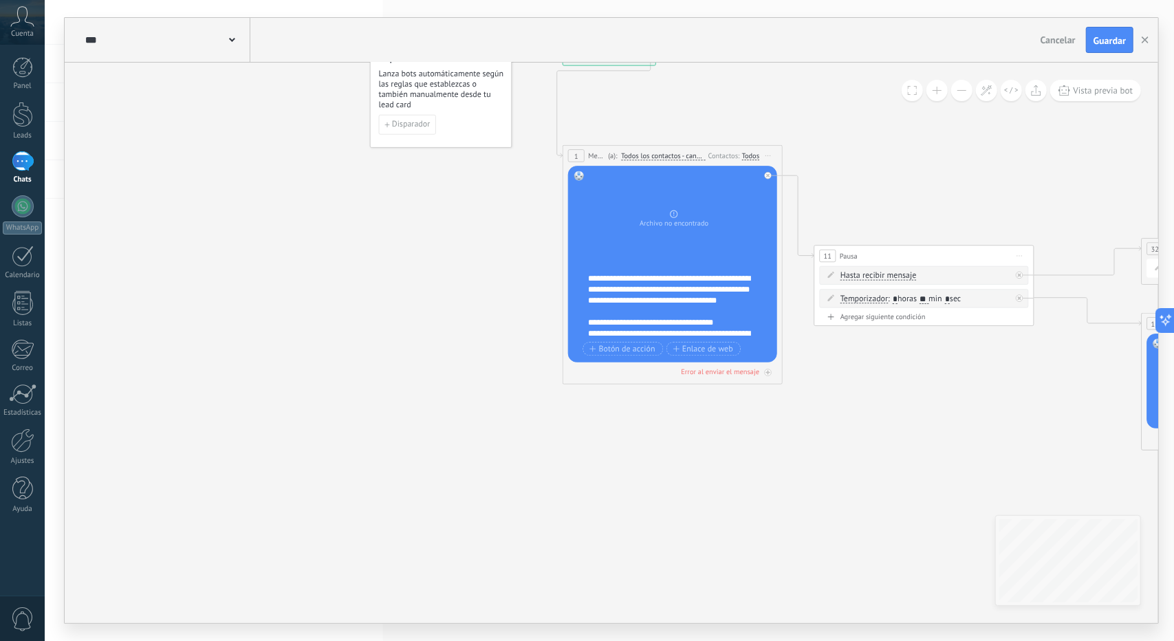
drag, startPoint x: 694, startPoint y: 457, endPoint x: 879, endPoint y: 533, distance: 199.9
click at [879, 533] on icon at bounding box center [1145, 247] width 1716 height 955
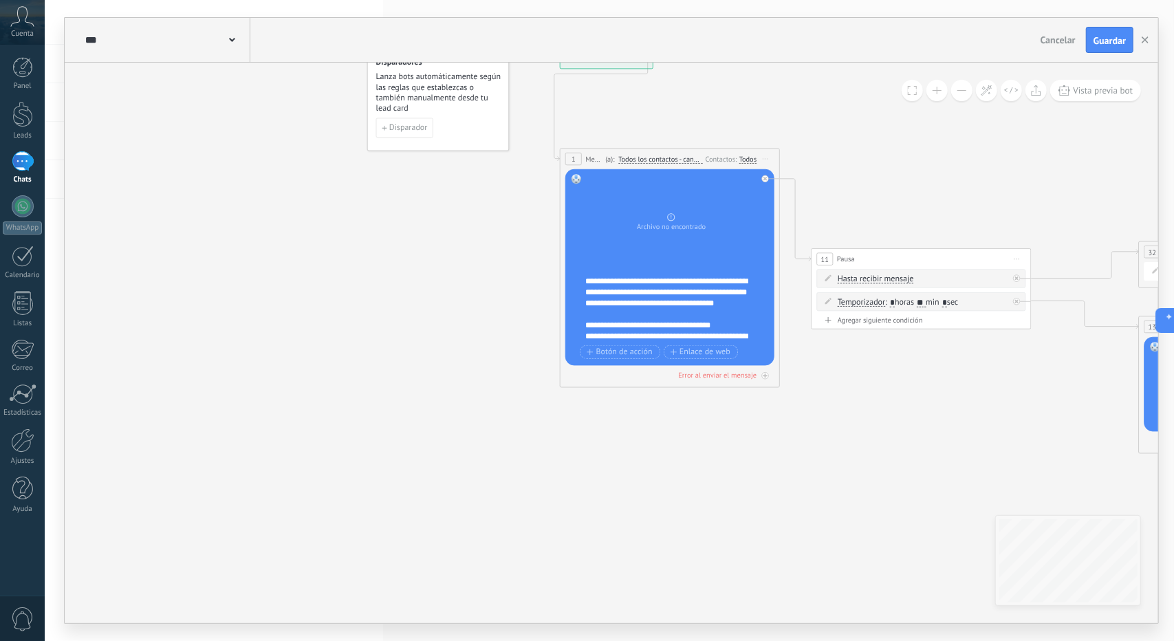
drag, startPoint x: 871, startPoint y: 464, endPoint x: 261, endPoint y: 330, distance: 624.5
click at [285, 330] on icon at bounding box center [1143, 250] width 1716 height 955
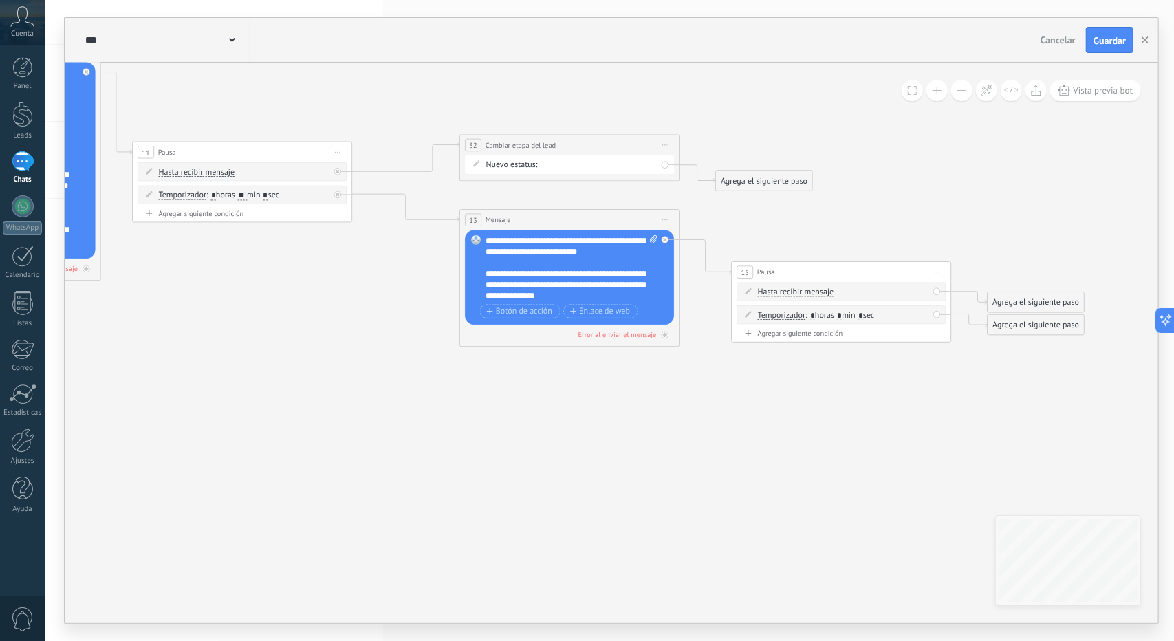
drag, startPoint x: 761, startPoint y: 422, endPoint x: 406, endPoint y: 426, distance: 354.9
click at [406, 426] on icon at bounding box center [464, 143] width 1716 height 955
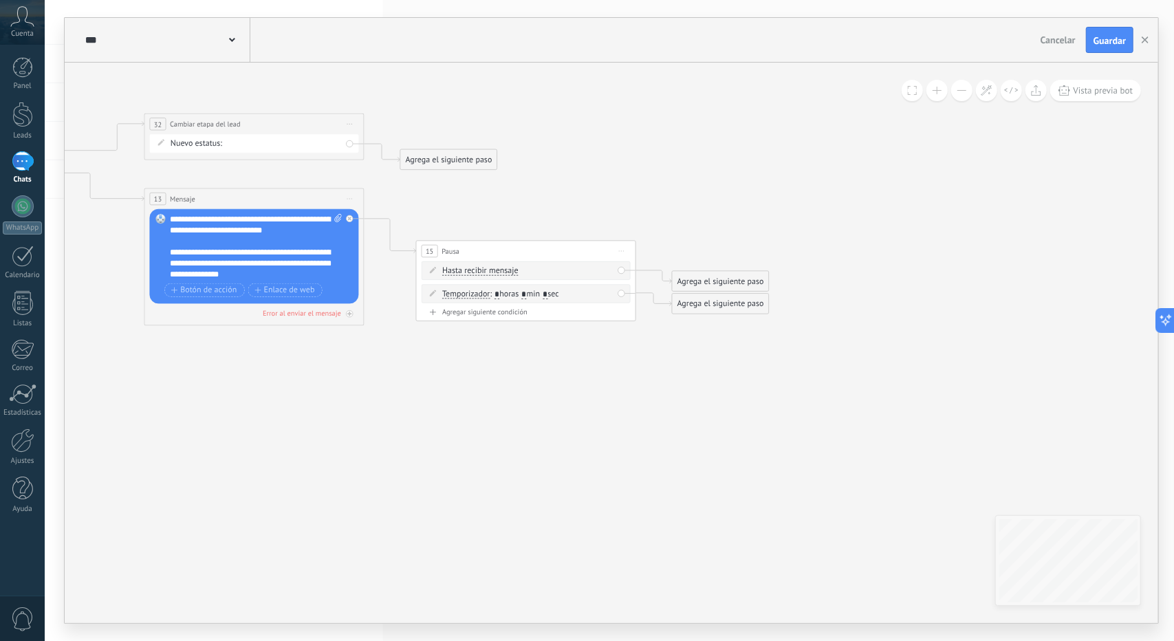
drag, startPoint x: 746, startPoint y: 423, endPoint x: 677, endPoint y: 384, distance: 79.8
click at [690, 400] on icon at bounding box center [148, 122] width 1716 height 955
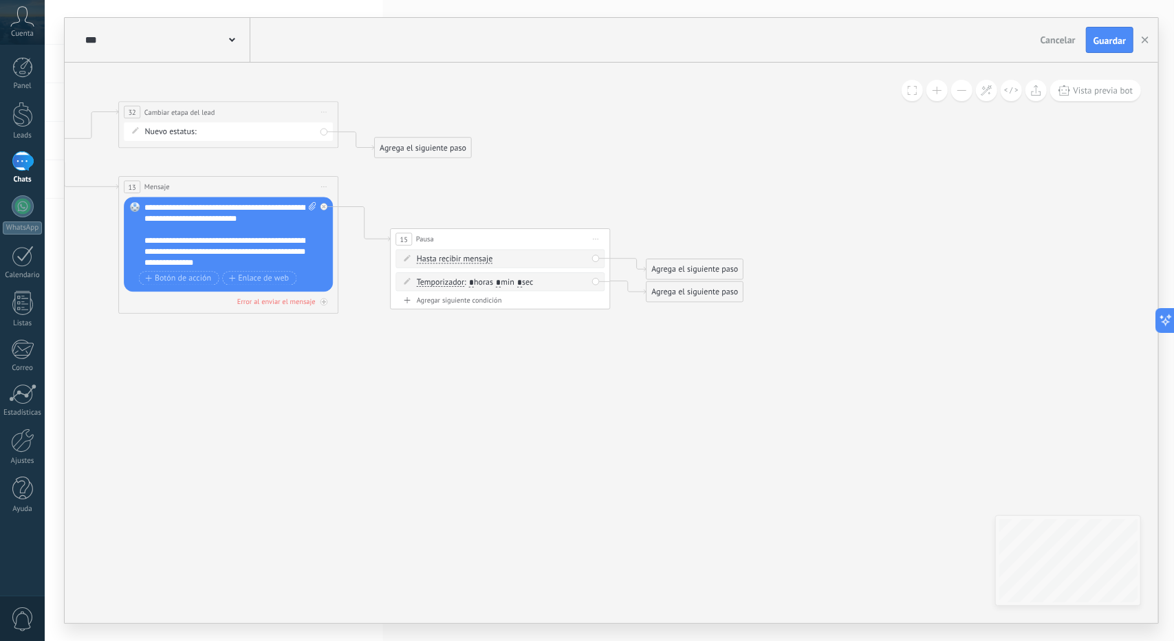
click at [701, 252] on icon at bounding box center [123, 110] width 1716 height 955
click at [710, 268] on div "Agrega el siguiente paso" at bounding box center [694, 270] width 96 height 18
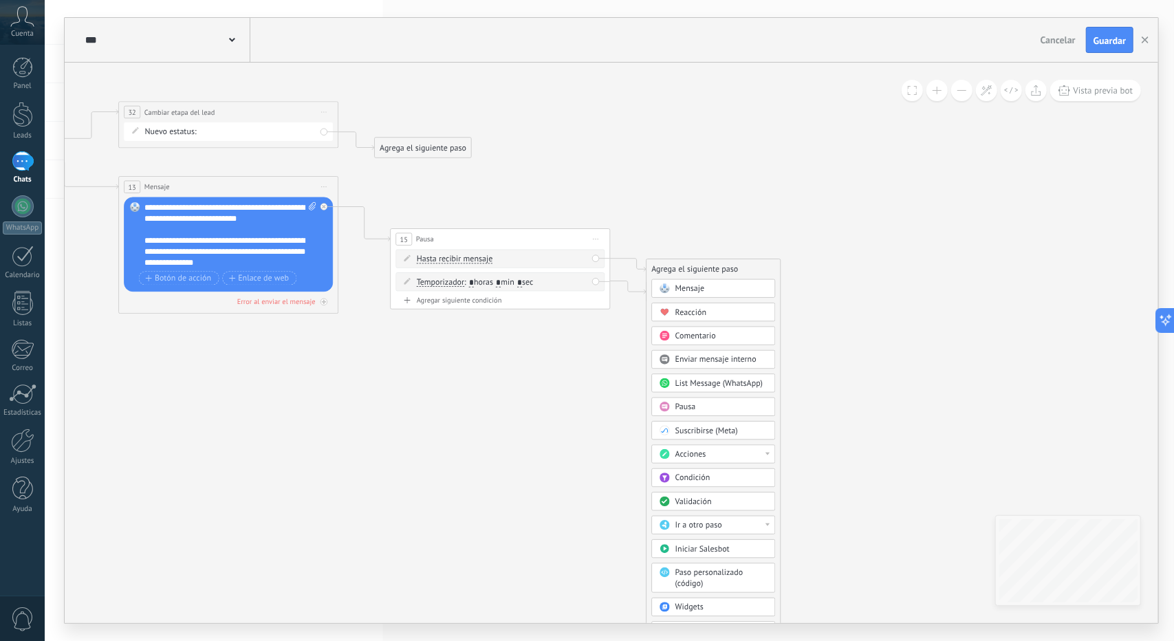
click at [711, 452] on div "Acciones" at bounding box center [721, 454] width 92 height 11
click at [720, 506] on div "Cambiar etapa del lead" at bounding box center [713, 510] width 122 height 19
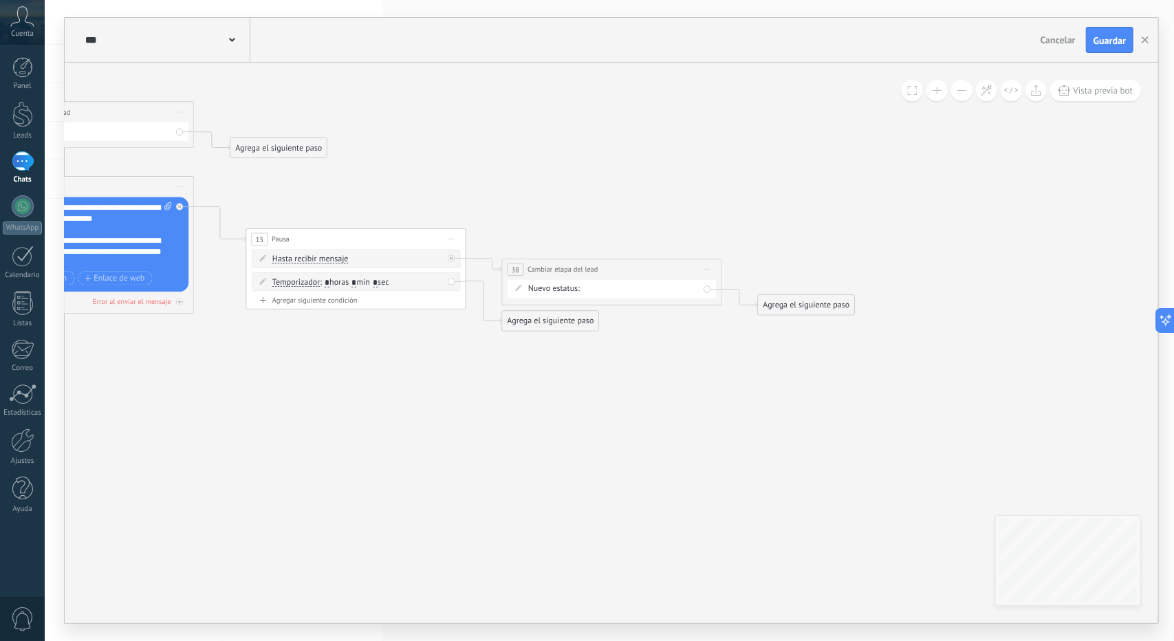
click at [559, 318] on div "Agrega el siguiente paso" at bounding box center [550, 321] width 96 height 18
click at [590, 501] on div "Acciones" at bounding box center [577, 506] width 92 height 11
click at [600, 553] on div "Cambiar etapa del lead" at bounding box center [569, 562] width 122 height 19
click at [0, 0] on div "rmk 1 rmk 2 Debate contractual Discusión de contrato Logrado con éxito Venta Pe…" at bounding box center [0, 0] width 0 height 0
click at [0, 0] on label "Discusión de contrato" at bounding box center [0, 0] width 0 height 0
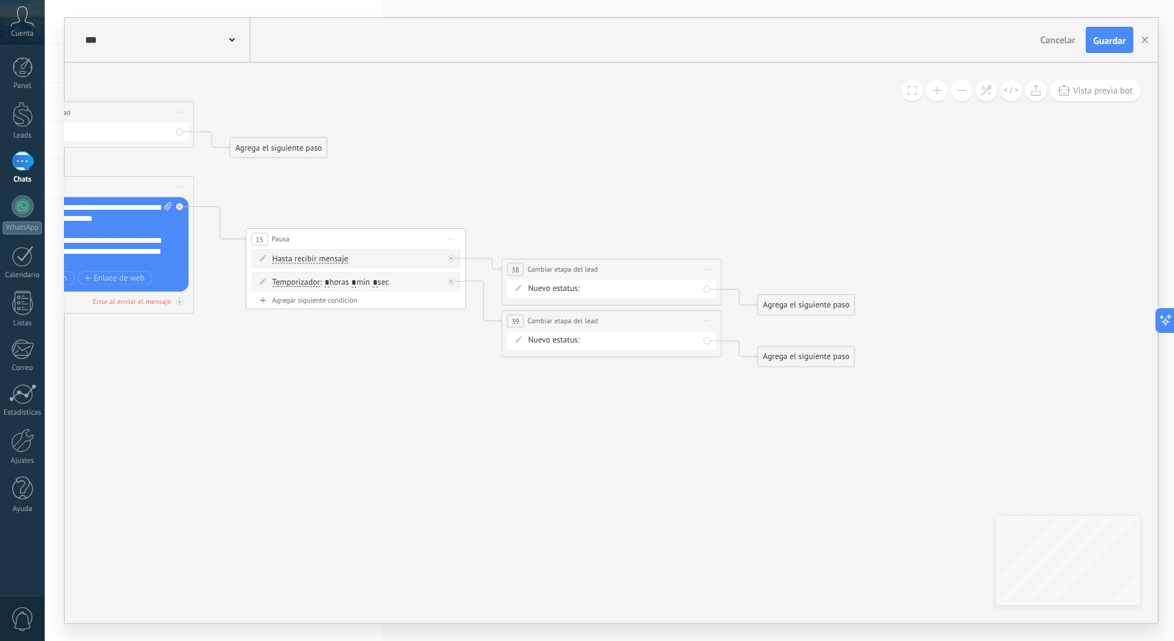
click at [0, 0] on div "rmk 1 rmk 2 Debate contractual Discusión de contrato Logrado con éxito Venta Pe…" at bounding box center [0, 0] width 0 height 0
click at [0, 0] on label "rmk 1" at bounding box center [0, 0] width 0 height 0
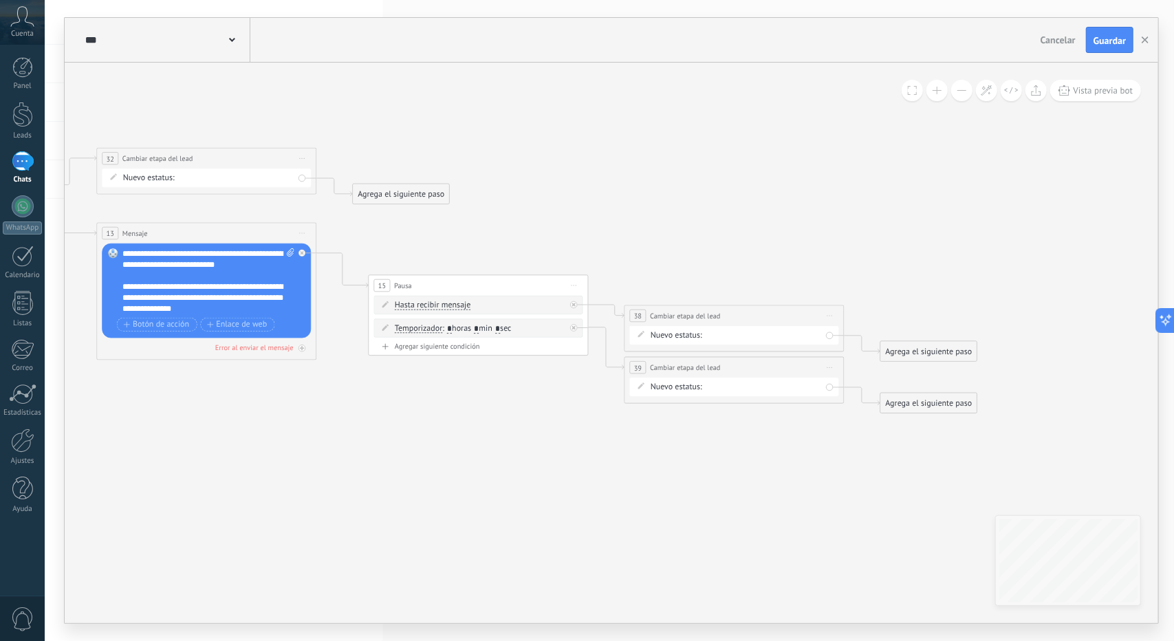
drag, startPoint x: 586, startPoint y: 400, endPoint x: 708, endPoint y: 436, distance: 127.5
click at [707, 436] on icon at bounding box center [229, 184] width 1972 height 1009
click at [0, 0] on div "rmk 1 rmk 2 Debate contractual Discusión de contrato Logrado con éxito Venta Pe…" at bounding box center [0, 0] width 0 height 0
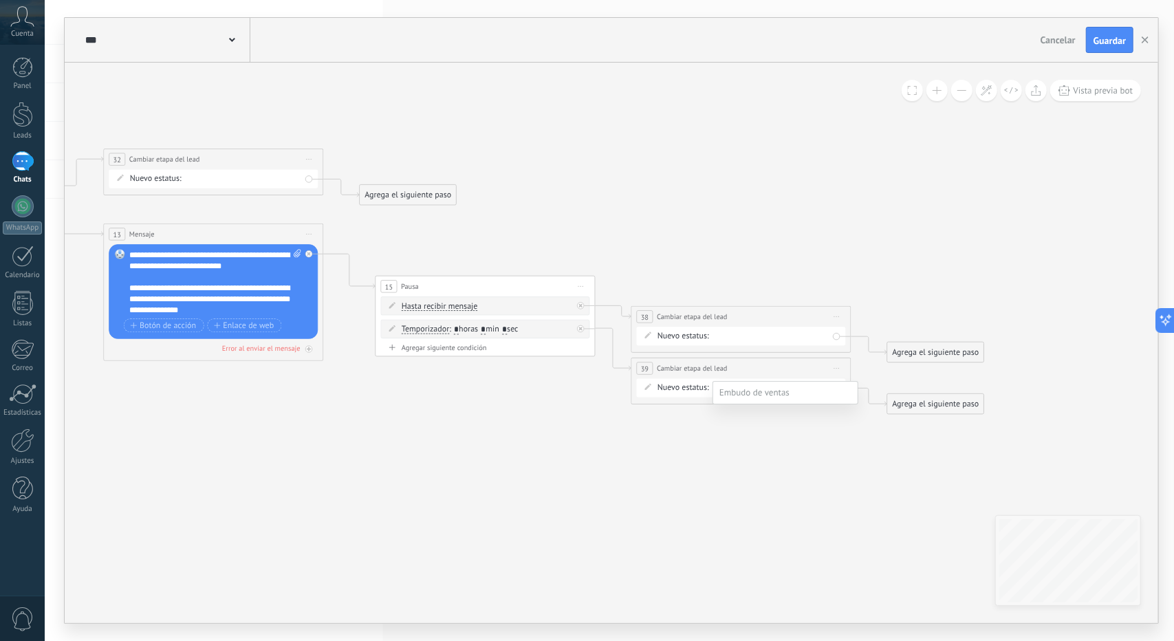
click at [0, 0] on label "rmk 2" at bounding box center [0, 0] width 0 height 0
click at [1110, 49] on button "Guardar" at bounding box center [1109, 40] width 47 height 26
click at [1147, 42] on use "button" at bounding box center [1145, 39] width 7 height 7
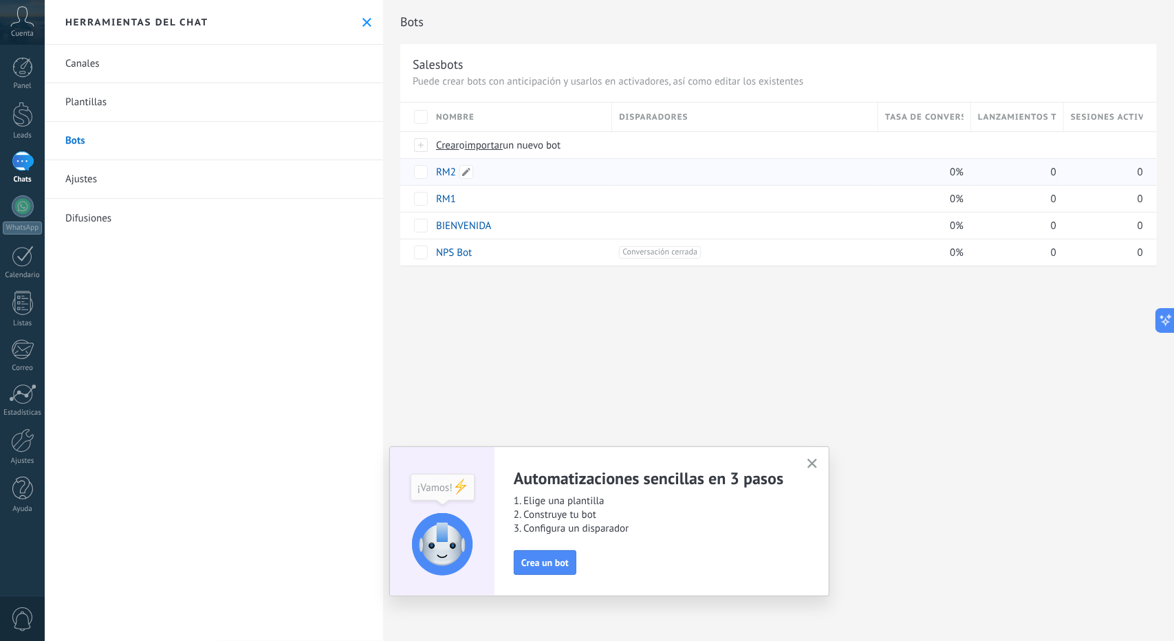
click at [454, 170] on link "RM2" at bounding box center [446, 172] width 20 height 13
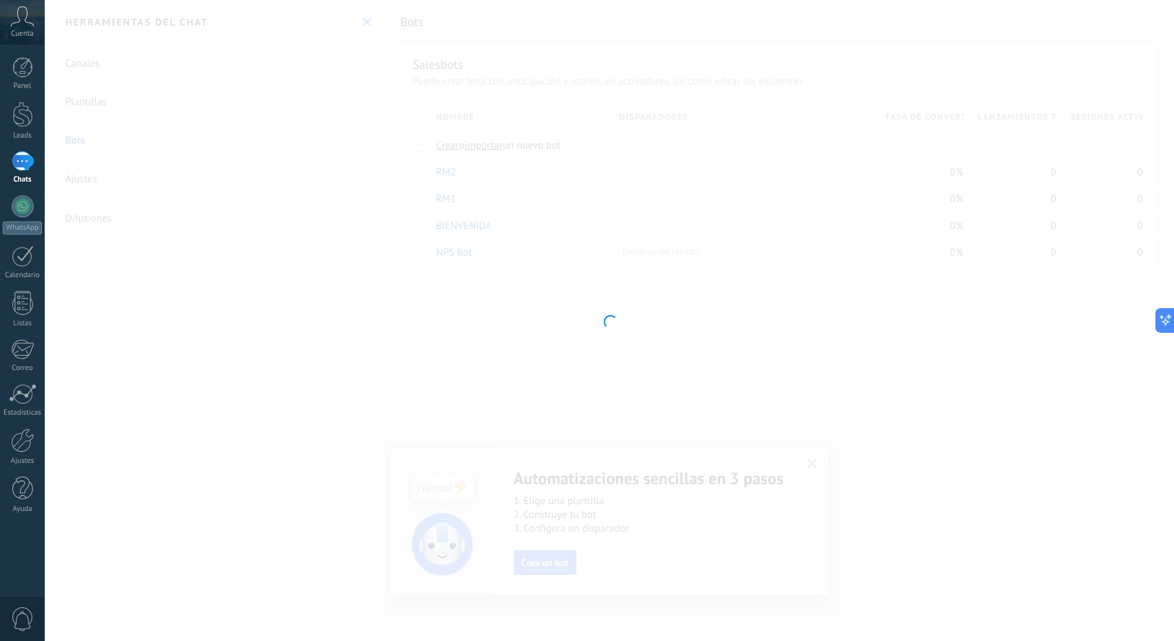
type input "***"
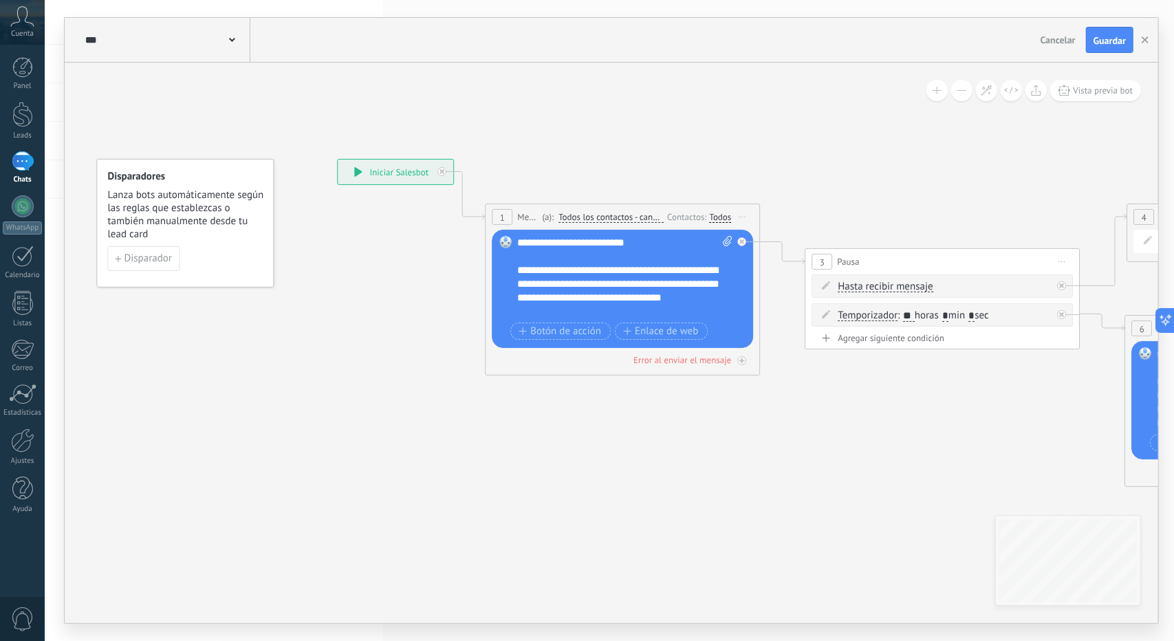
drag, startPoint x: 871, startPoint y: 190, endPoint x: 541, endPoint y: 160, distance: 331.5
click at [541, 160] on icon at bounding box center [1027, 322] width 2067 height 1015
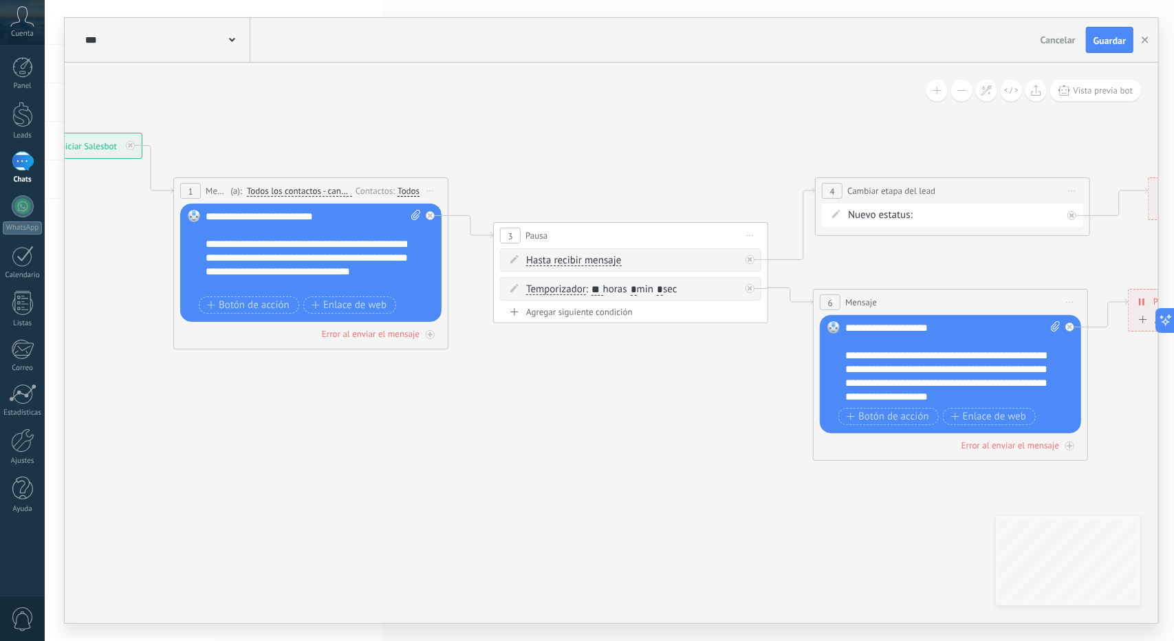
drag, startPoint x: 655, startPoint y: 155, endPoint x: 523, endPoint y: 146, distance: 133.1
click at [523, 146] on icon at bounding box center [715, 296] width 2067 height 1015
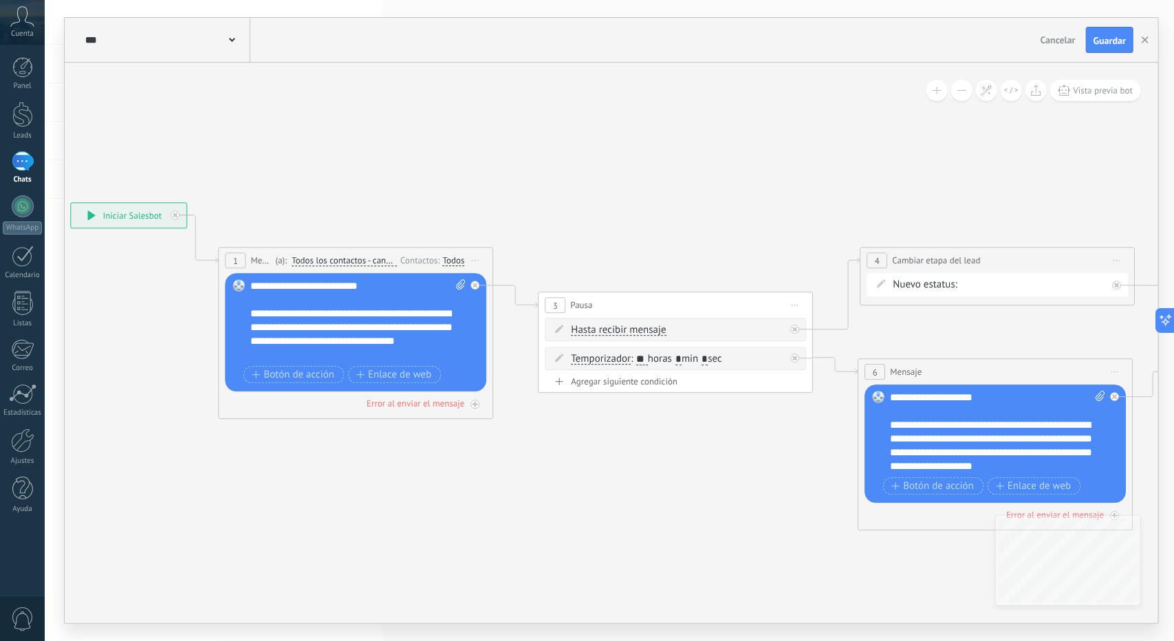
drag, startPoint x: 847, startPoint y: 215, endPoint x: 1118, endPoint y: 313, distance: 288.0
click at [1119, 312] on icon at bounding box center [760, 365] width 2067 height 1015
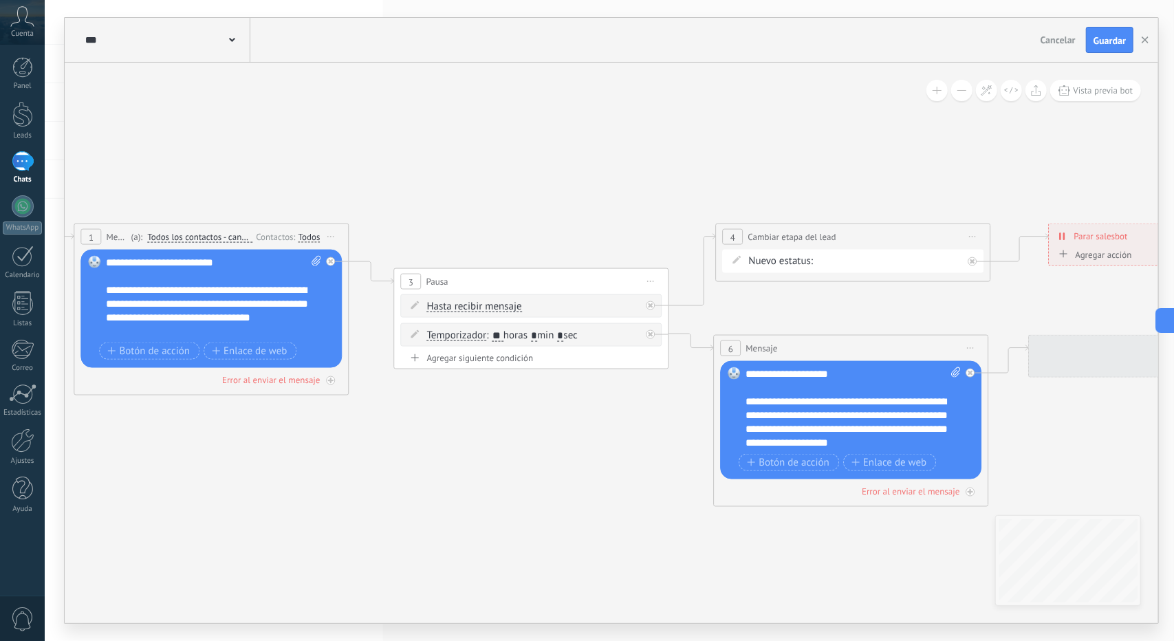
drag, startPoint x: 446, startPoint y: 206, endPoint x: 293, endPoint y: 182, distance: 154.5
click at [293, 182] on icon at bounding box center [616, 342] width 2067 height 1015
click at [0, 0] on div "rmk 1 rmk 2 Debate contractual Discusión de contrato Logrado con éxito Venta Pe…" at bounding box center [0, 0] width 0 height 0
click at [0, 0] on label "Discusión de contrato" at bounding box center [0, 0] width 0 height 0
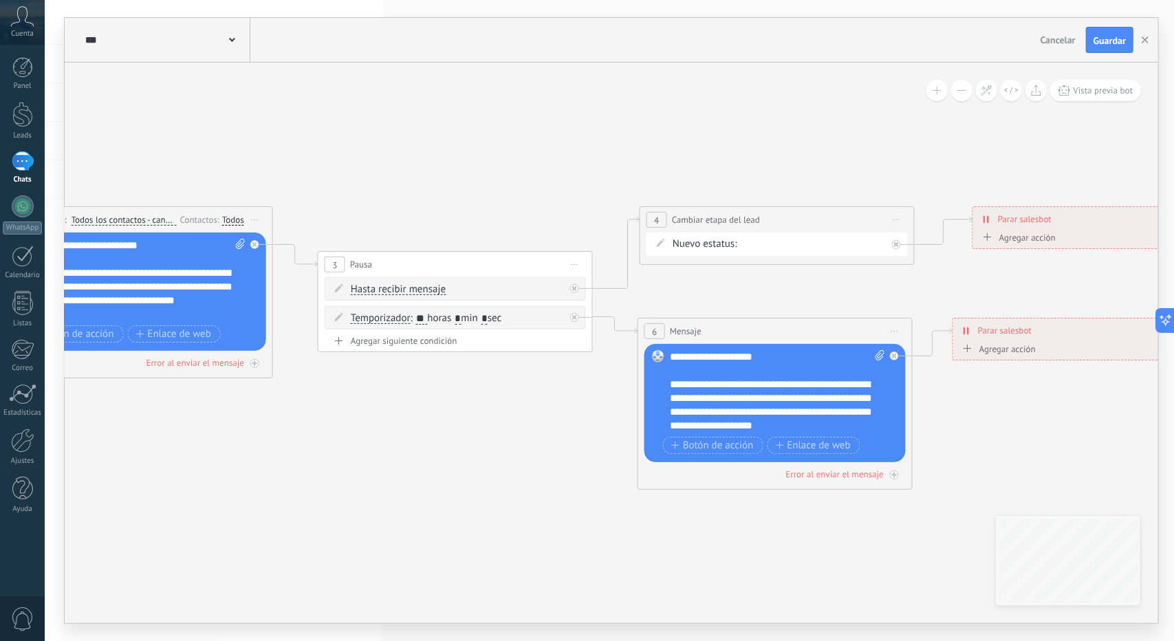
drag, startPoint x: 852, startPoint y: 324, endPoint x: 707, endPoint y: 309, distance: 145.8
click at [707, 309] on icon at bounding box center [539, 325] width 2067 height 1015
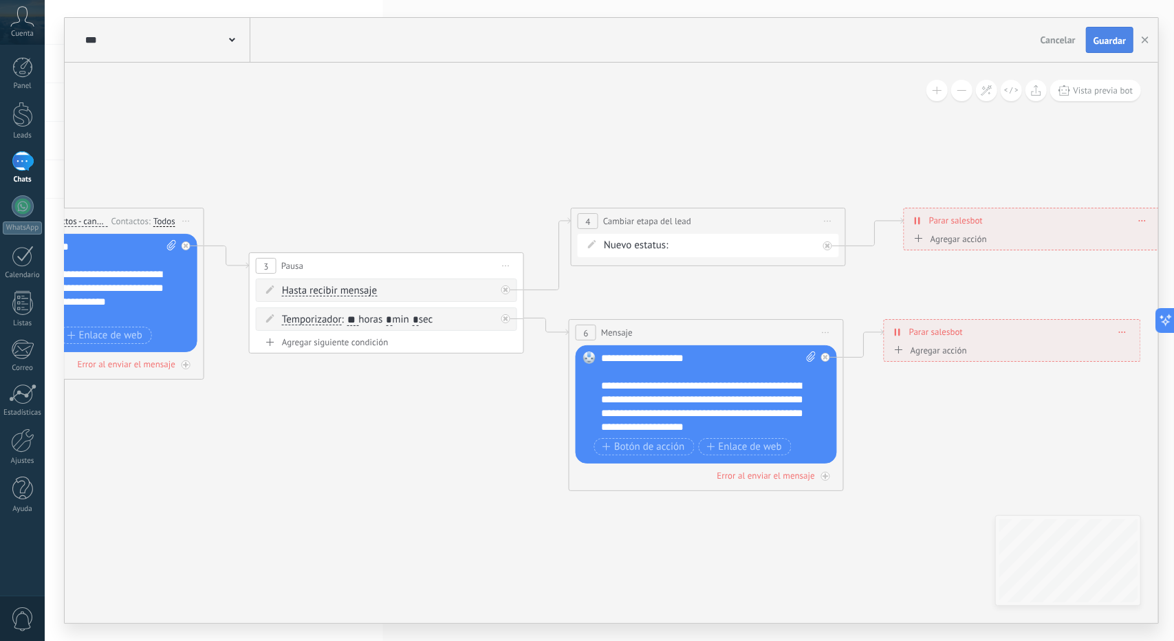
click at [1089, 47] on button "Guardar" at bounding box center [1109, 40] width 47 height 26
click at [1142, 34] on button "button" at bounding box center [1145, 40] width 21 height 25
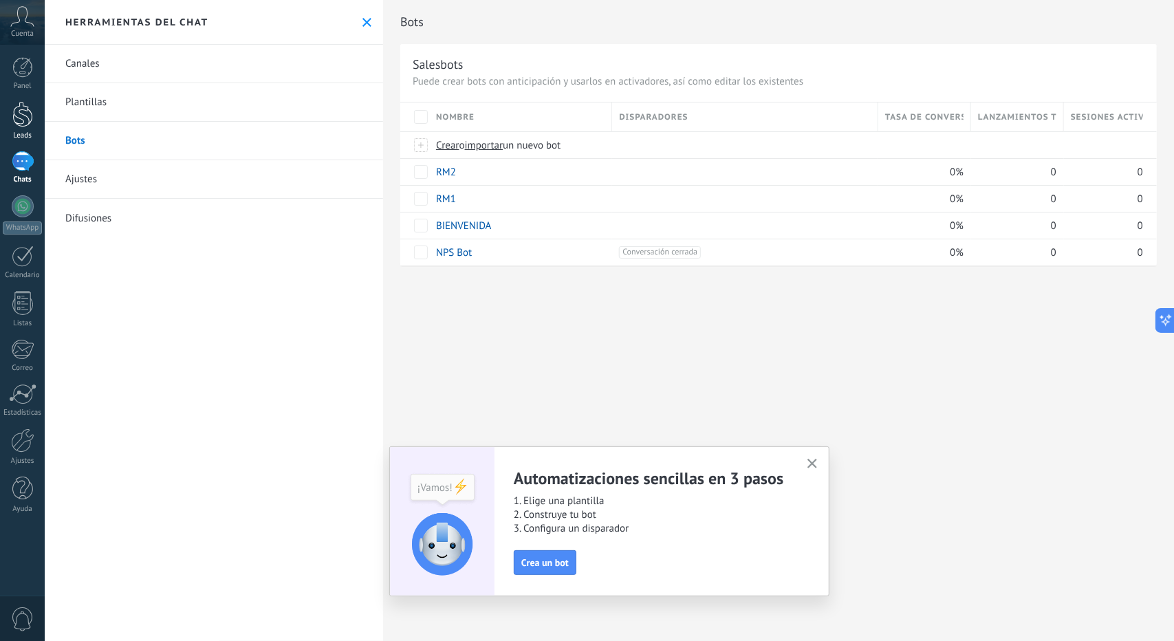
click at [30, 124] on div at bounding box center [22, 114] width 21 height 25
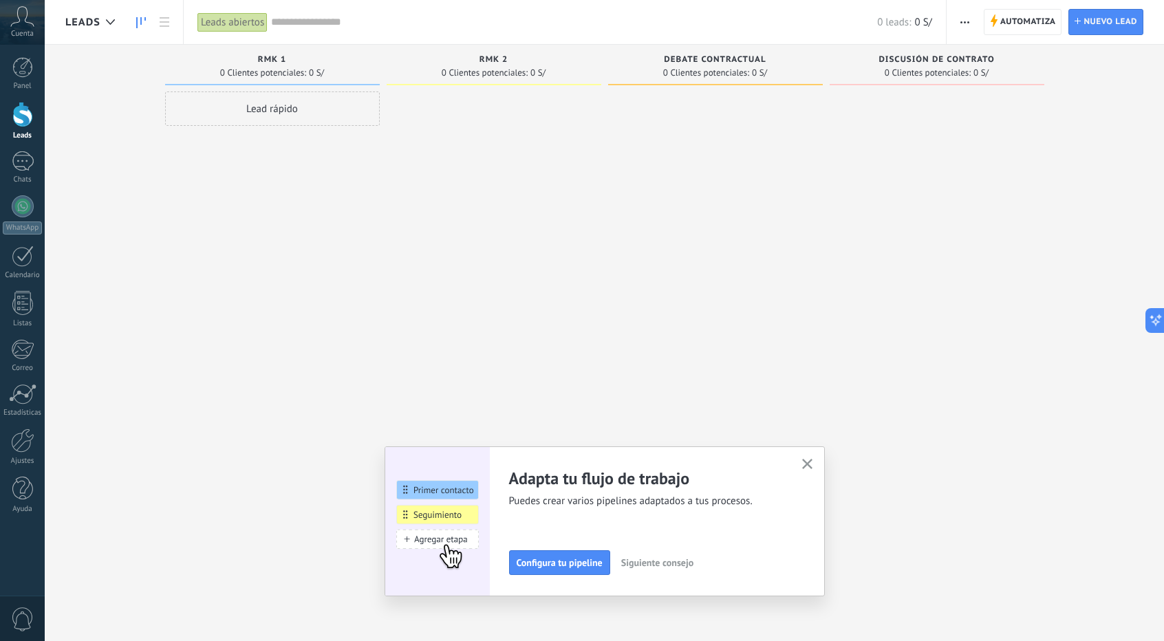
click at [261, 104] on div "Lead rápido" at bounding box center [272, 108] width 215 height 34
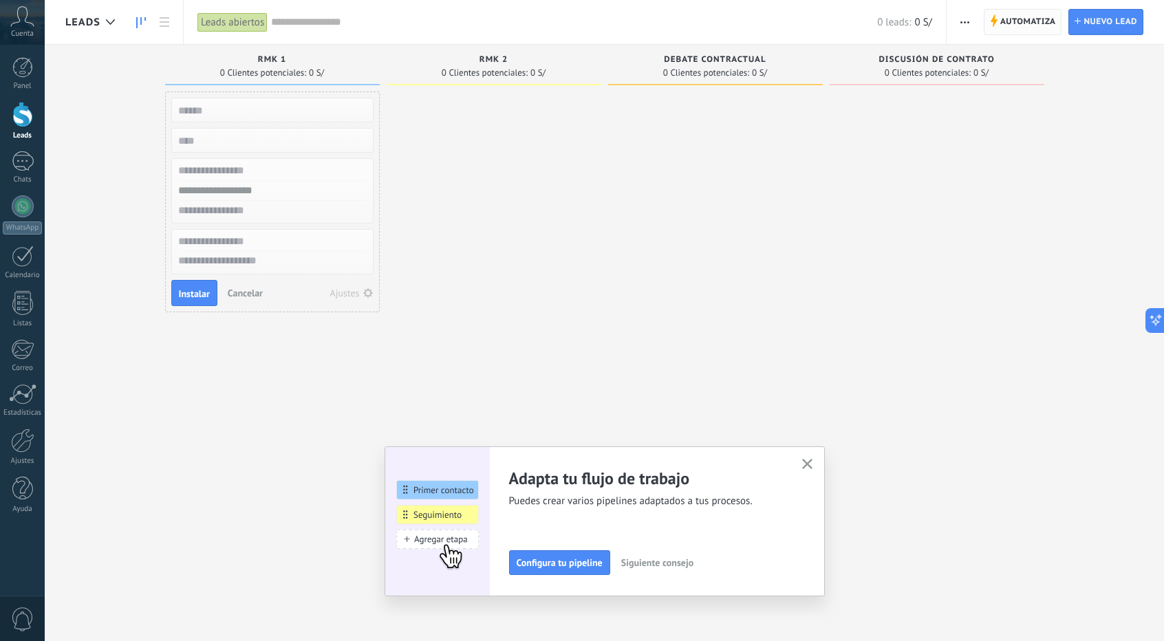
click at [1016, 19] on span "Automatiza" at bounding box center [1028, 22] width 56 height 25
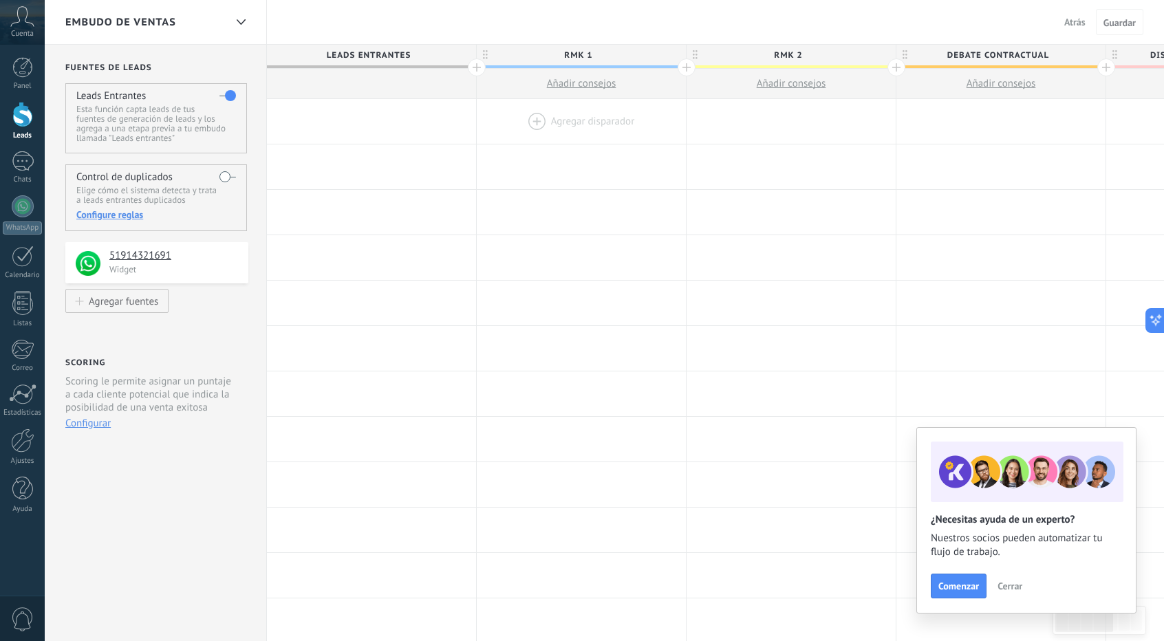
click at [600, 114] on div at bounding box center [581, 121] width 209 height 45
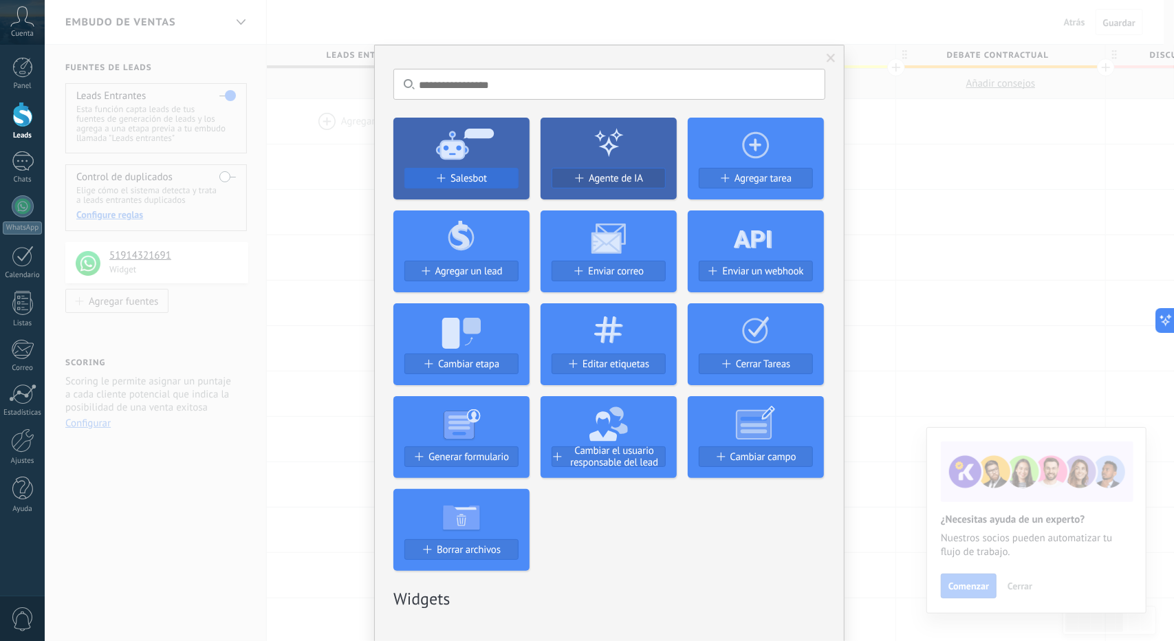
click at [502, 175] on div "Salesbot" at bounding box center [461, 179] width 113 height 12
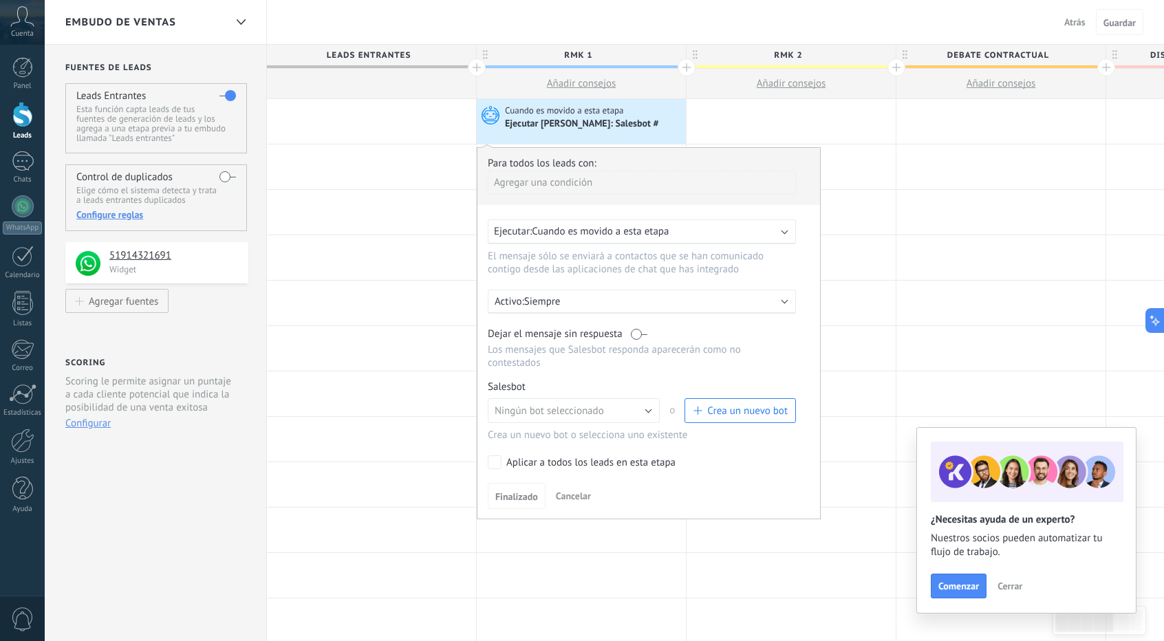
click at [630, 383] on div "Salesbot Gestionar Ningún bot seleccionado RM2 RM1 BIENVENIDA Ningún bot selecc…" at bounding box center [649, 410] width 322 height 61
click at [633, 398] on button "Ningún bot seleccionado" at bounding box center [574, 410] width 172 height 25
click at [394, 149] on div at bounding box center [371, 166] width 209 height 45
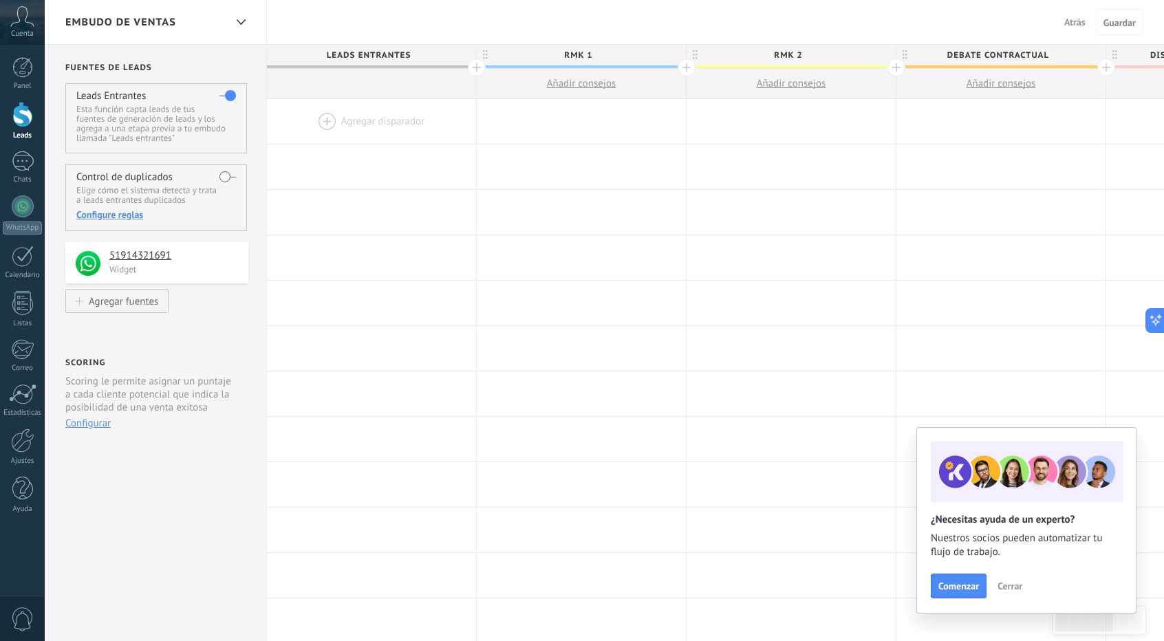
click at [396, 122] on div at bounding box center [371, 121] width 209 height 45
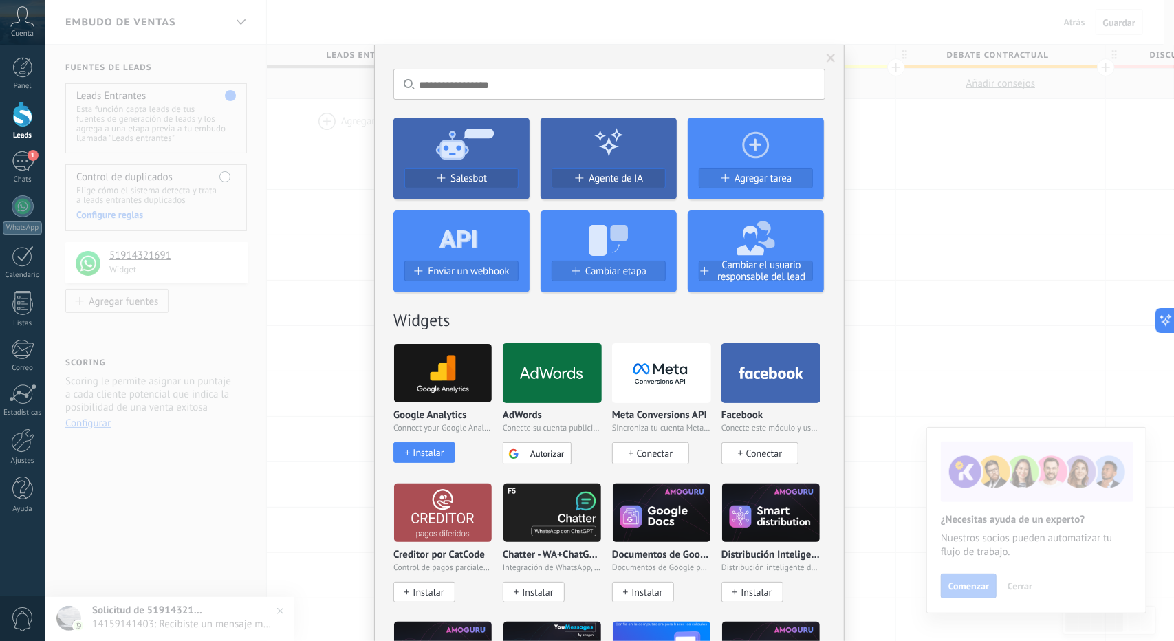
click at [451, 178] on span "Salesbot" at bounding box center [468, 179] width 36 height 12
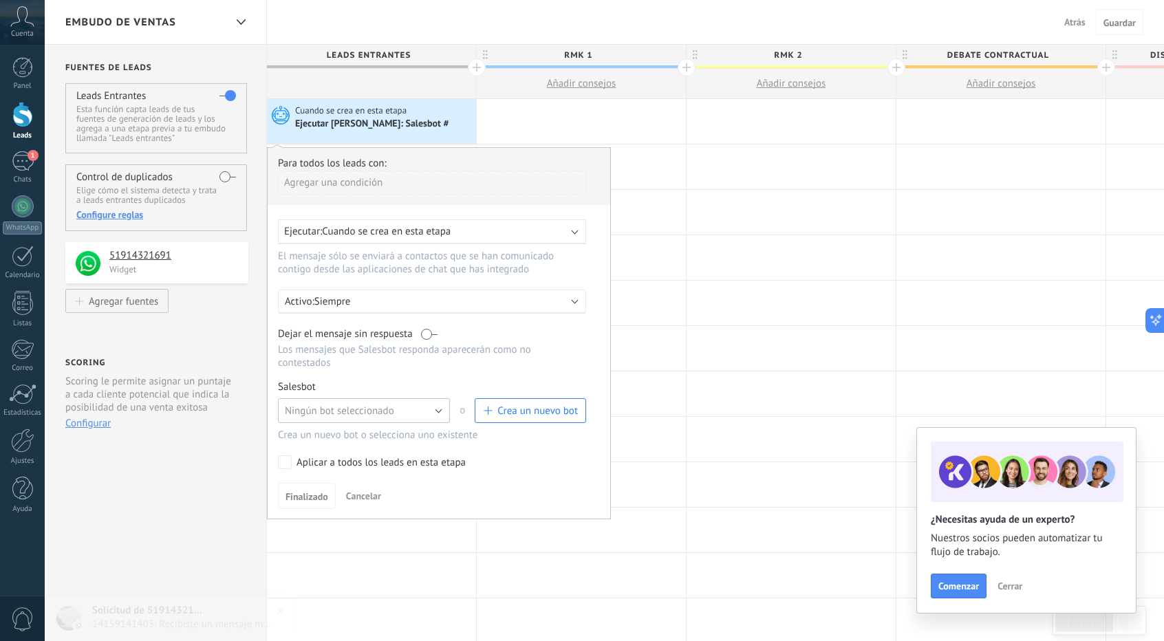
click at [426, 398] on button "Ningún bot seleccionado" at bounding box center [364, 410] width 172 height 25
click at [356, 474] on span "BIENVENIDA" at bounding box center [357, 480] width 175 height 13
click at [316, 492] on span "Finalizado" at bounding box center [306, 497] width 43 height 10
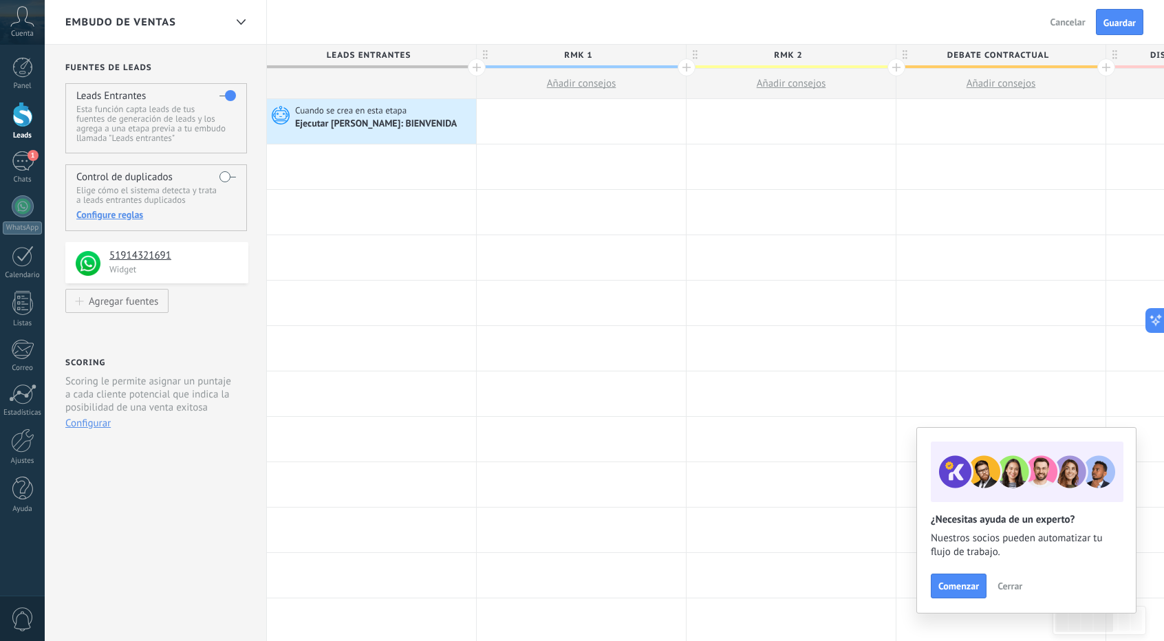
click at [557, 117] on div at bounding box center [581, 121] width 209 height 45
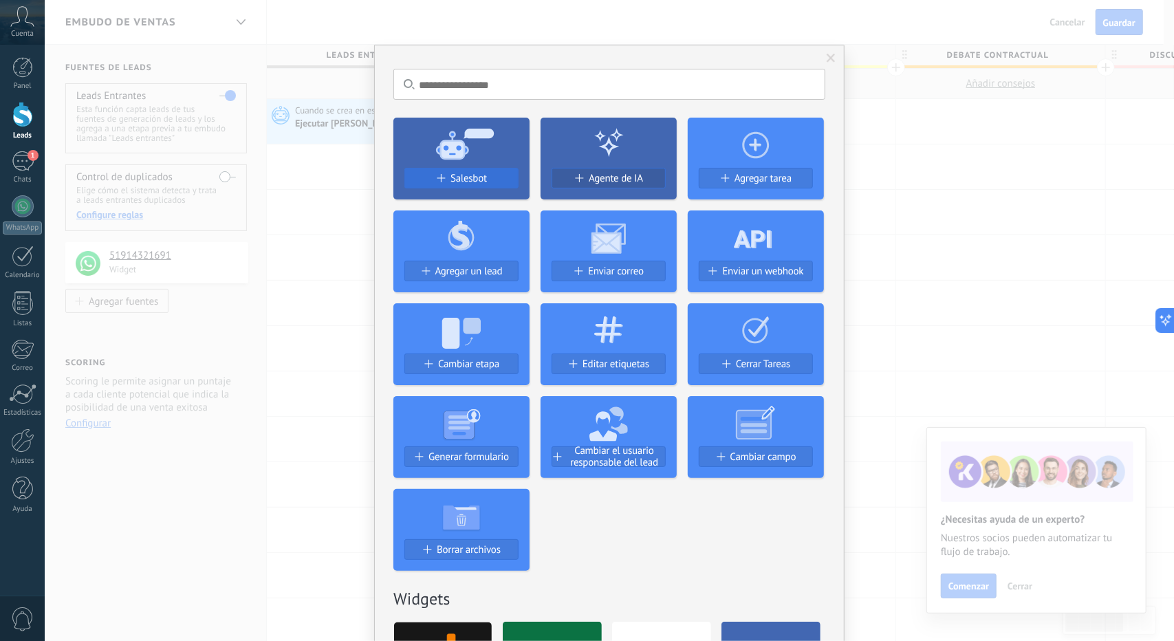
click at [463, 179] on span "Salesbot" at bounding box center [468, 179] width 36 height 12
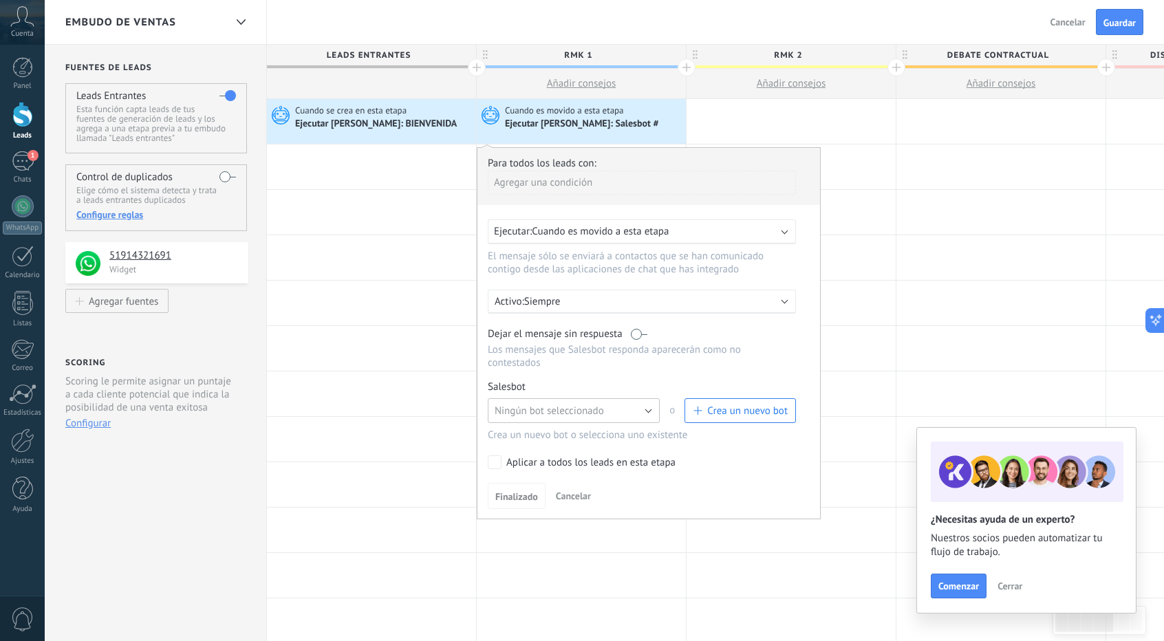
click at [540, 404] on span "Ningún bot seleccionado" at bounding box center [548, 410] width 109 height 13
click at [553, 451] on span "RM1" at bounding box center [566, 457] width 175 height 13
click at [523, 483] on button "Finalizado" at bounding box center [517, 496] width 58 height 26
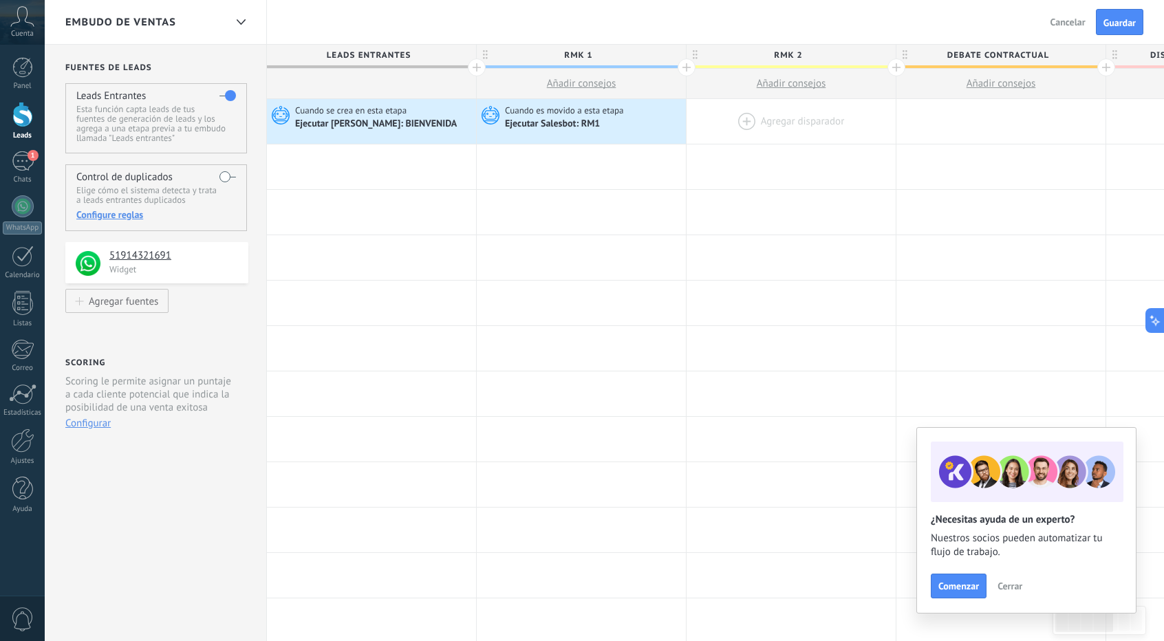
click at [732, 111] on div at bounding box center [790, 121] width 209 height 45
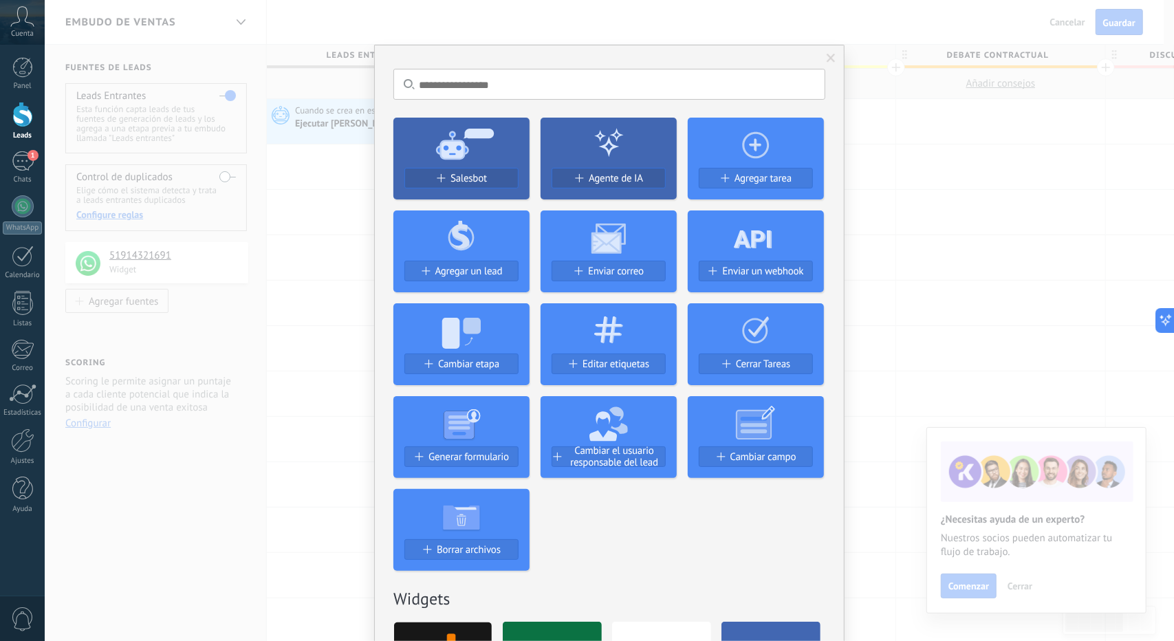
drag, startPoint x: 480, startPoint y: 175, endPoint x: 489, endPoint y: 190, distance: 17.6
click at [480, 176] on span "Salesbot" at bounding box center [468, 179] width 36 height 12
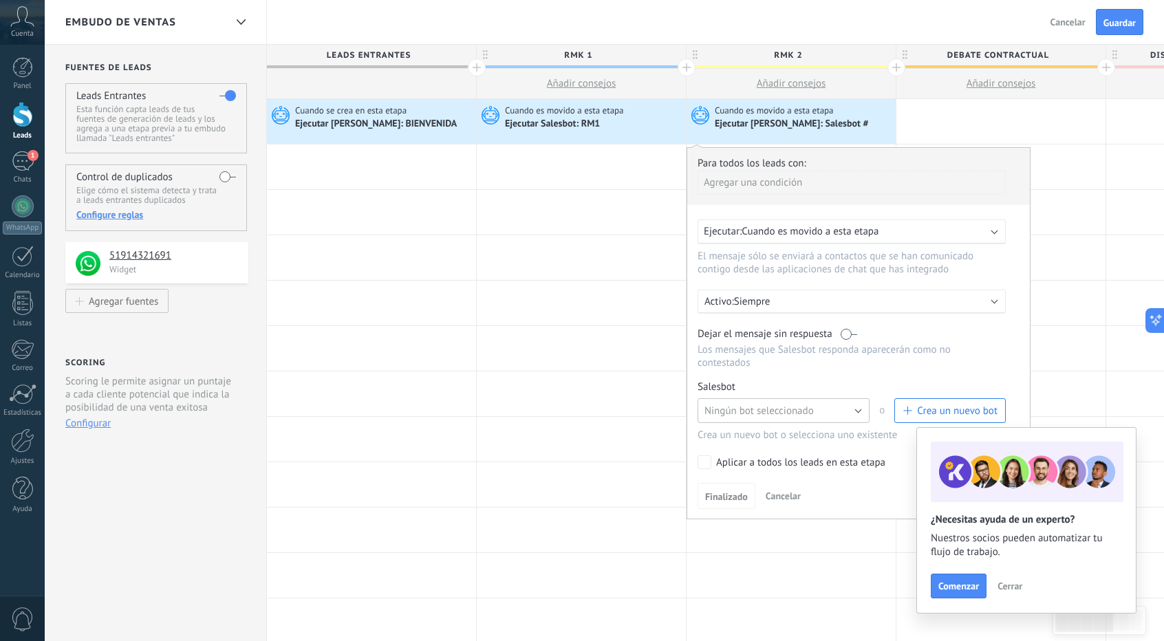
click at [765, 404] on span "Ningún bot seleccionado" at bounding box center [758, 410] width 109 height 13
click at [727, 422] on li "RM2" at bounding box center [778, 433] width 179 height 23
click at [721, 483] on button "Finalizado" at bounding box center [726, 496] width 58 height 26
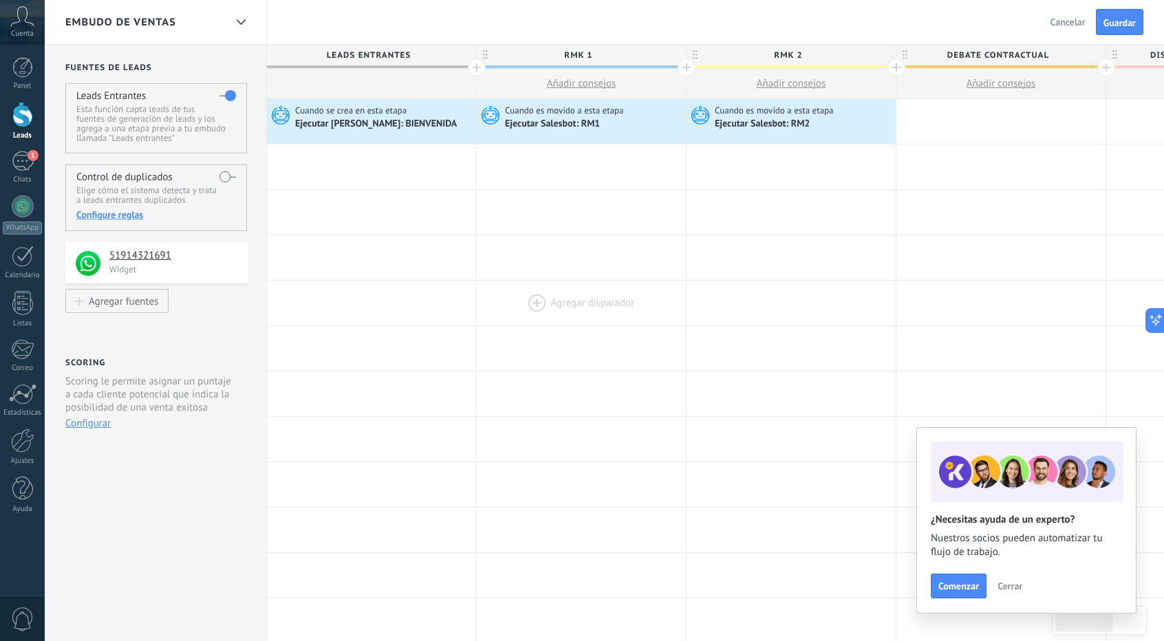
drag, startPoint x: 600, startPoint y: 301, endPoint x: 664, endPoint y: 285, distance: 65.9
click at [637, 310] on div "**********" at bounding box center [1001, 575] width 1468 height 953
click at [1104, 18] on span "Guardar" at bounding box center [1119, 23] width 32 height 10
click at [1000, 587] on span "Cerrar" at bounding box center [1009, 586] width 25 height 10
